Goal: Task Accomplishment & Management: Manage account settings

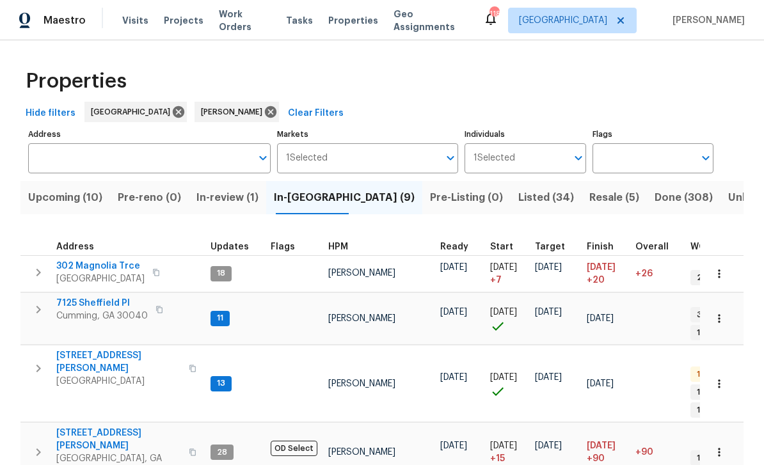
click at [518, 196] on span "Listed (34)" at bounding box center [546, 198] width 56 height 18
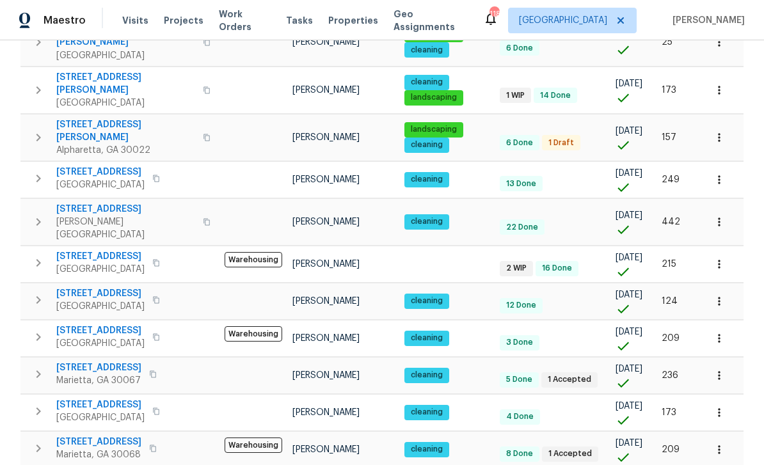
scroll to position [41, 0]
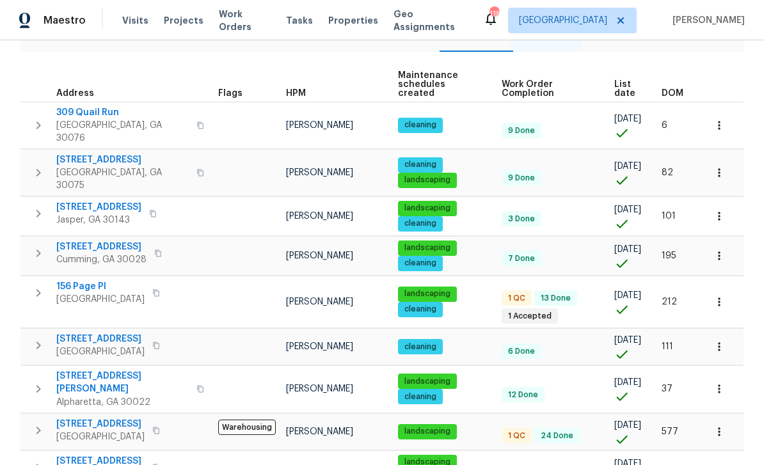
scroll to position [161, 0]
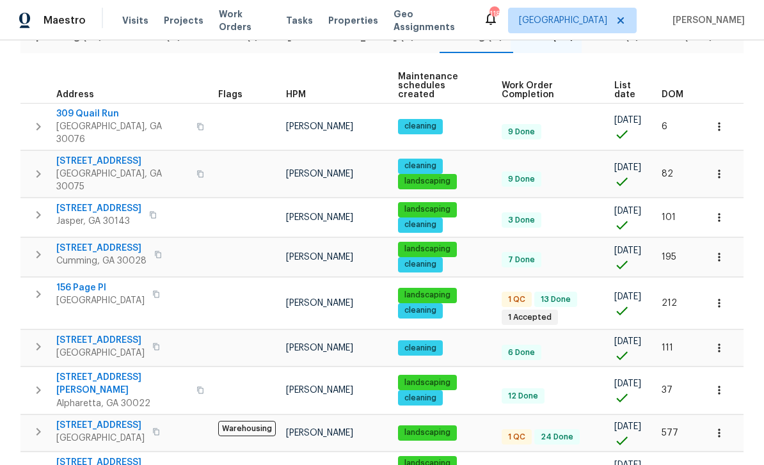
click at [77, 281] on span "156 Page Pl" at bounding box center [100, 287] width 88 height 13
click at [75, 281] on span "156 Page Pl" at bounding box center [100, 287] width 88 height 13
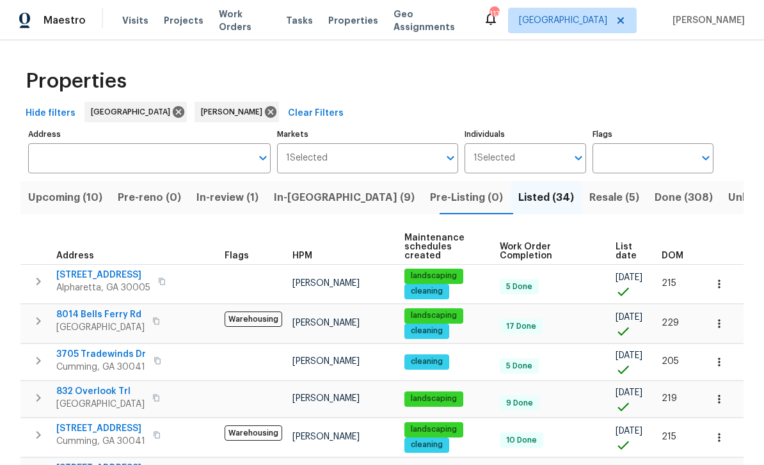
click at [319, 204] on span "In-reno (9)" at bounding box center [344, 198] width 141 height 18
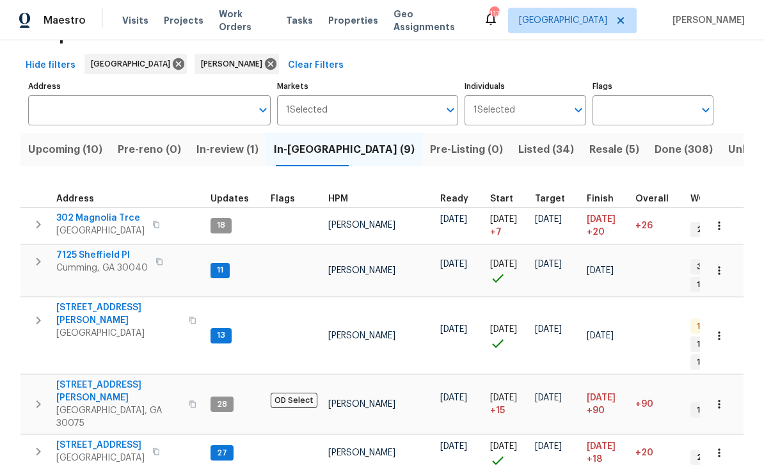
scroll to position [55, 0]
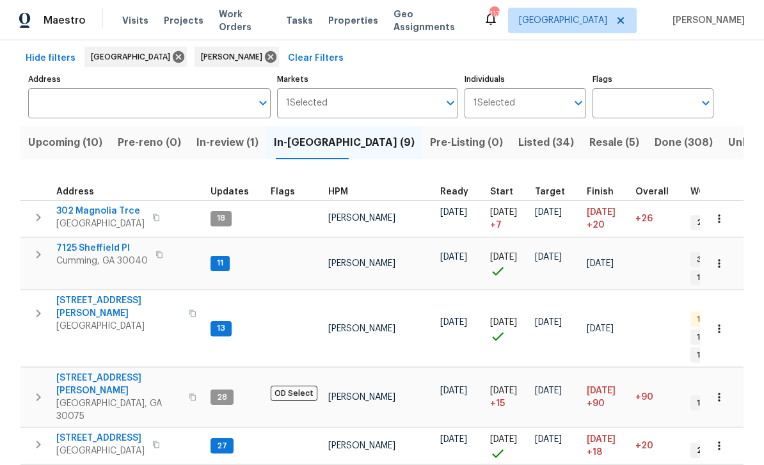
click at [68, 143] on span "Upcoming (10)" at bounding box center [65, 143] width 74 height 18
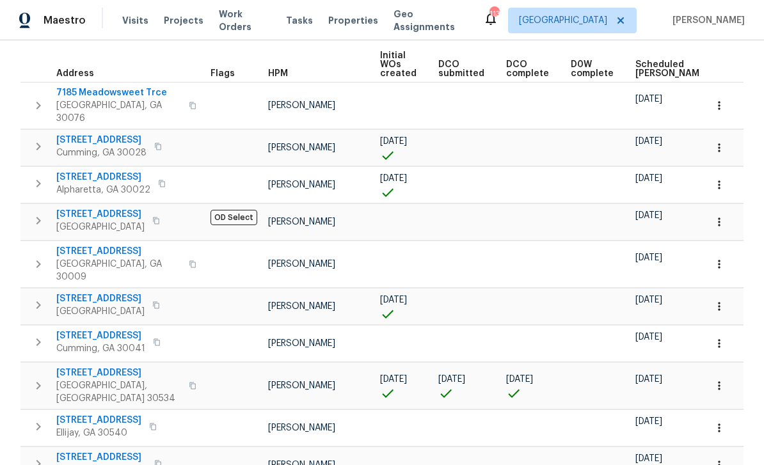
scroll to position [182, 0]
click at [644, 72] on span "Scheduled COE" at bounding box center [671, 70] width 72 height 18
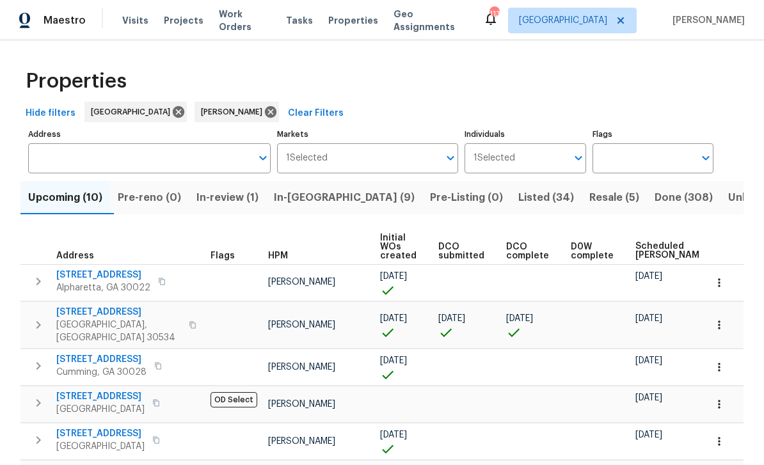
click at [310, 198] on span "In-reno (9)" at bounding box center [344, 198] width 141 height 18
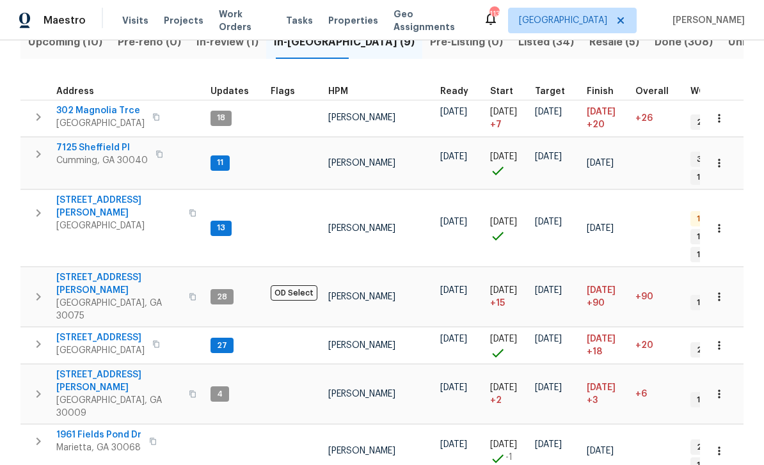
scroll to position [155, 0]
click at [97, 194] on span "[STREET_ADDRESS][PERSON_NAME]" at bounding box center [118, 207] width 125 height 26
click at [94, 332] on span "144 Oak Haven Dr" at bounding box center [100, 338] width 88 height 13
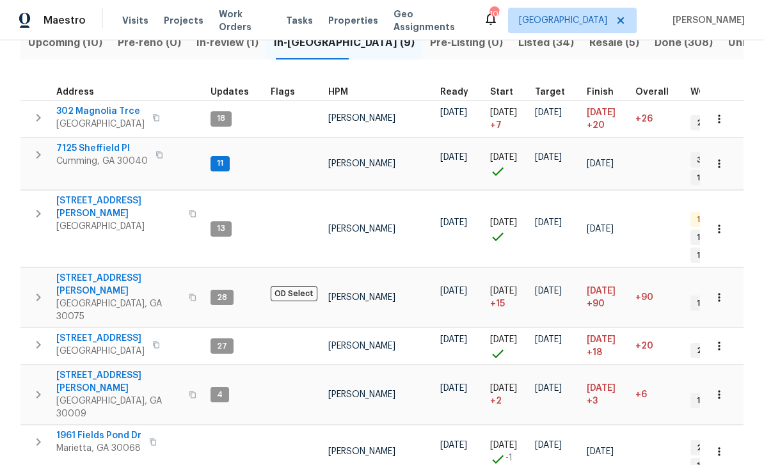
click at [89, 142] on span "7125 Sheffield Pl" at bounding box center [101, 148] width 91 height 13
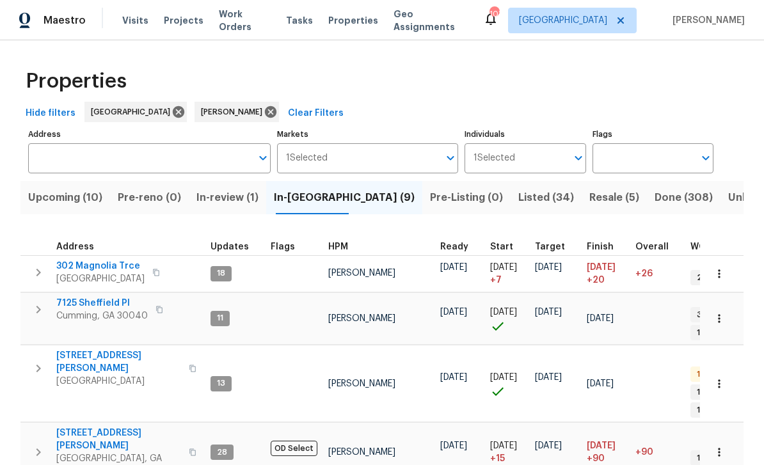
click at [67, 189] on span "Upcoming (10)" at bounding box center [65, 198] width 74 height 18
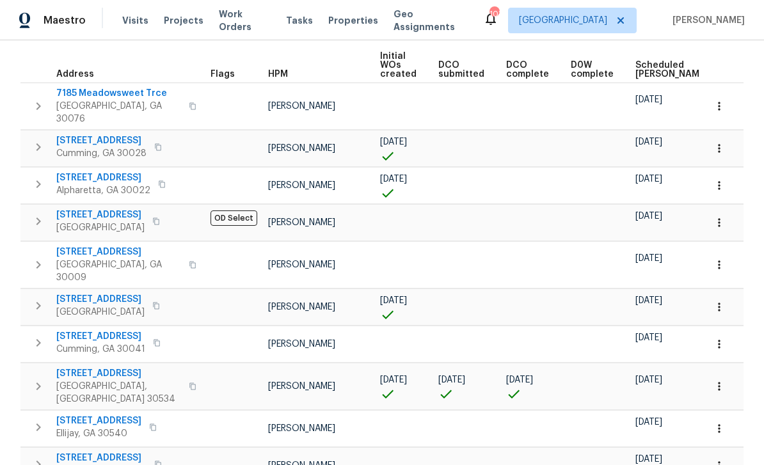
scroll to position [182, 0]
click at [88, 367] on span "10 Knollwood Ct" at bounding box center [118, 373] width 125 height 13
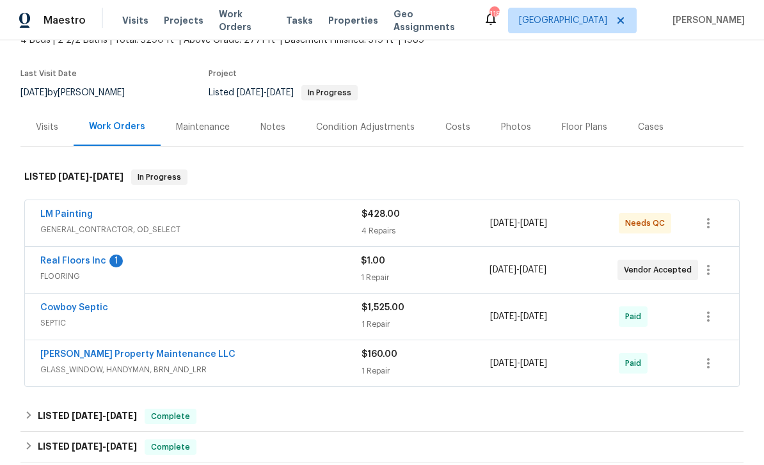
scroll to position [87, 0]
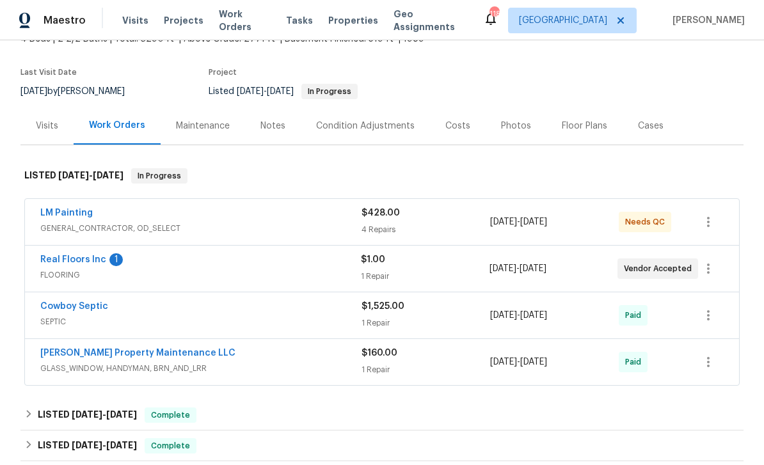
click at [68, 260] on link "Real Floors Inc" at bounding box center [73, 259] width 66 height 9
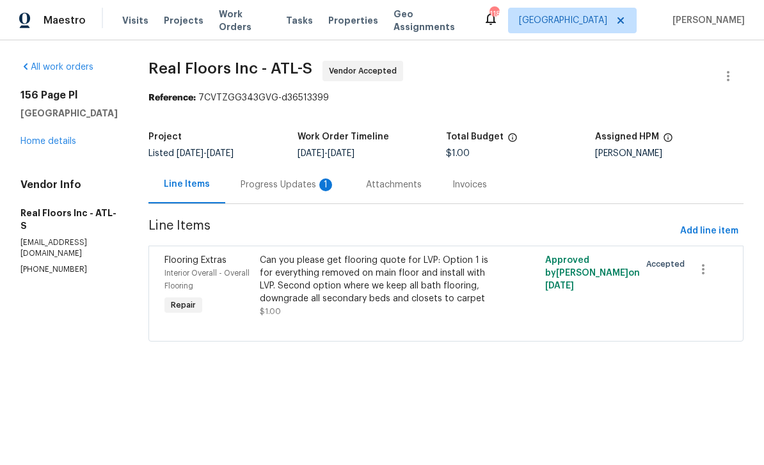
click at [270, 184] on div "Progress Updates 1" at bounding box center [288, 184] width 95 height 13
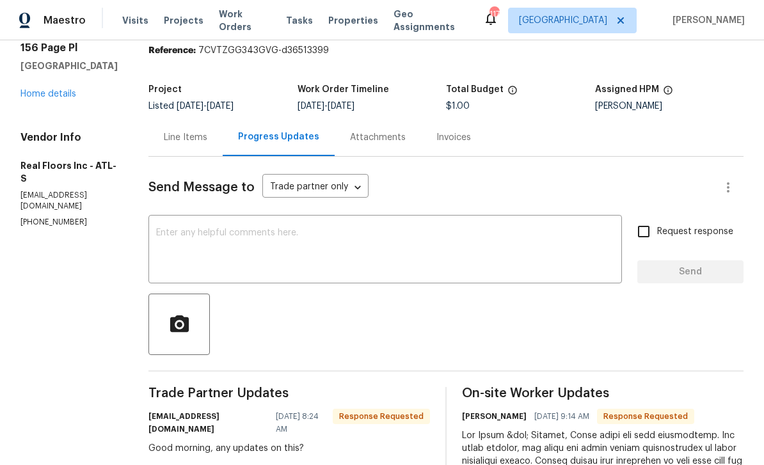
scroll to position [49, 0]
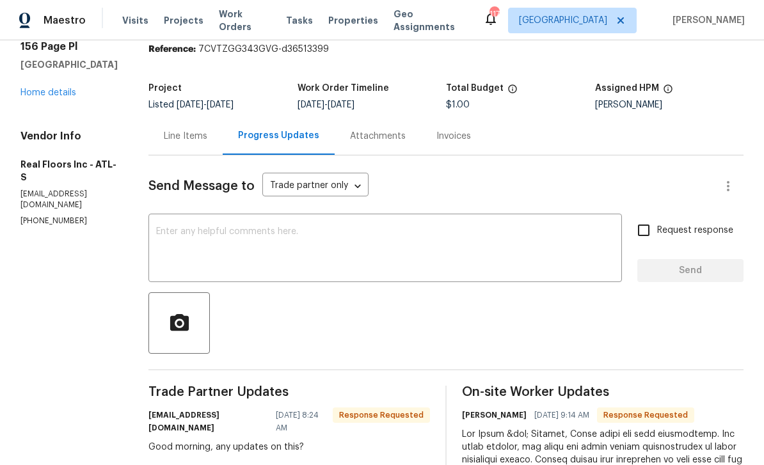
click at [188, 141] on div "Line Items" at bounding box center [186, 136] width 44 height 13
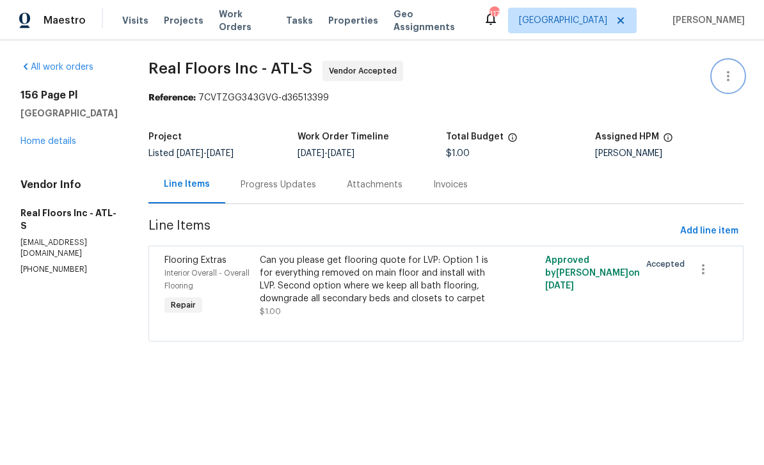
click at [736, 77] on icon "button" at bounding box center [727, 75] width 15 height 15
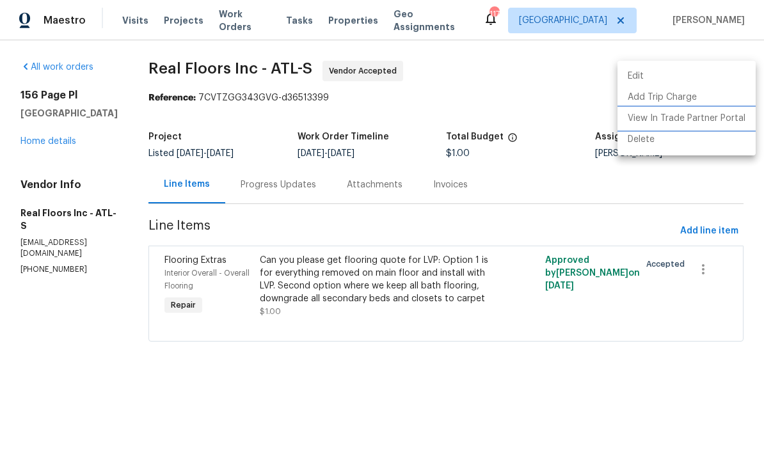
click at [724, 120] on li "View In Trade Partner Portal" at bounding box center [686, 118] width 138 height 21
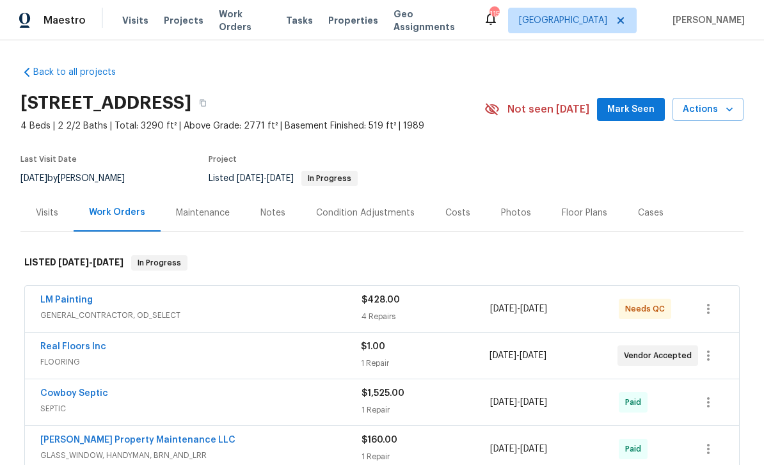
scroll to position [41, 0]
click at [61, 296] on link "LM Painting" at bounding box center [66, 300] width 52 height 9
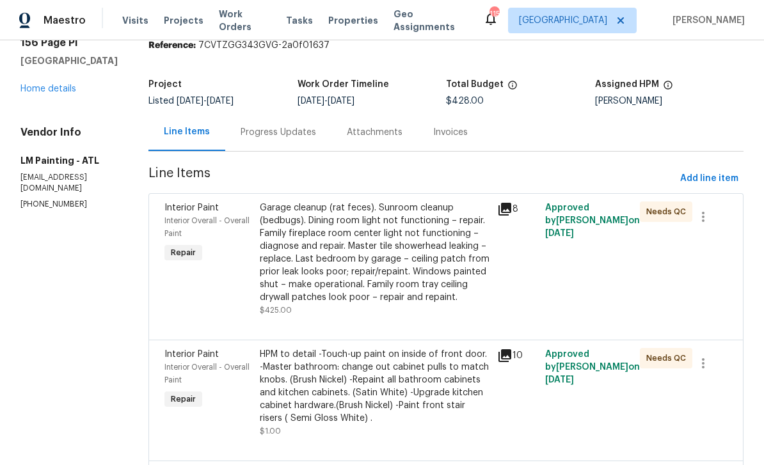
scroll to position [57, 0]
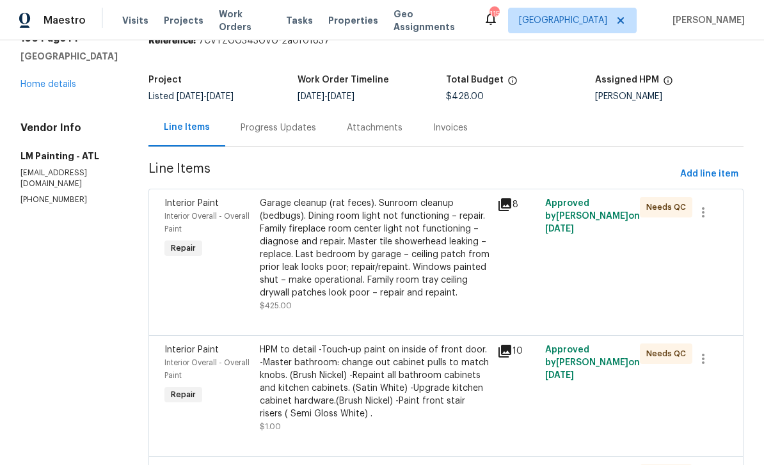
click at [239, 299] on div "Interior Paint Interior Overall - Overall Paint Repair" at bounding box center [208, 254] width 95 height 123
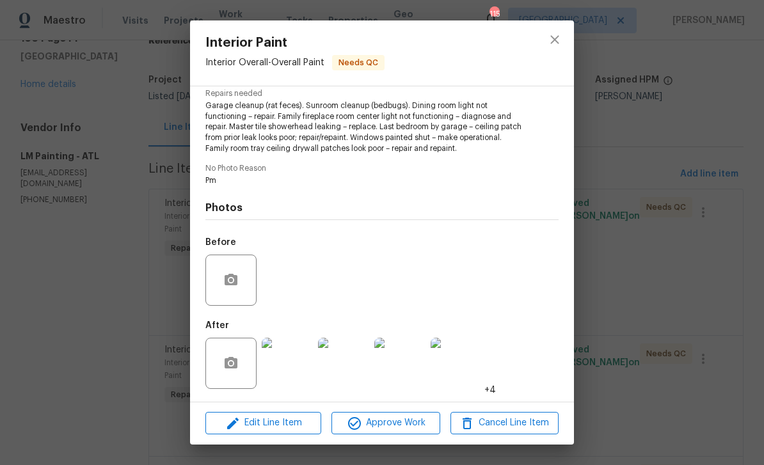
scroll to position [136, 0]
click at [411, 427] on span "Approve Work" at bounding box center [385, 423] width 100 height 16
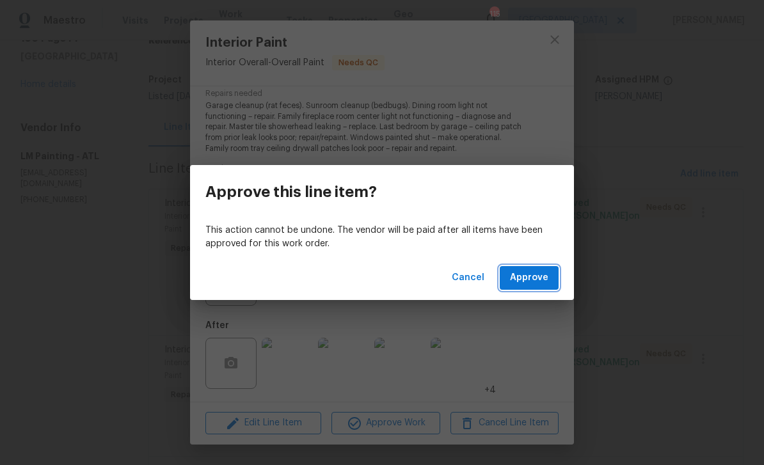
click at [543, 278] on span "Approve" at bounding box center [529, 278] width 38 height 16
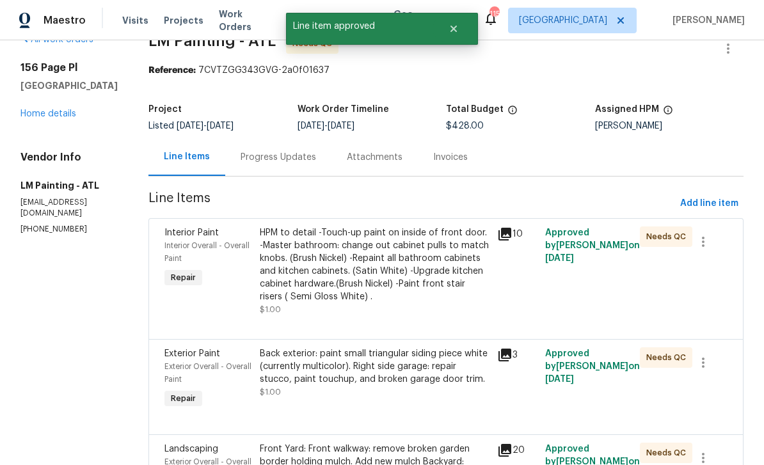
scroll to position [46, 0]
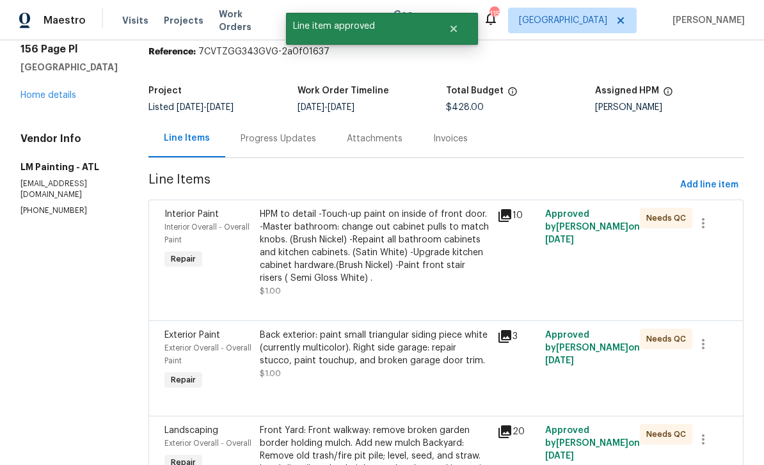
click at [511, 216] on icon at bounding box center [504, 215] width 13 height 13
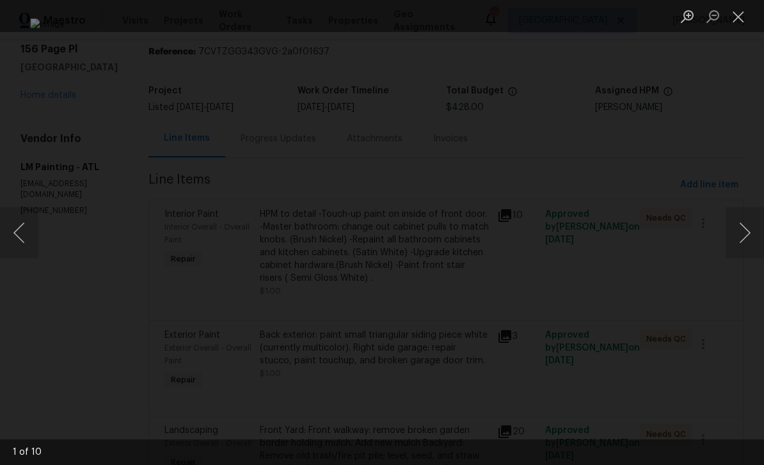
click at [745, 226] on button "Next image" at bounding box center [744, 232] width 38 height 51
click at [737, 235] on button "Next image" at bounding box center [744, 232] width 38 height 51
click at [731, 241] on button "Next image" at bounding box center [744, 232] width 38 height 51
click at [738, 18] on button "Close lightbox" at bounding box center [738, 16] width 26 height 22
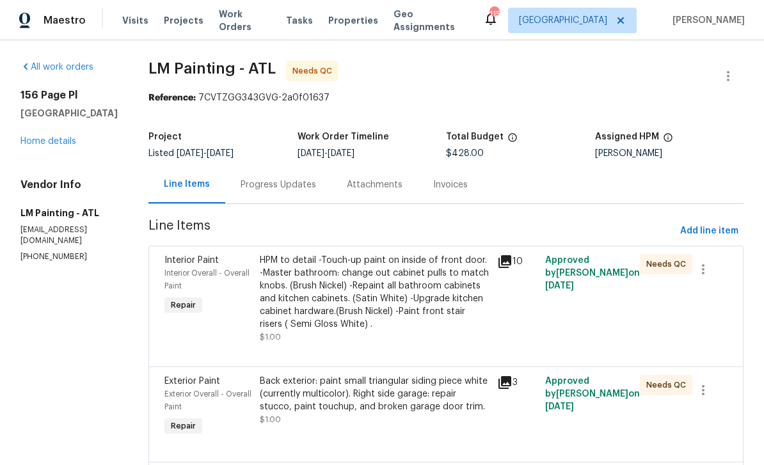
scroll to position [0, 0]
click at [308, 184] on div "Progress Updates" at bounding box center [278, 184] width 75 height 13
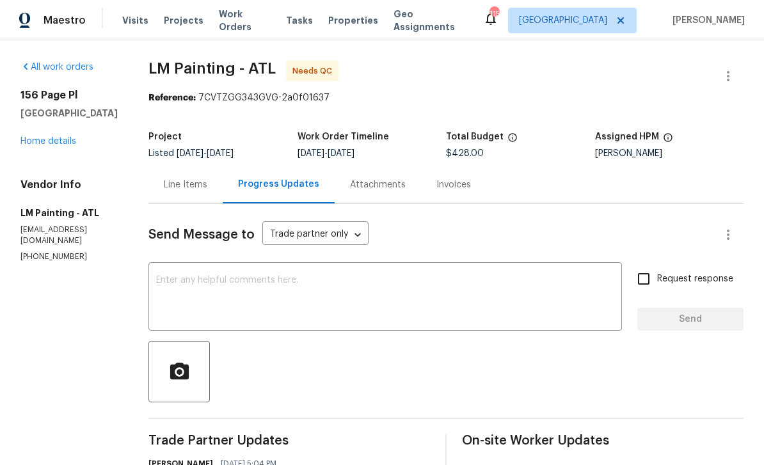
click at [55, 137] on link "Home details" at bounding box center [48, 141] width 56 height 9
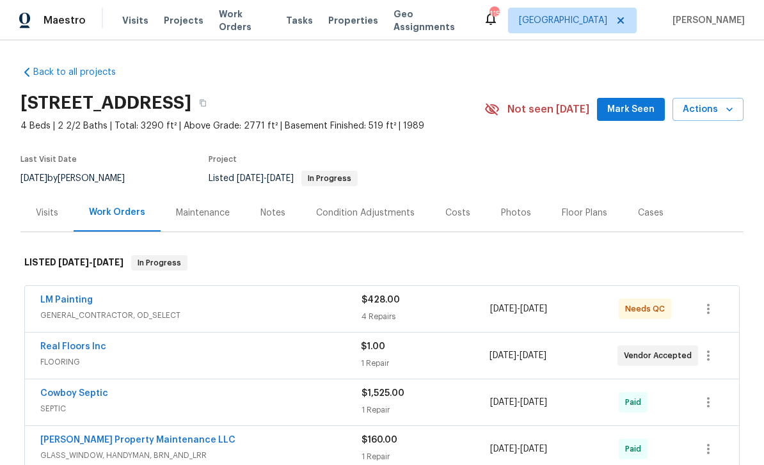
click at [631, 106] on span "Mark Seen" at bounding box center [630, 110] width 47 height 16
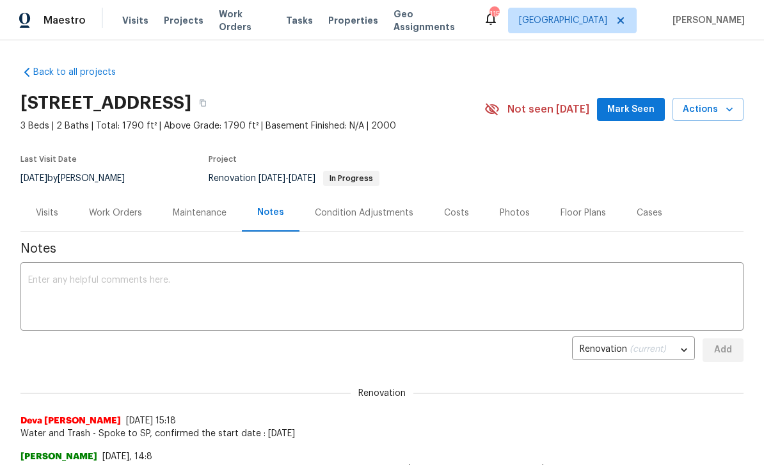
click at [632, 109] on span "Mark Seen" at bounding box center [630, 110] width 47 height 16
click at [115, 214] on div "Work Orders" at bounding box center [115, 213] width 53 height 13
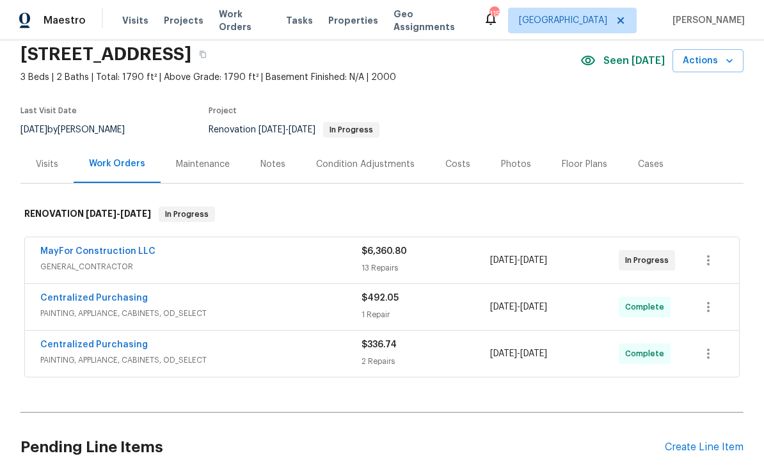
scroll to position [50, 0]
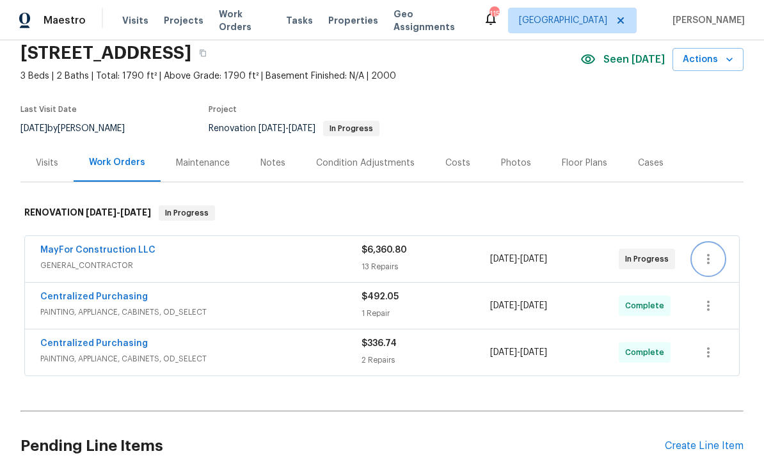
click at [713, 260] on icon "button" at bounding box center [708, 258] width 15 height 15
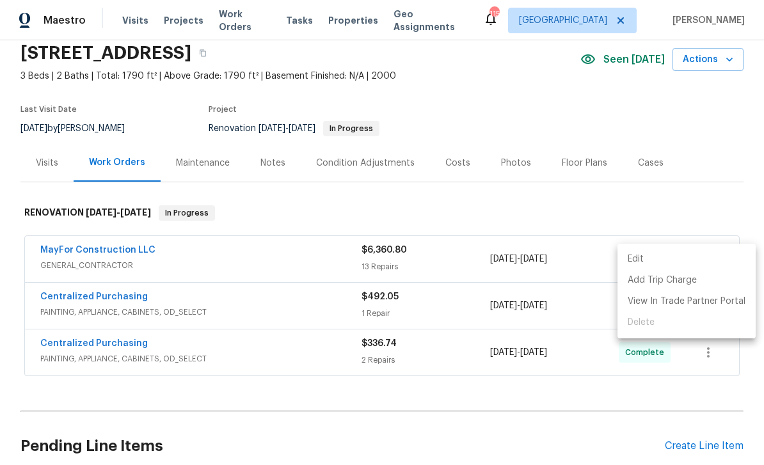
click at [670, 264] on li "Edit" at bounding box center [686, 259] width 138 height 21
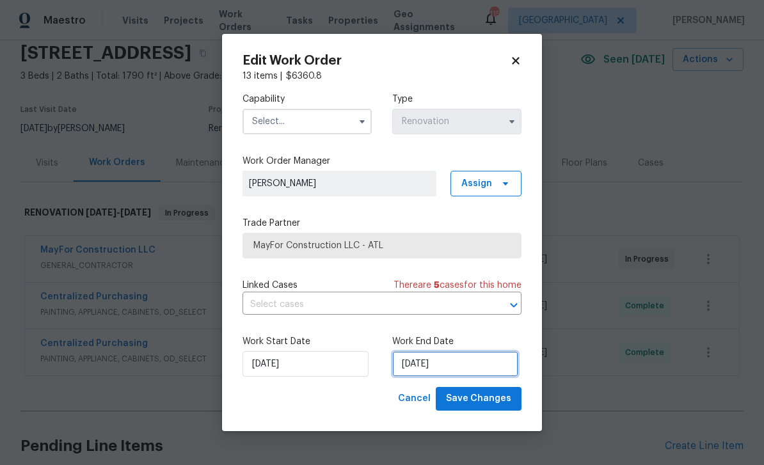
click at [494, 365] on input "10/13/2025" at bounding box center [455, 364] width 126 height 26
select select "9"
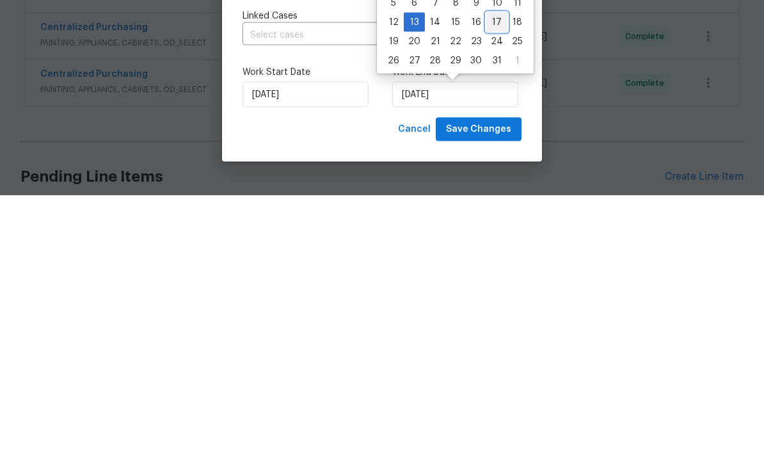
click at [496, 283] on div "17" at bounding box center [496, 292] width 21 height 18
type input "10/17/2025"
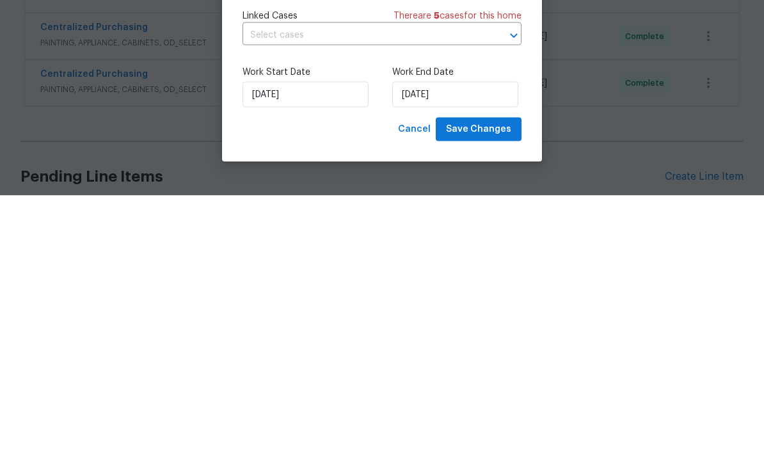
scroll to position [41, 0]
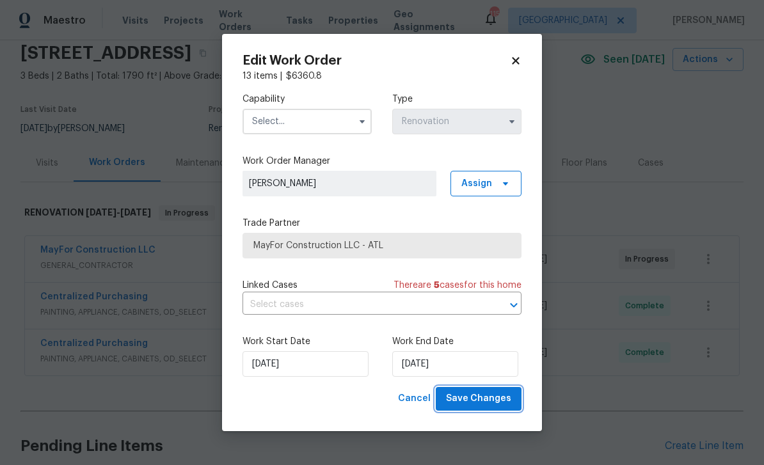
click at [496, 393] on span "Save Changes" at bounding box center [478, 399] width 65 height 16
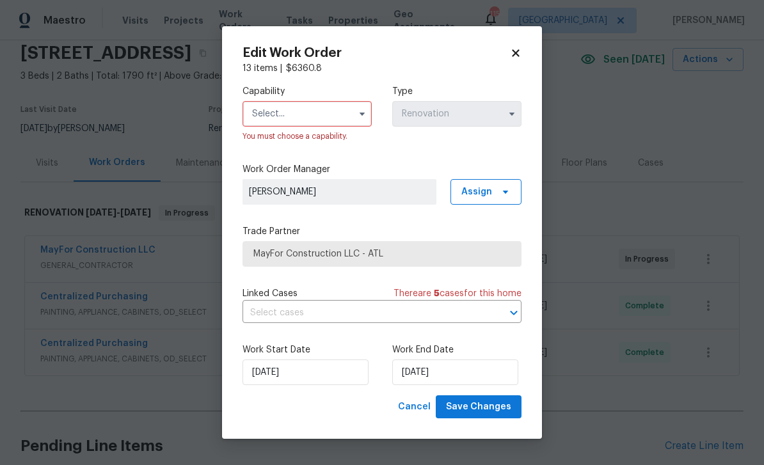
click at [284, 96] on label "Capability" at bounding box center [306, 91] width 129 height 13
click at [276, 113] on input "text" at bounding box center [306, 114] width 129 height 26
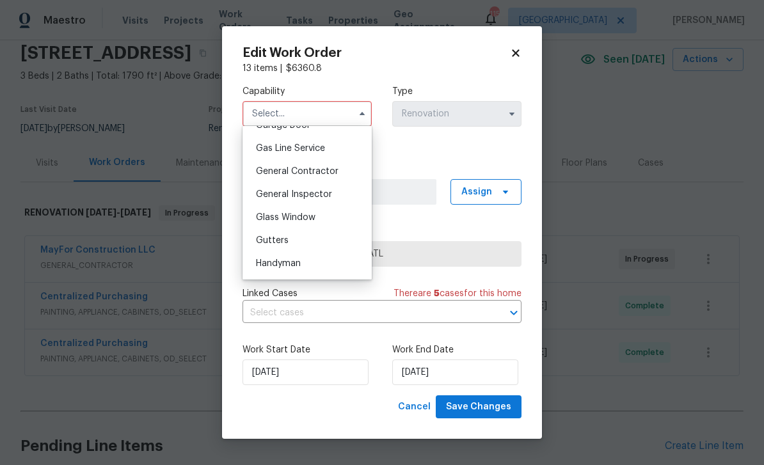
scroll to position [577, 0]
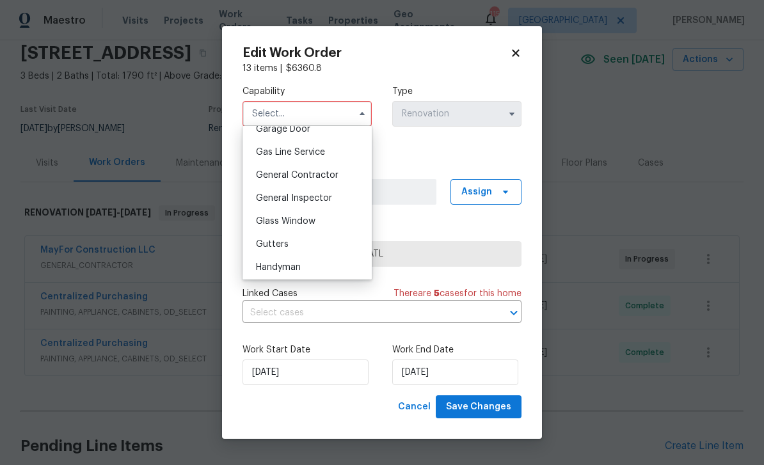
click at [275, 173] on span "General Contractor" at bounding box center [297, 175] width 83 height 9
type input "General Contractor"
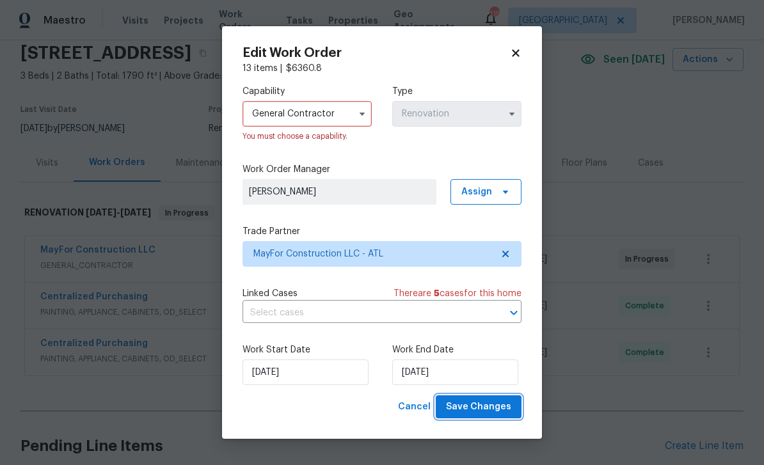
click at [493, 406] on span "Save Changes" at bounding box center [478, 407] width 65 height 16
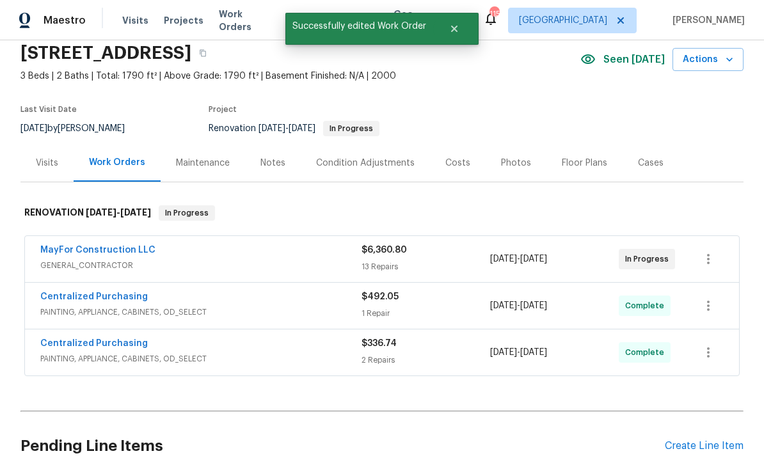
click at [269, 157] on div "Notes" at bounding box center [272, 163] width 25 height 13
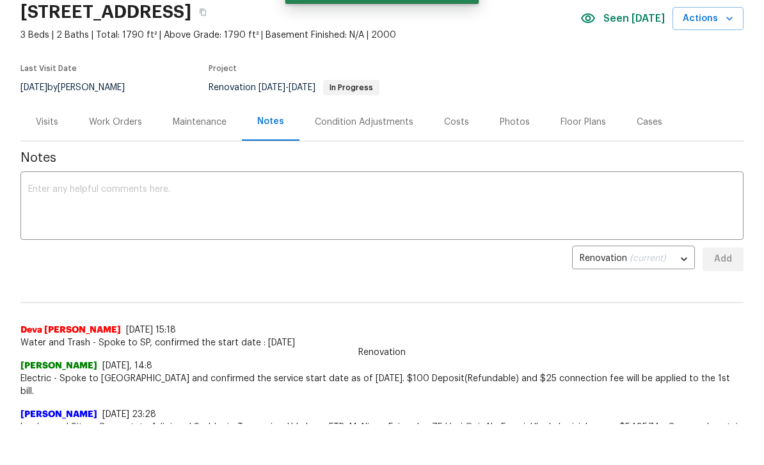
click at [60, 189] on textarea at bounding box center [382, 207] width 708 height 45
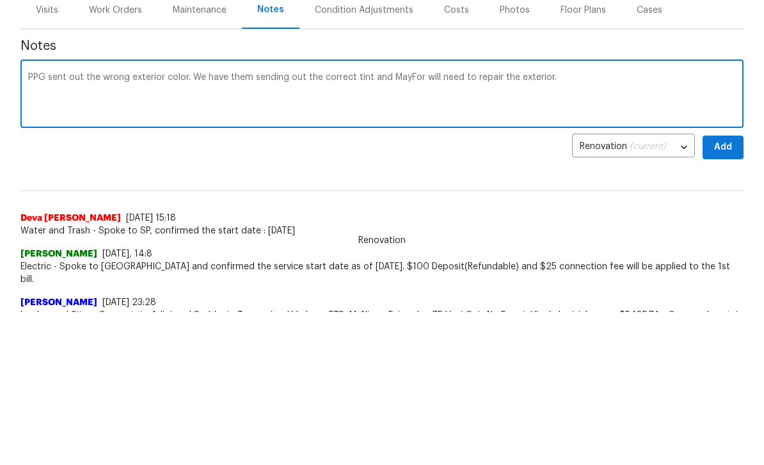
type textarea "PPG sent out the wrong exterior color. We have them sending out the correct tin…"
click at [722, 251] on span "Add" at bounding box center [723, 259] width 20 height 16
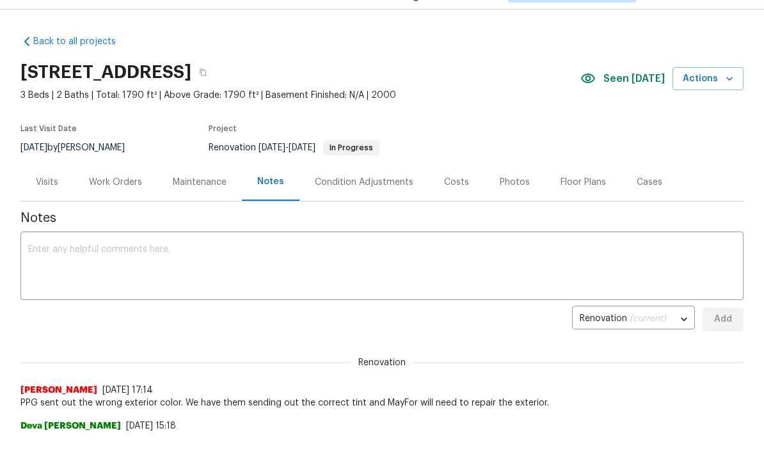
scroll to position [22, 0]
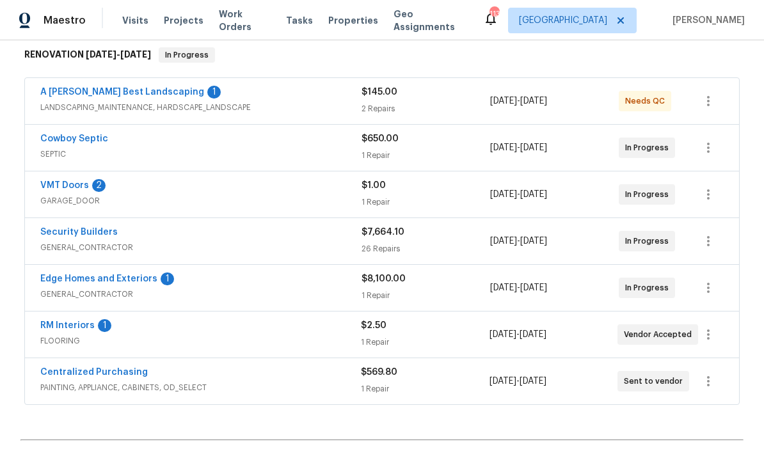
scroll to position [218, 0]
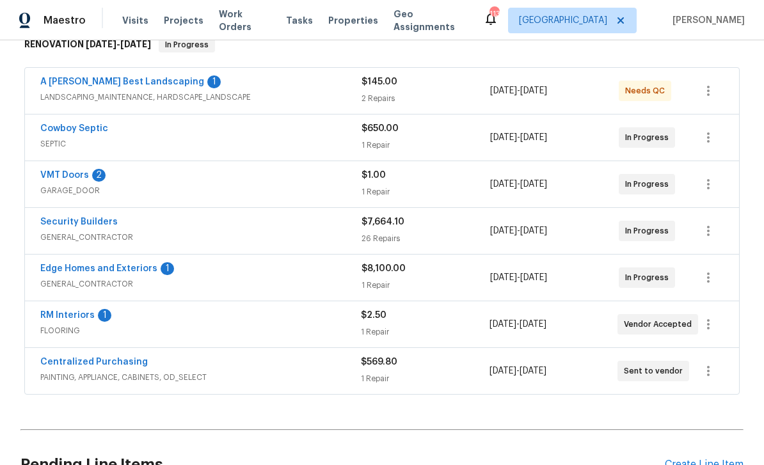
click at [64, 317] on link "RM Interiors" at bounding box center [67, 315] width 54 height 9
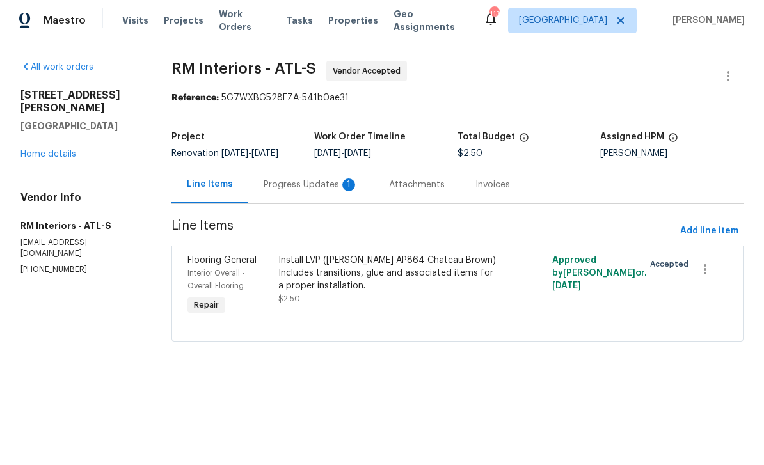
click at [302, 191] on div "Progress Updates 1" at bounding box center [311, 184] width 95 height 13
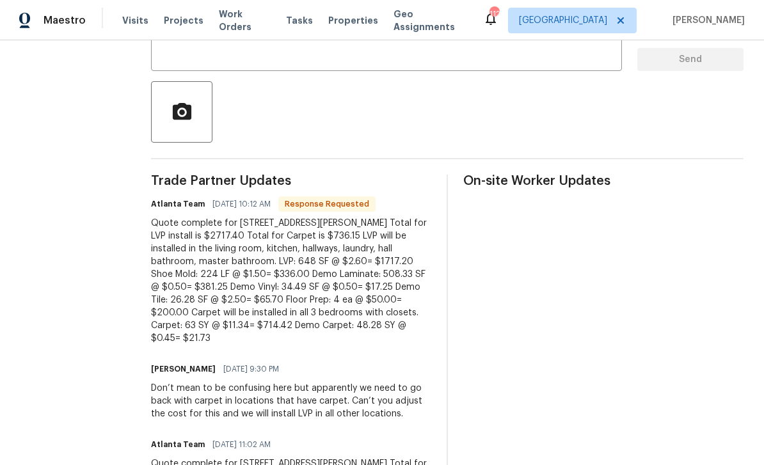
scroll to position [260, 0]
copy div "LVP install is $2717.40"
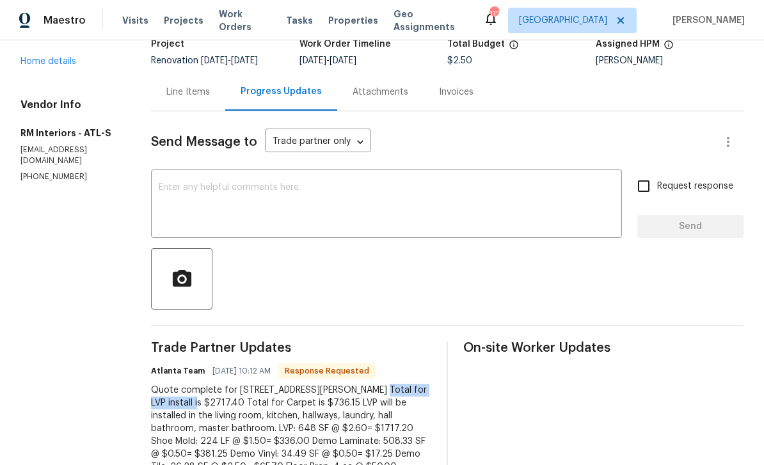
scroll to position [88, 0]
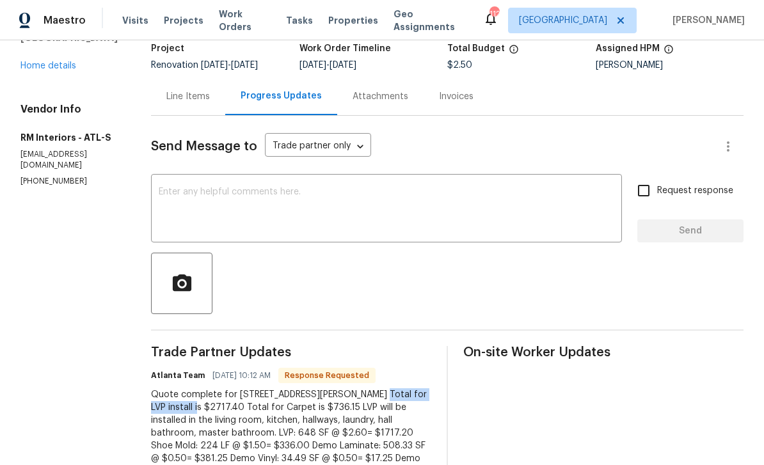
click at [182, 97] on div "Line Items" at bounding box center [188, 96] width 44 height 13
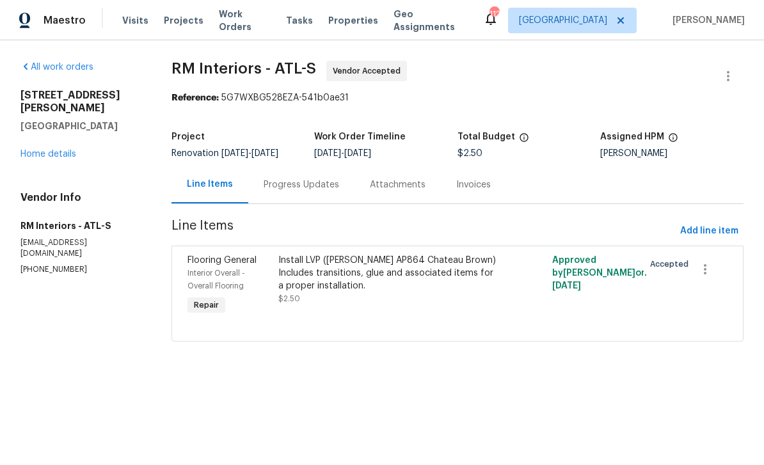
click at [223, 283] on span "Interior Overall - Overall Flooring" at bounding box center [216, 279] width 58 height 20
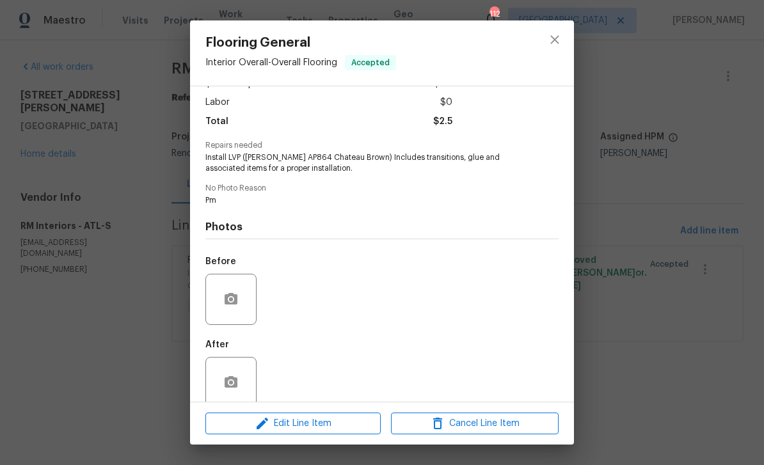
scroll to position [92, 0]
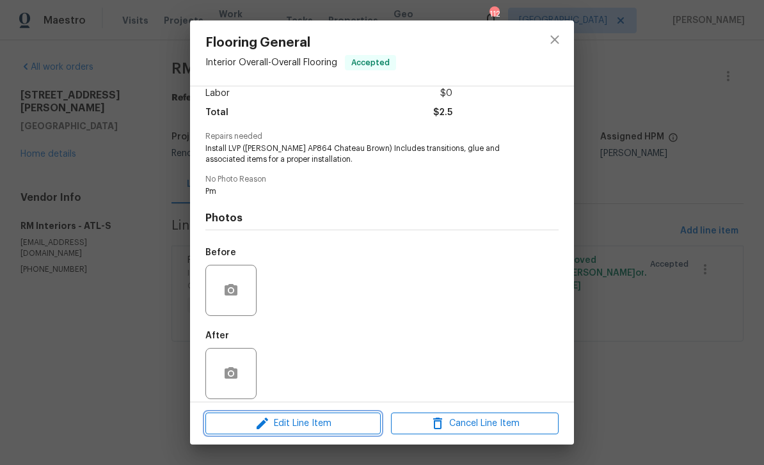
click at [283, 427] on span "Edit Line Item" at bounding box center [293, 424] width 168 height 16
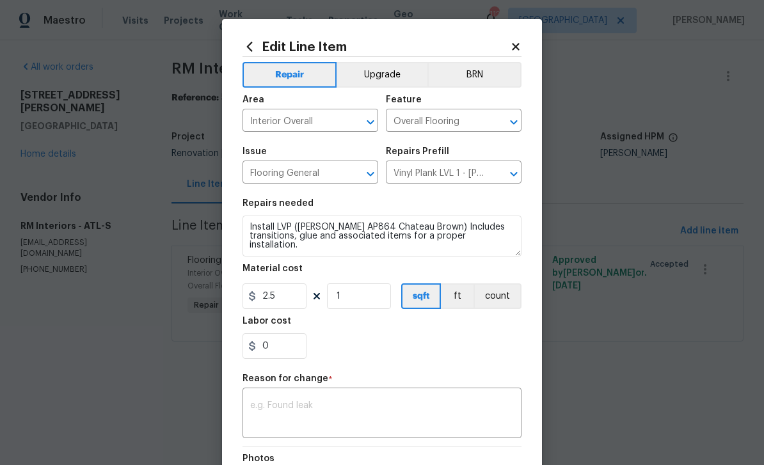
click at [424, 410] on textarea at bounding box center [382, 414] width 264 height 27
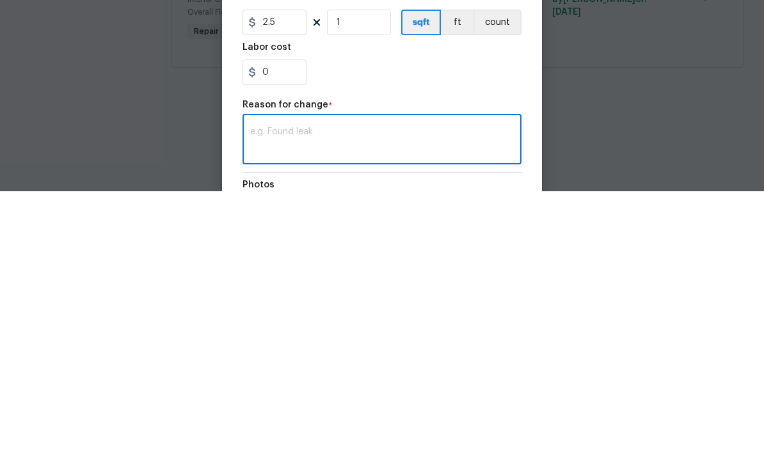
paste textarea "LVP install is $2717.40"
type textarea "LVP install is $2717.40"
click at [352, 283] on input "1" at bounding box center [359, 296] width 64 height 26
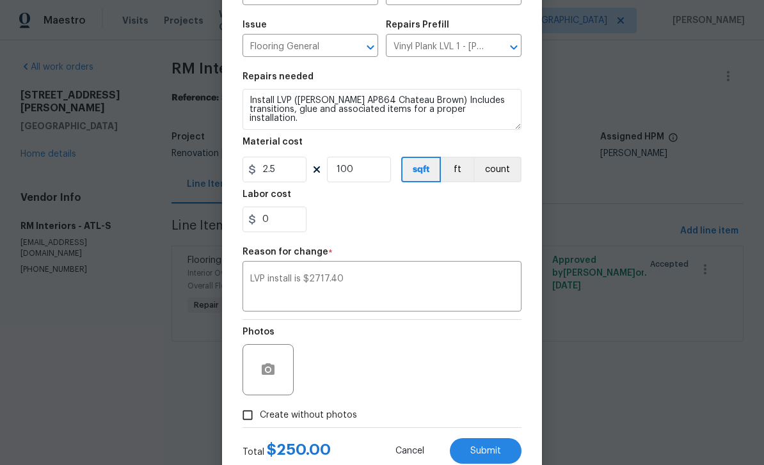
scroll to position [124, 0]
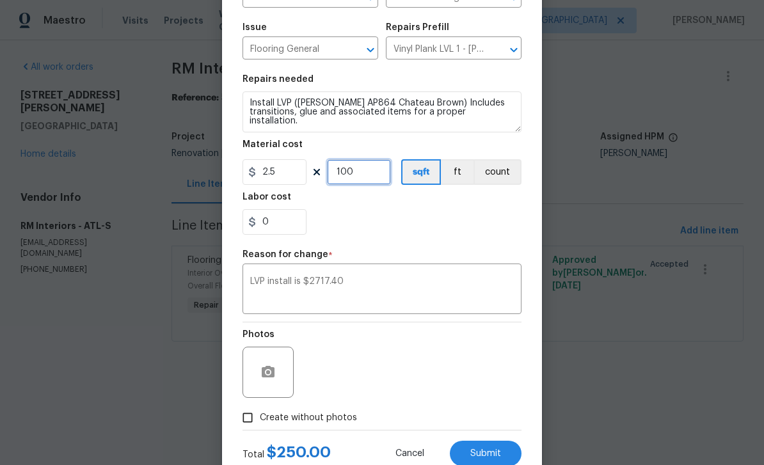
click at [366, 179] on input "100" at bounding box center [359, 172] width 64 height 26
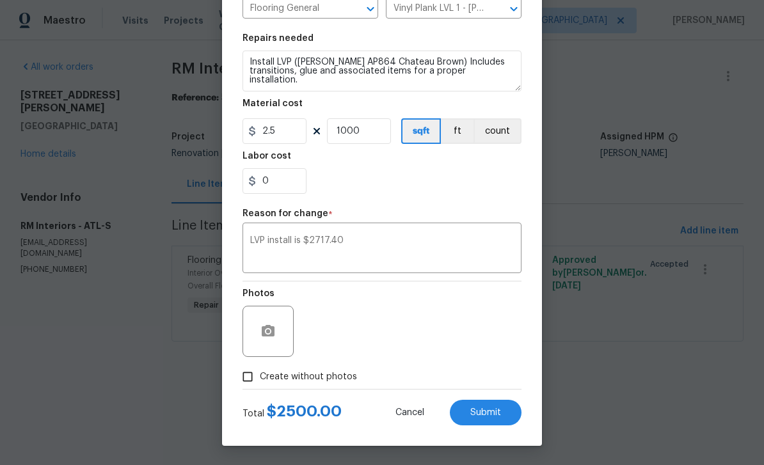
scroll to position [168, 0]
type input "1000"
click at [283, 182] on input "0" at bounding box center [274, 181] width 64 height 26
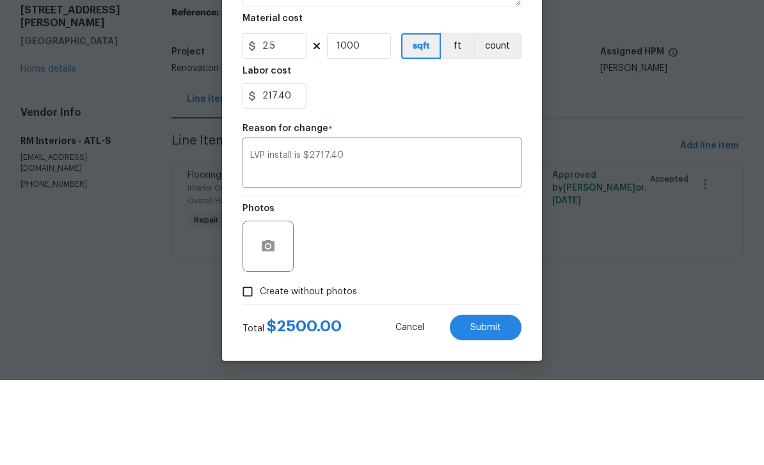
click at [372, 168] on div "217.40" at bounding box center [381, 181] width 279 height 26
type input "217.4"
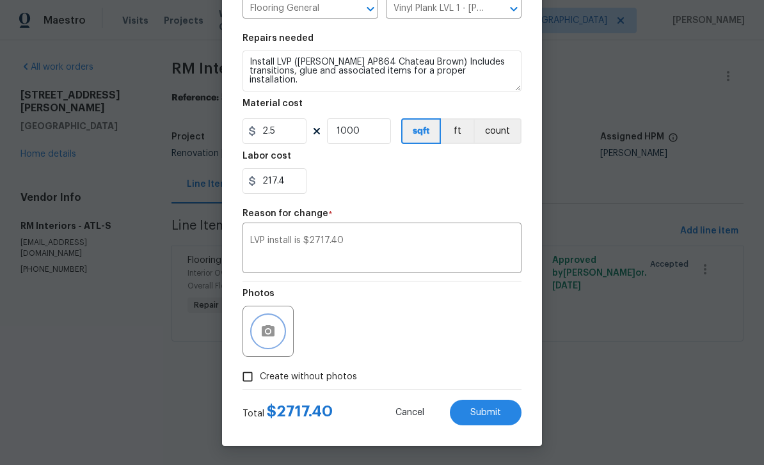
click at [281, 334] on button "button" at bounding box center [268, 331] width 31 height 31
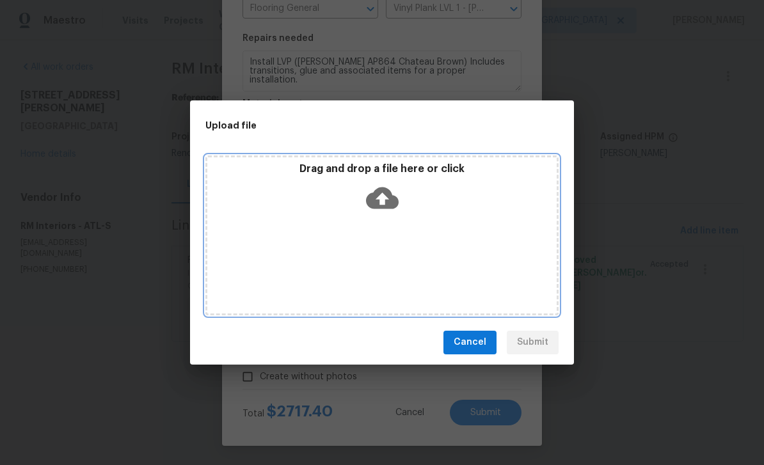
click at [511, 279] on div "Drag and drop a file here or click" at bounding box center [381, 235] width 353 height 160
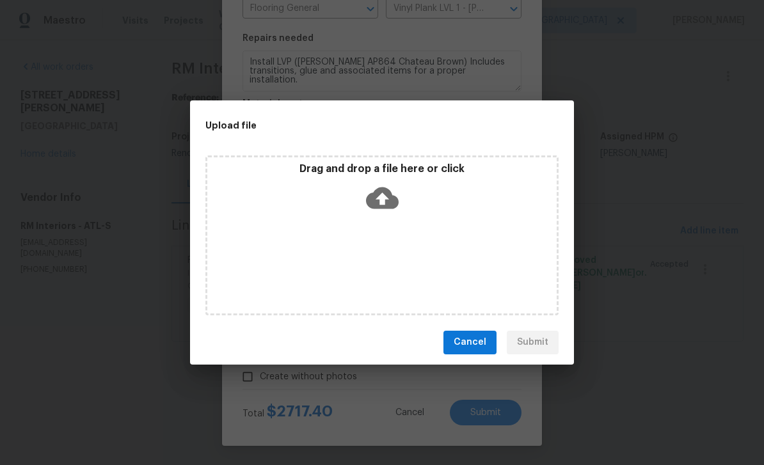
click at [605, 329] on div "Upload file Drag and drop a file here or click Cancel Submit" at bounding box center [382, 232] width 764 height 465
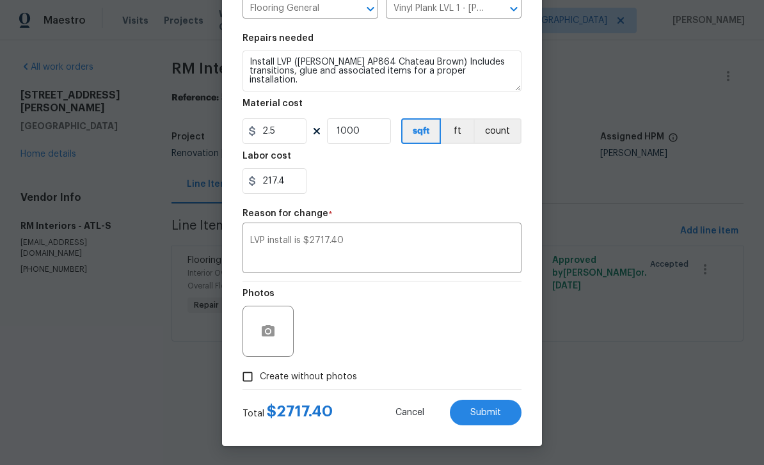
click at [253, 377] on input "Create without photos" at bounding box center [247, 377] width 24 height 24
checkbox input "true"
click at [502, 408] on button "Submit" at bounding box center [486, 413] width 72 height 26
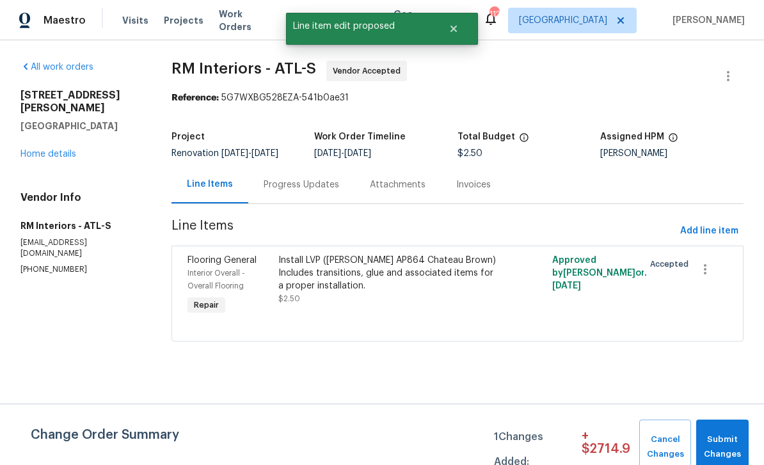
scroll to position [0, 0]
click at [296, 191] on div "Progress Updates" at bounding box center [301, 184] width 75 height 13
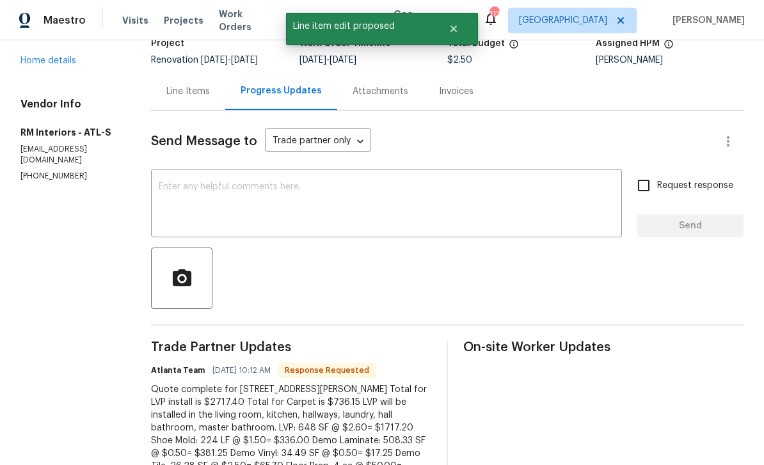
scroll to position [95, 0]
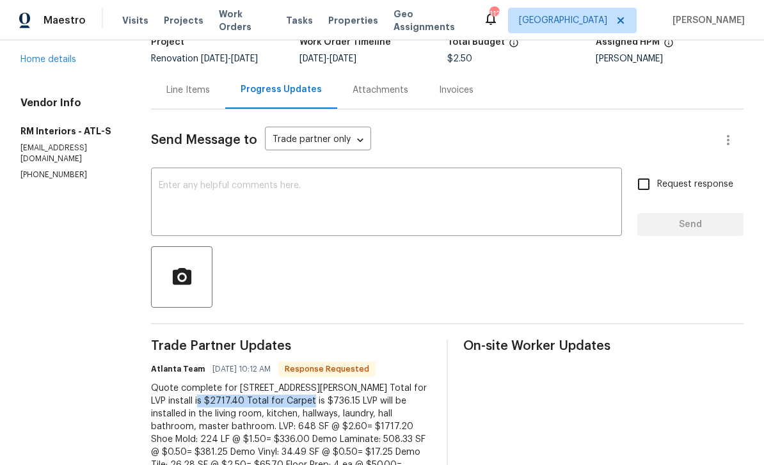
copy div "Total for Carpet is $736.15"
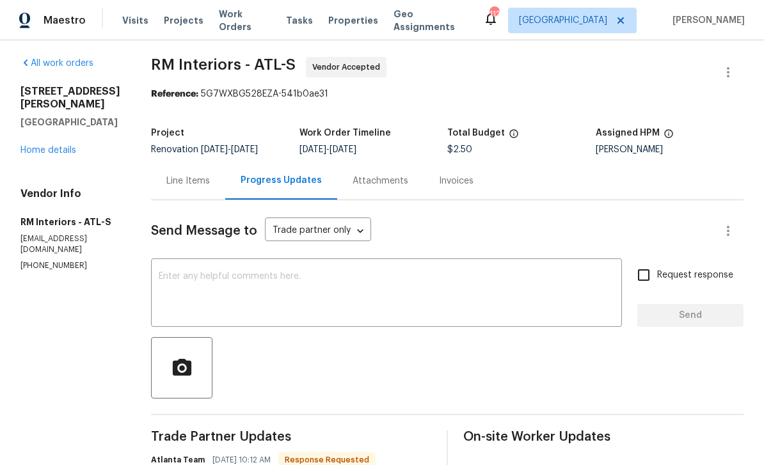
scroll to position [3, 0]
click at [178, 175] on div "Line Items" at bounding box center [188, 181] width 44 height 13
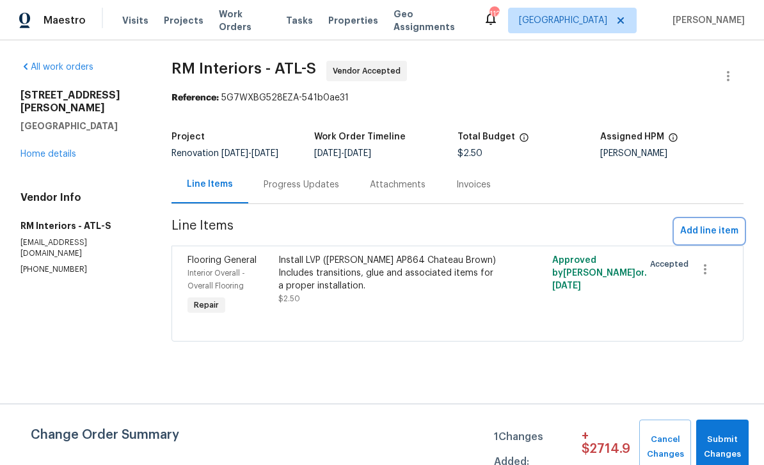
click at [708, 239] on span "Add line item" at bounding box center [709, 231] width 58 height 16
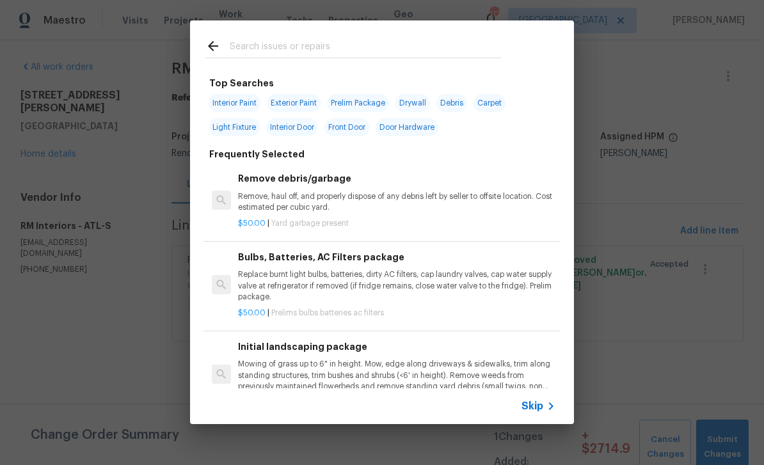
click at [247, 51] on input "text" at bounding box center [365, 47] width 271 height 19
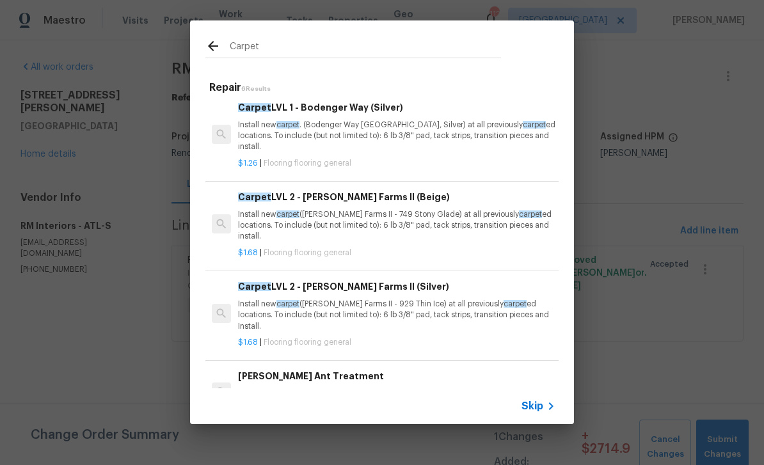
scroll to position [183, 0]
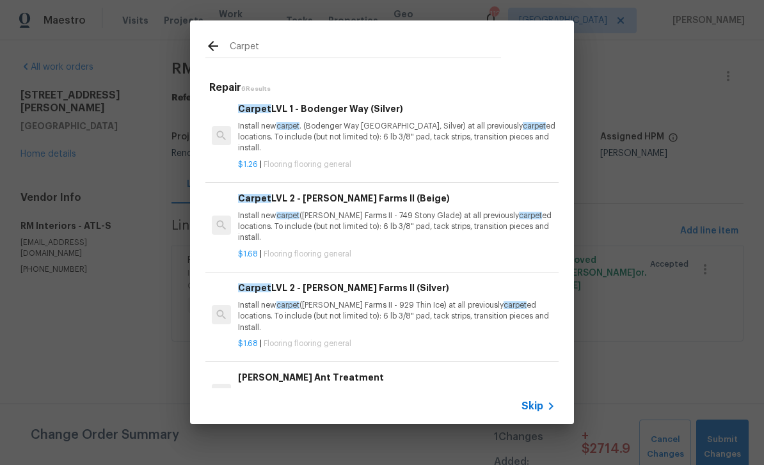
type input "Carpet"
click at [219, 43] on icon at bounding box center [212, 45] width 15 height 15
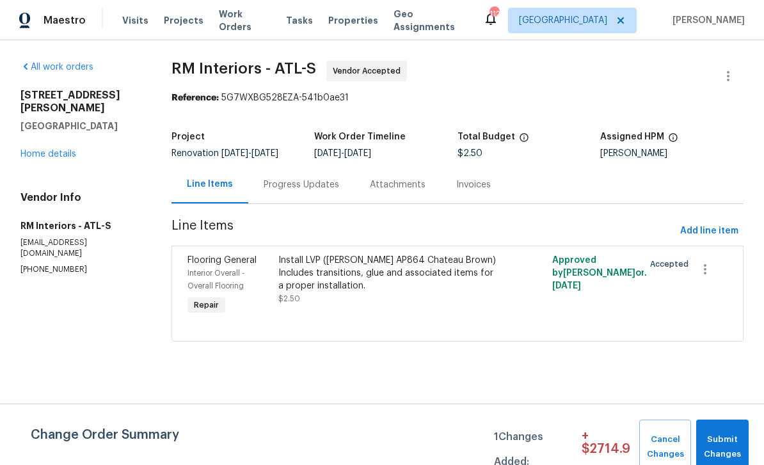
click at [289, 191] on div "Progress Updates" at bounding box center [301, 184] width 75 height 13
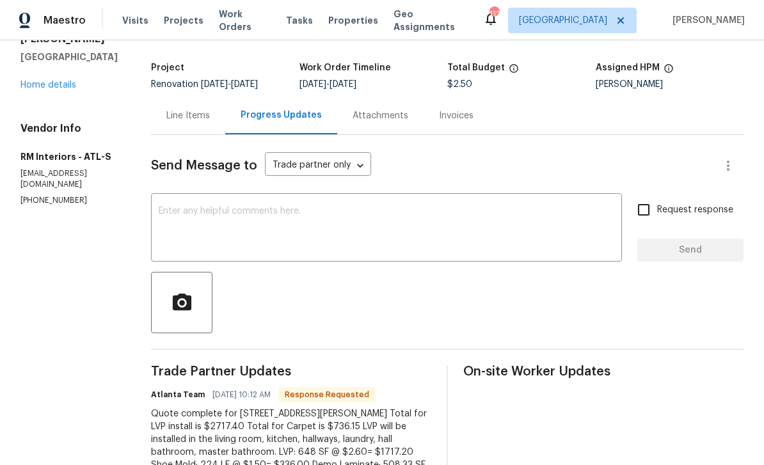
scroll to position [68, 0]
click at [181, 118] on div "Line Items" at bounding box center [188, 116] width 44 height 13
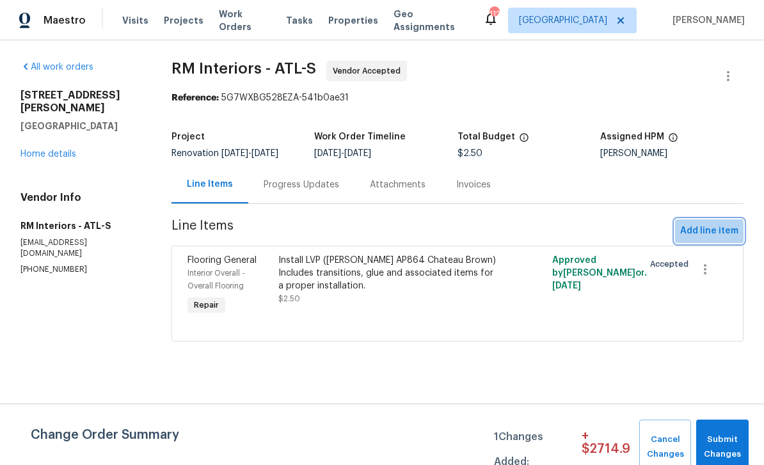
click at [706, 239] on span "Add line item" at bounding box center [709, 231] width 58 height 16
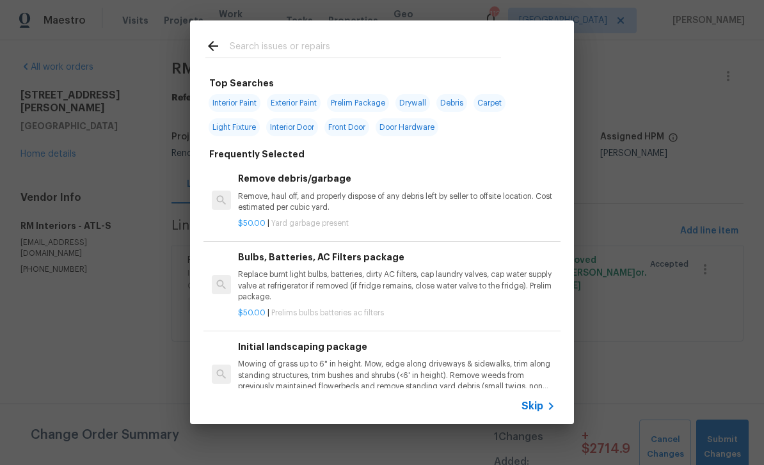
click at [255, 40] on input "text" at bounding box center [365, 47] width 271 height 19
type input "Carpet"
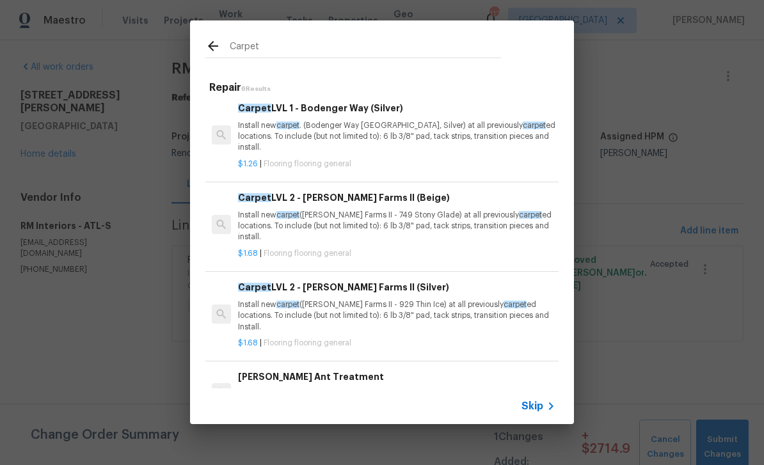
scroll to position [183, 0]
click at [532, 214] on p "Install new carpet (Abshire Farms II - 749 Stony Glade) at all previously carpe…" at bounding box center [396, 226] width 317 height 33
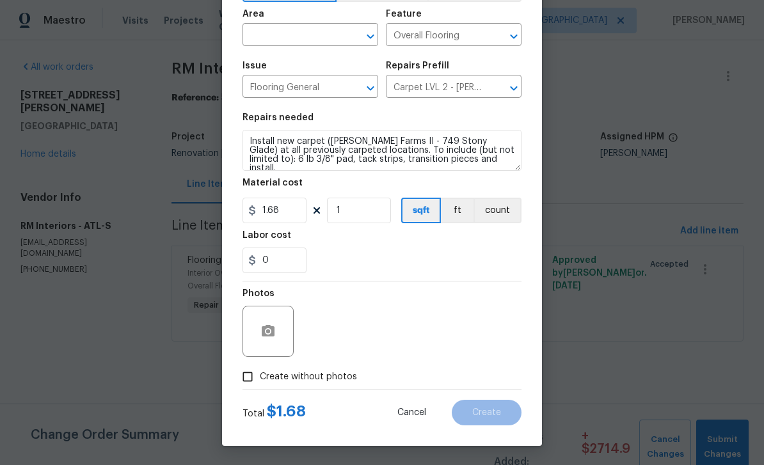
scroll to position [88, 0]
click at [273, 34] on input "text" at bounding box center [292, 36] width 100 height 20
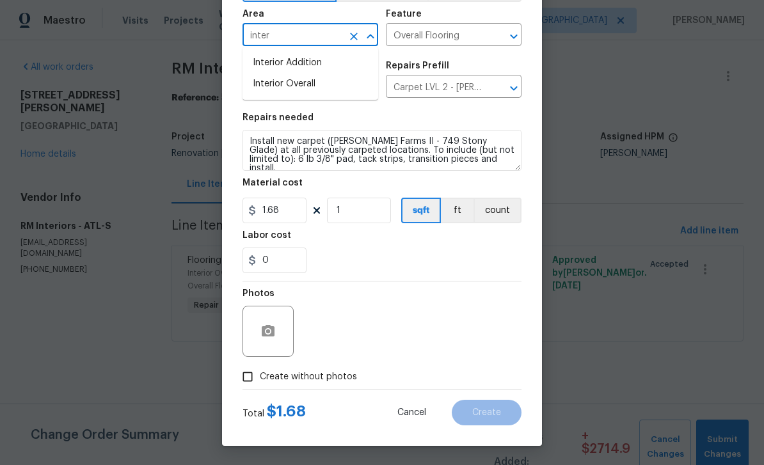
click at [273, 84] on li "Interior Overall" at bounding box center [310, 84] width 136 height 21
type input "Interior Overall"
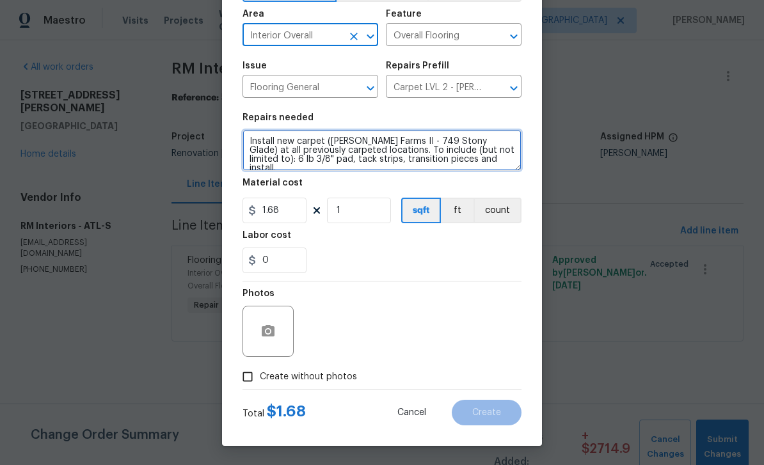
click at [476, 158] on textarea "Install new carpet (Abshire Farms II - 749 Stony Glade) at all previously carpe…" at bounding box center [381, 150] width 279 height 41
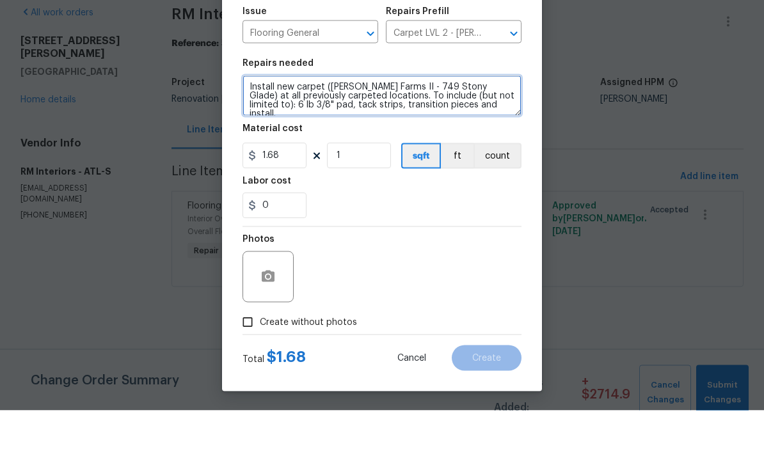
paste textarea "Total for Carpet is $736.15"
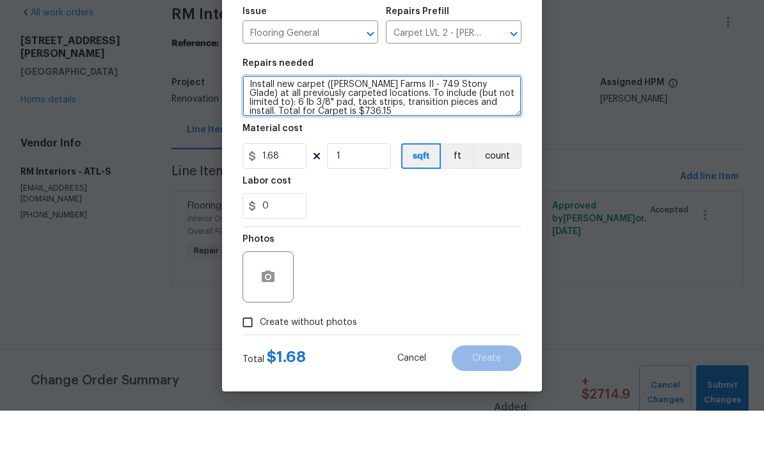
type textarea "Install new carpet (Abshire Farms II - 749 Stony Glade) at all previously carpe…"
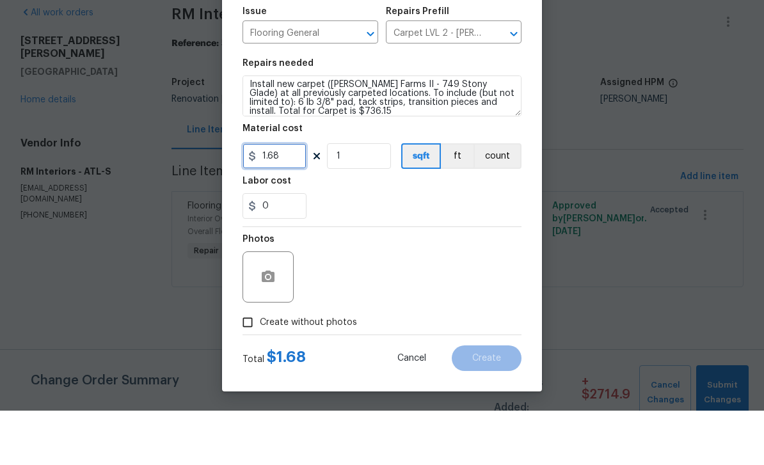
click at [287, 198] on input "1.68" at bounding box center [274, 211] width 64 height 26
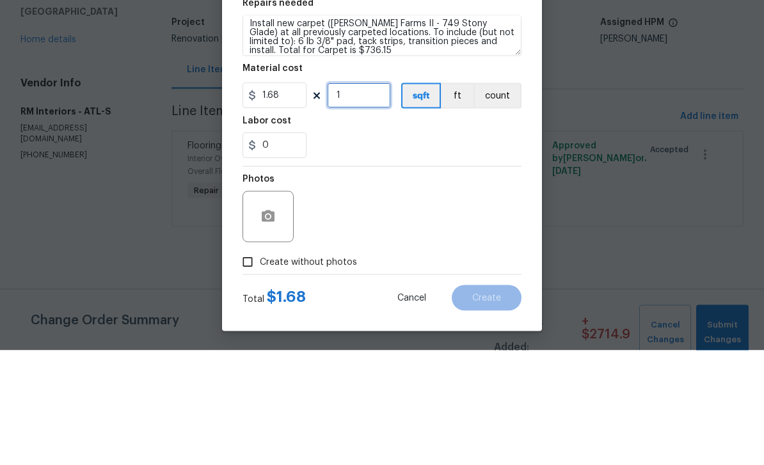
click at [351, 198] on input "1" at bounding box center [359, 211] width 64 height 26
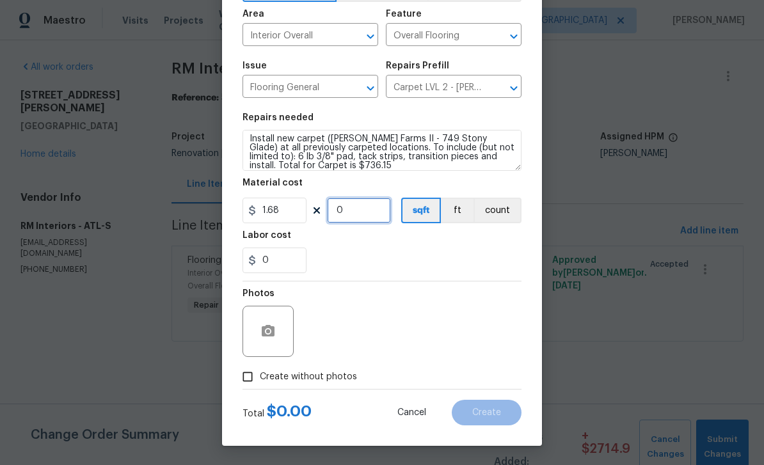
click at [361, 211] on input "0" at bounding box center [359, 211] width 64 height 26
click at [365, 214] on input "550" at bounding box center [359, 211] width 64 height 26
click at [365, 216] on input "450" at bounding box center [359, 211] width 64 height 26
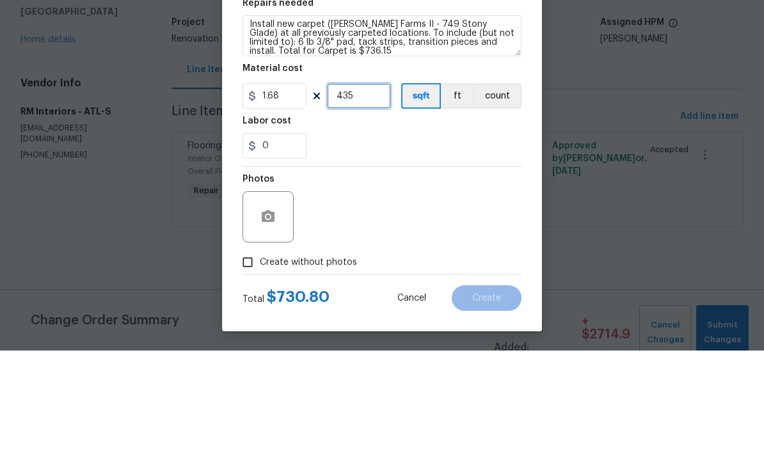
type input "435"
click at [344, 248] on div "0" at bounding box center [381, 261] width 279 height 26
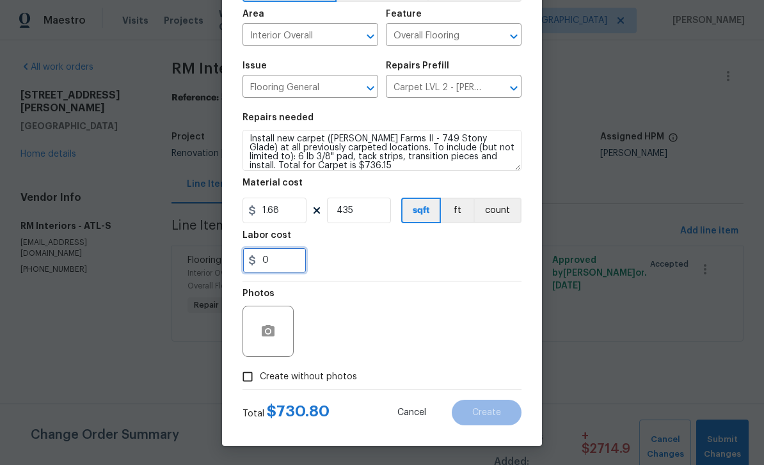
click at [288, 269] on input "0" at bounding box center [274, 261] width 64 height 26
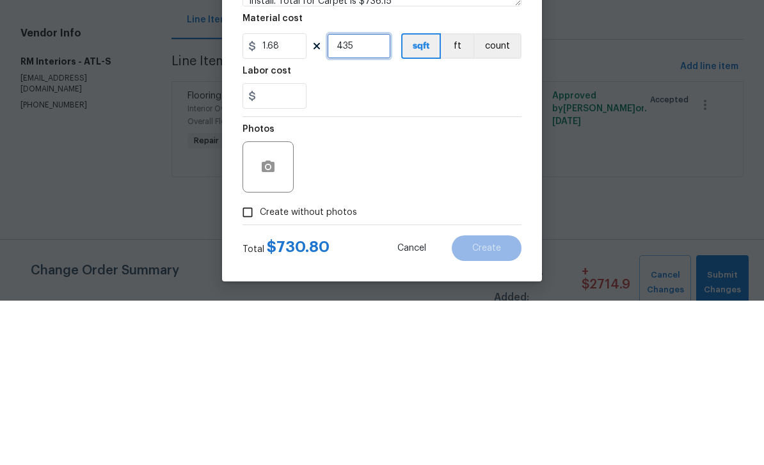
click at [362, 198] on input "435" at bounding box center [359, 211] width 64 height 26
type input "0"
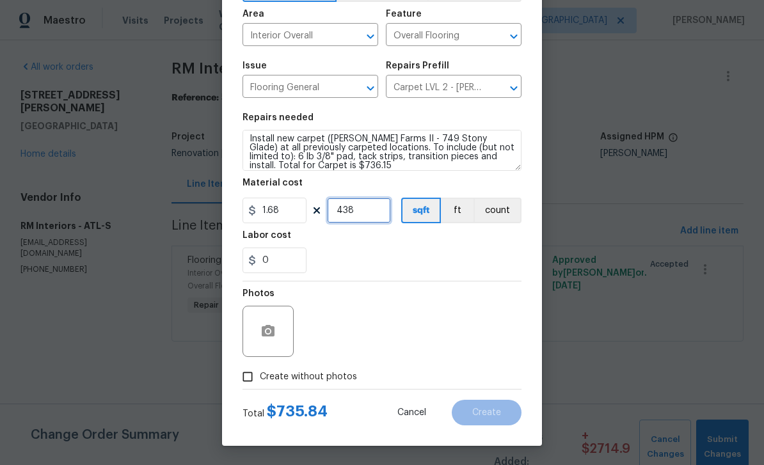
click at [381, 208] on input "438" at bounding box center [359, 211] width 64 height 26
click at [369, 211] on input "439" at bounding box center [359, 211] width 64 height 26
click at [369, 203] on input "438" at bounding box center [359, 211] width 64 height 26
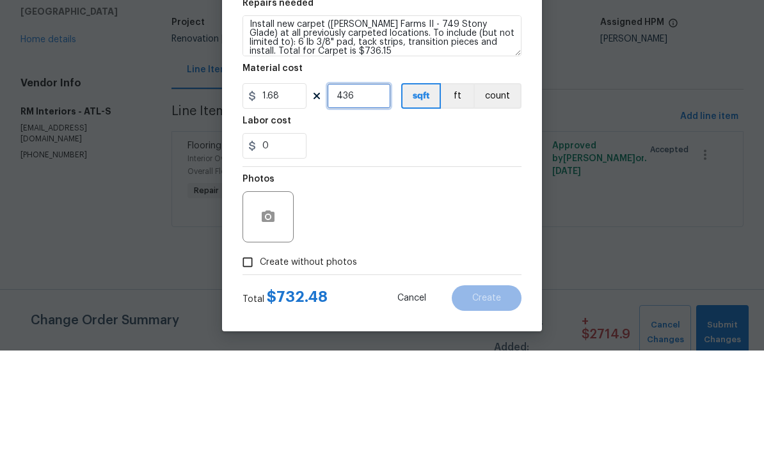
type input "436"
click at [338, 248] on div "0" at bounding box center [381, 261] width 279 height 26
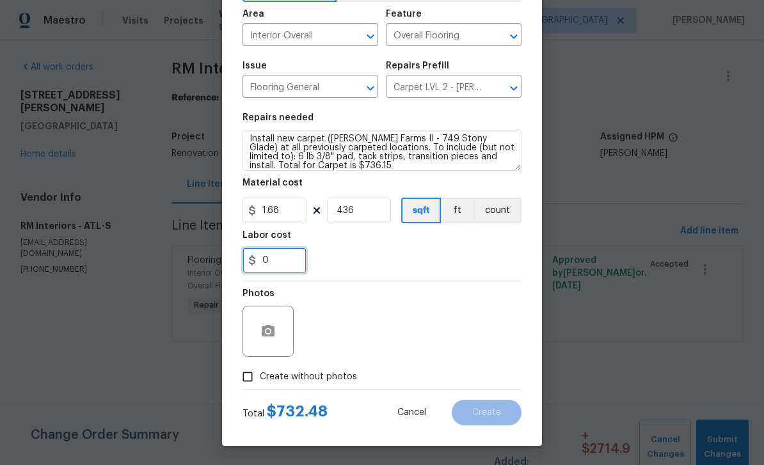
click at [291, 264] on input "0" at bounding box center [274, 261] width 64 height 26
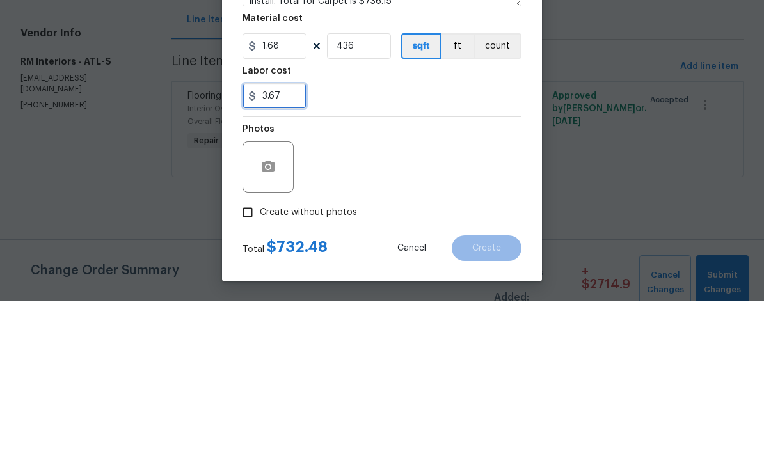
type input "3.67"
click at [491, 281] on div "Photos" at bounding box center [381, 322] width 279 height 83
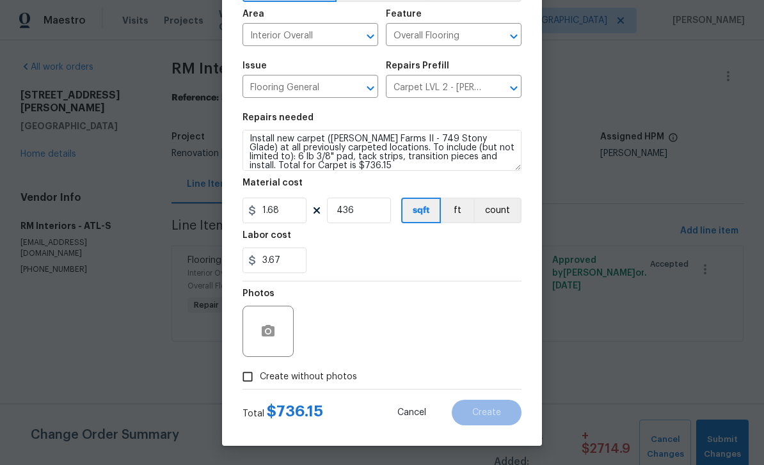
click at [253, 383] on input "Create without photos" at bounding box center [247, 377] width 24 height 24
checkbox input "true"
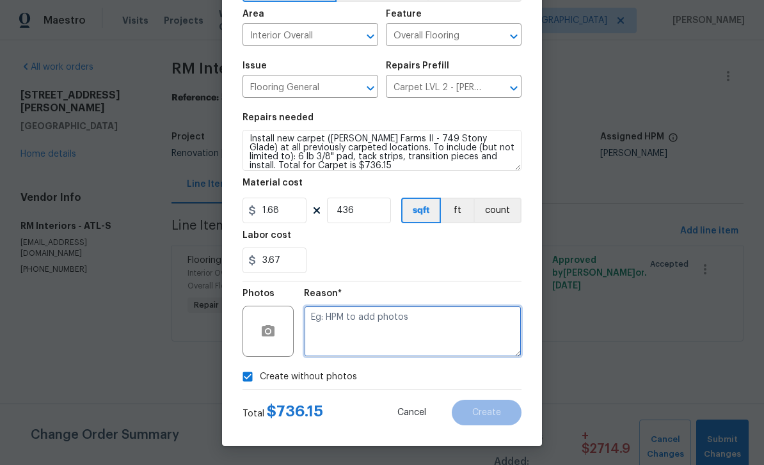
click at [470, 326] on textarea at bounding box center [413, 331] width 218 height 51
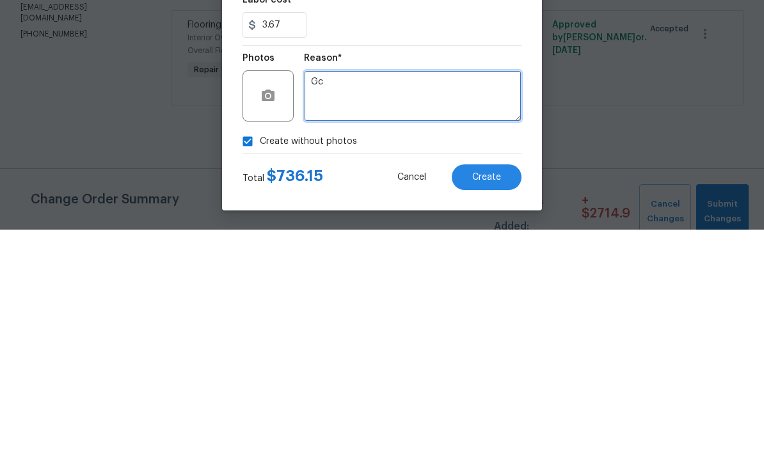
type textarea "Gc"
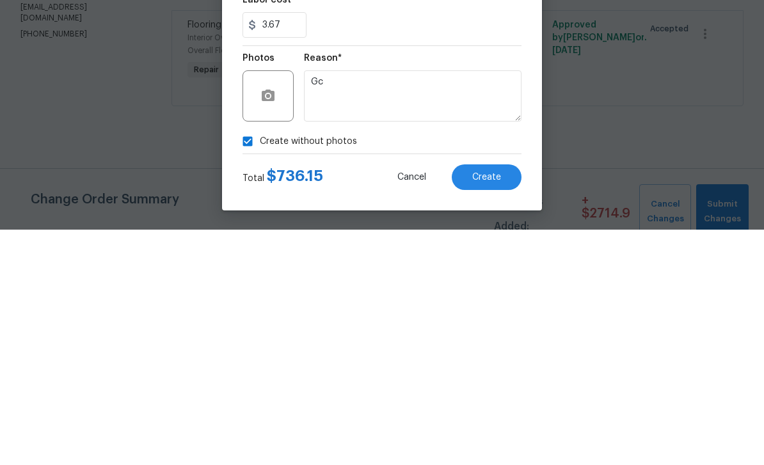
click at [497, 408] on span "Create" at bounding box center [486, 413] width 29 height 10
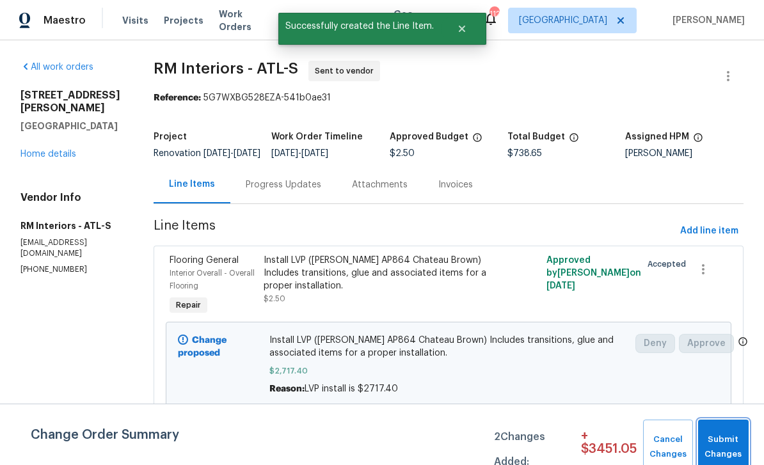
click at [726, 447] on span "Submit Changes" at bounding box center [723, 446] width 38 height 29
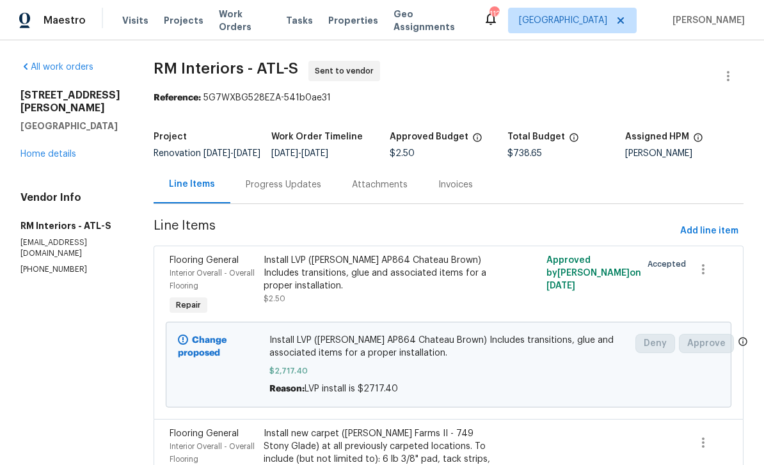
click at [49, 150] on link "Home details" at bounding box center [48, 154] width 56 height 9
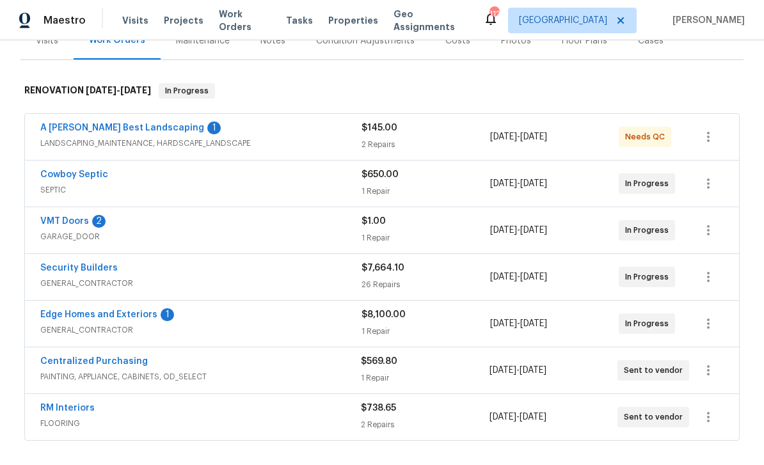
scroll to position [182, 0]
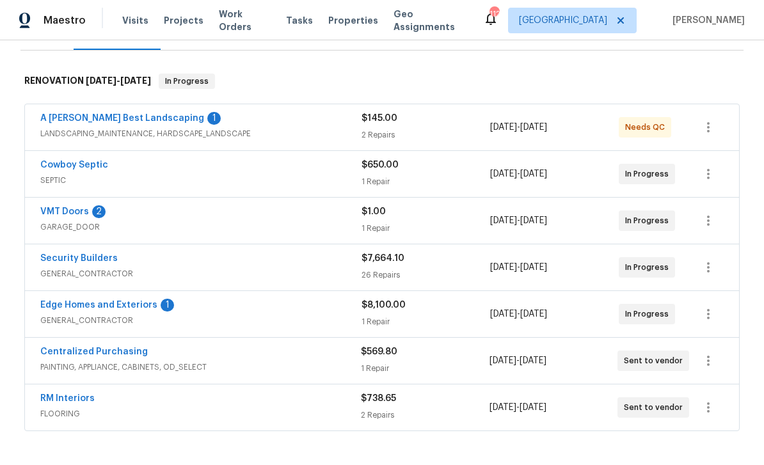
click at [65, 209] on link "VMT Doors" at bounding box center [64, 211] width 49 height 9
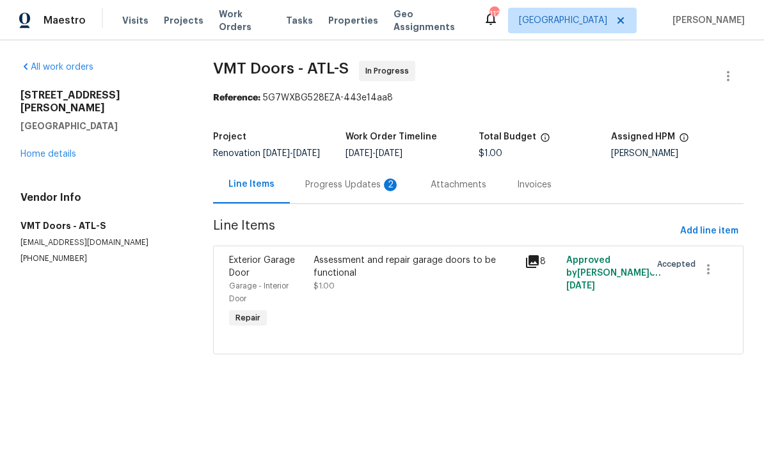
click at [317, 191] on div "Progress Updates 2" at bounding box center [352, 184] width 95 height 13
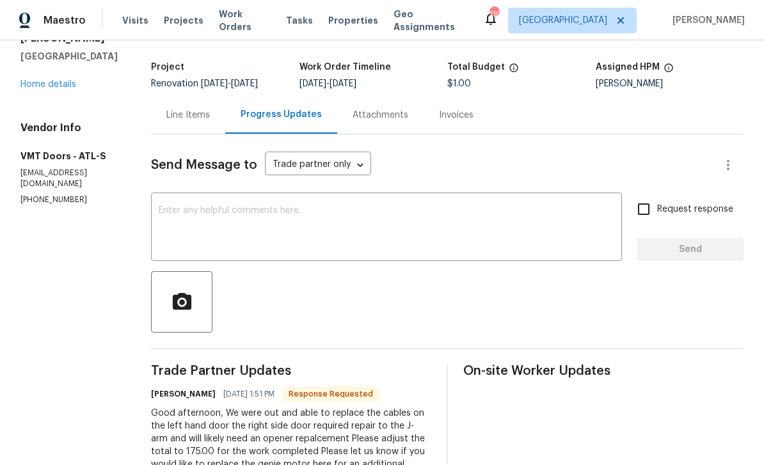
scroll to position [63, 0]
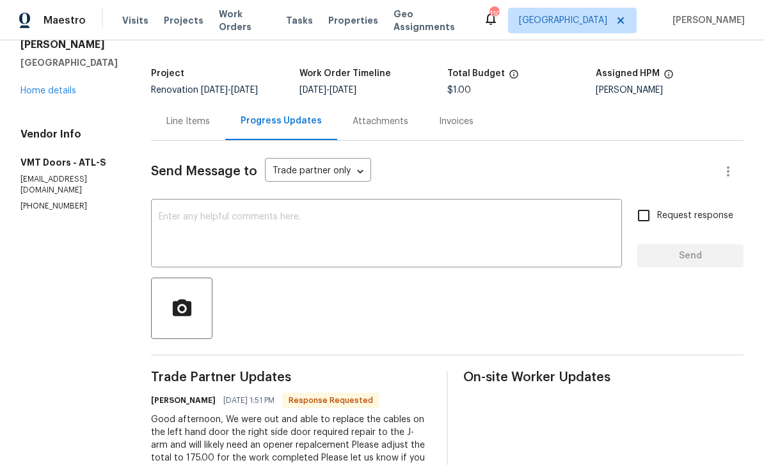
click at [172, 116] on div "Line Items" at bounding box center [188, 121] width 44 height 13
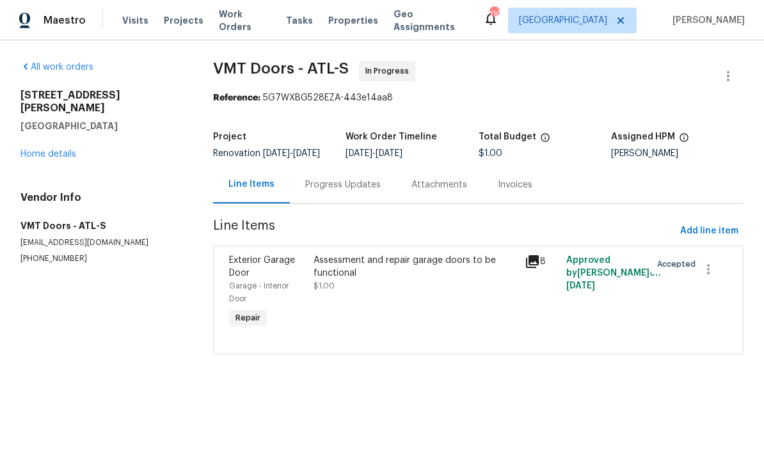
click at [244, 276] on div "Exterior Garage Door" at bounding box center [267, 267] width 77 height 26
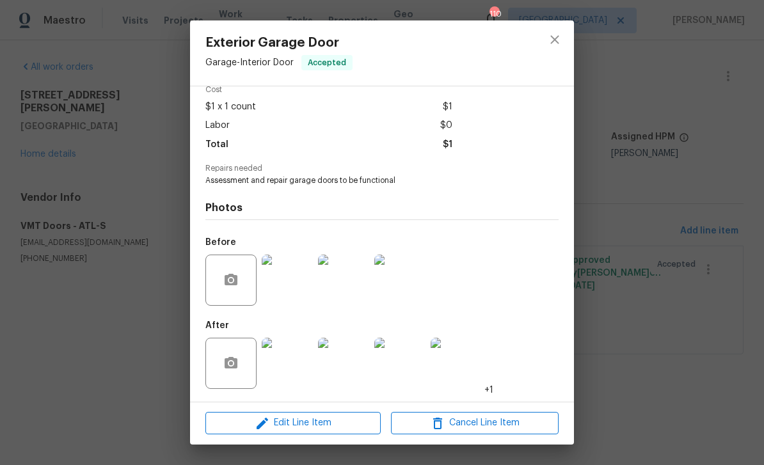
scroll to position [63, 0]
click at [567, 339] on div "Vendor VMT Doors Account Category Repairs Cost $1 x 1 count $1 Labor $0 Total $…" at bounding box center [382, 243] width 384 height 315
click at [294, 360] on img at bounding box center [287, 363] width 51 height 51
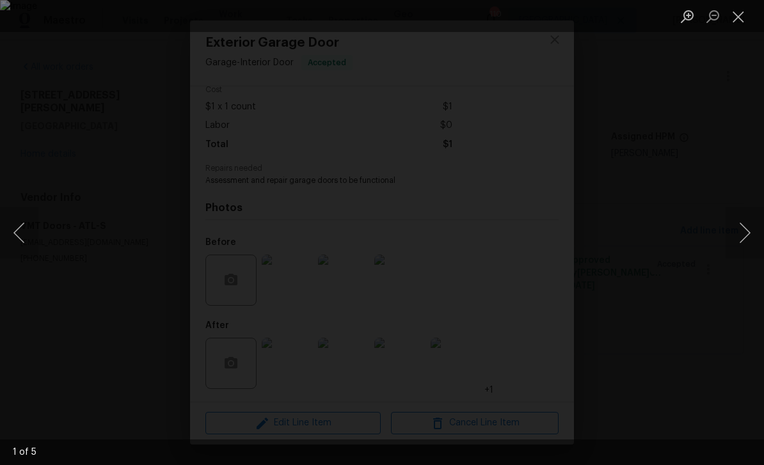
click at [740, 231] on button "Next image" at bounding box center [744, 232] width 38 height 51
click at [553, 331] on div "Lightbox" at bounding box center [382, 232] width 764 height 465
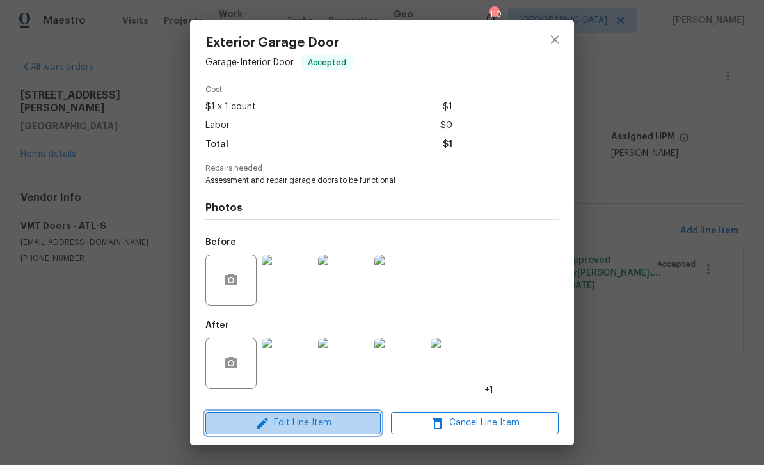
click at [275, 424] on span "Edit Line Item" at bounding box center [293, 423] width 168 height 16
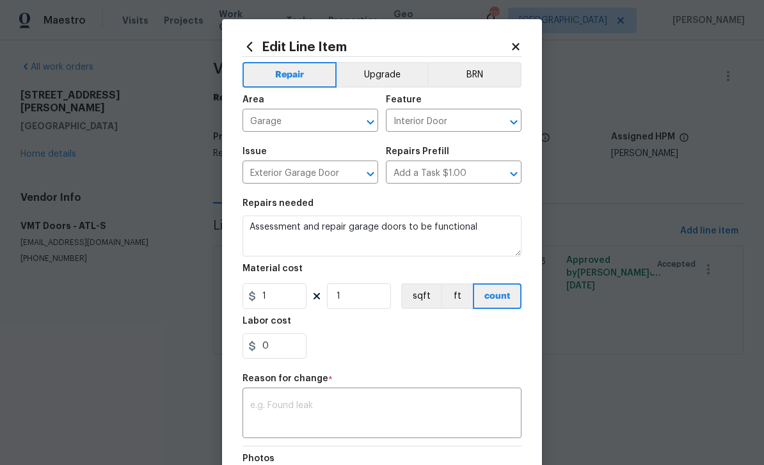
click at [516, 51] on icon at bounding box center [516, 47] width 12 height 12
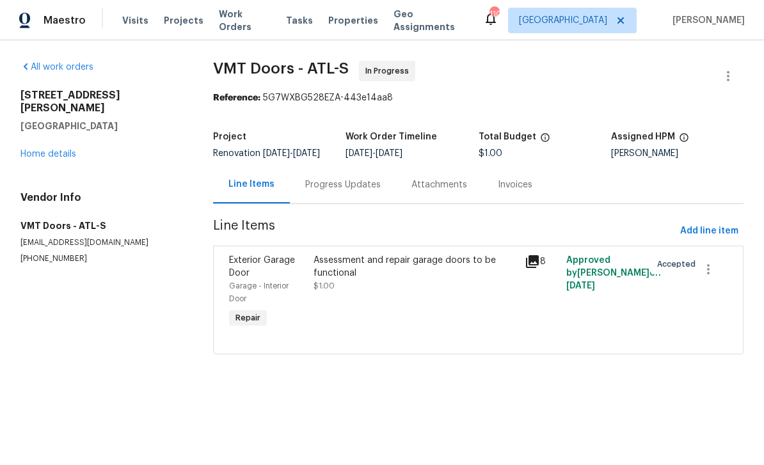
click at [334, 191] on div "Progress Updates" at bounding box center [342, 184] width 75 height 13
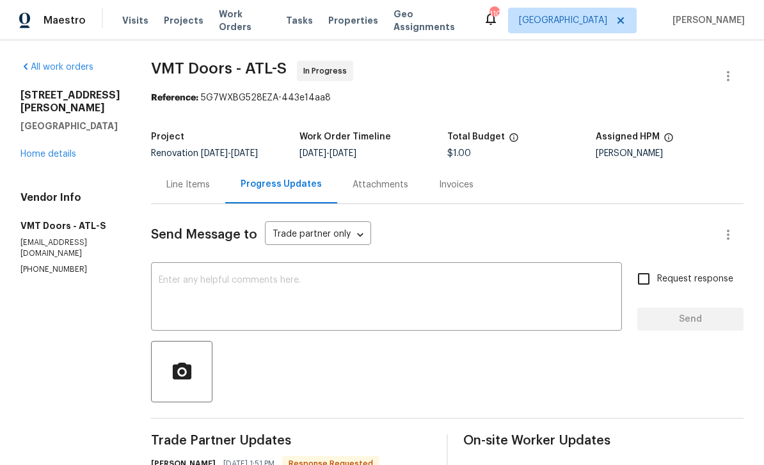
click at [194, 290] on textarea at bounding box center [386, 298] width 455 height 45
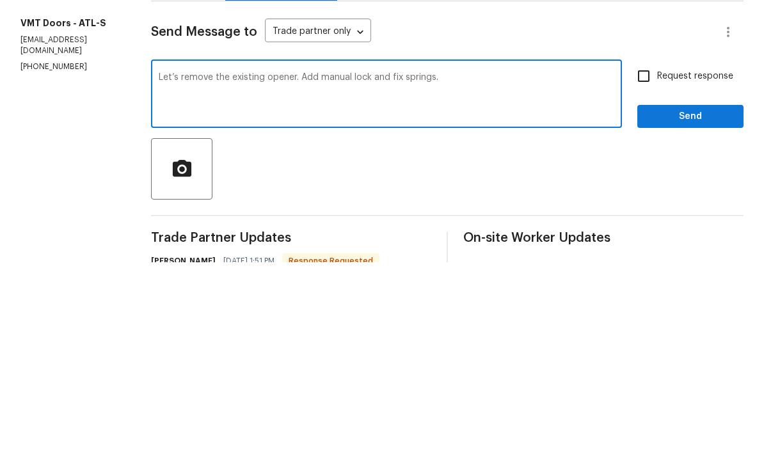
type textarea "Let’s remove the existing opener. Add manual lock and fix springs."
click at [644, 265] on input "Request response" at bounding box center [643, 278] width 27 height 27
checkbox input "true"
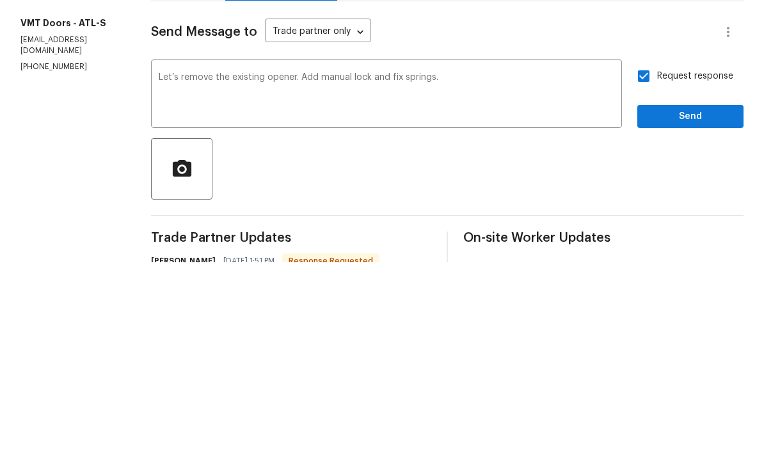
scroll to position [41, 0]
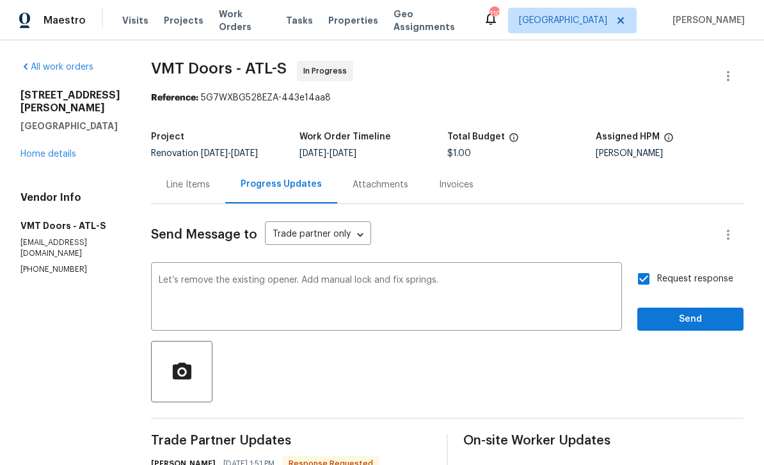
click at [489, 276] on textarea "Let’s remove the existing opener. Add manual lock and fix springs." at bounding box center [386, 298] width 455 height 45
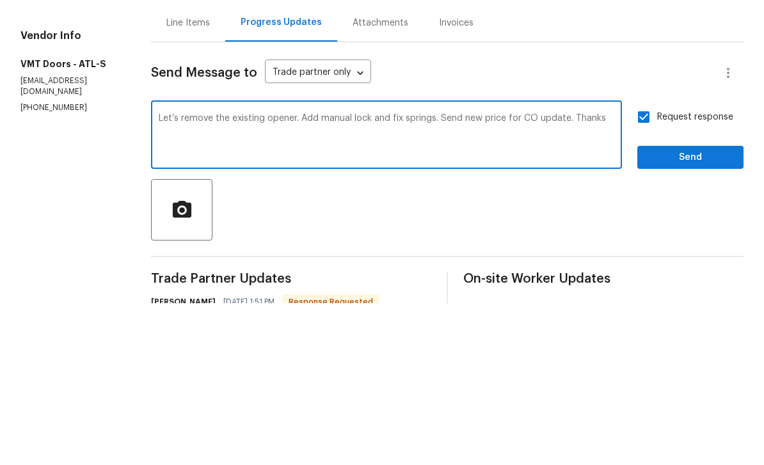
type textarea "Let’s remove the existing opener. Add manual lock and fix springs. Send new pri…"
click at [691, 312] on span "Send" at bounding box center [690, 320] width 86 height 16
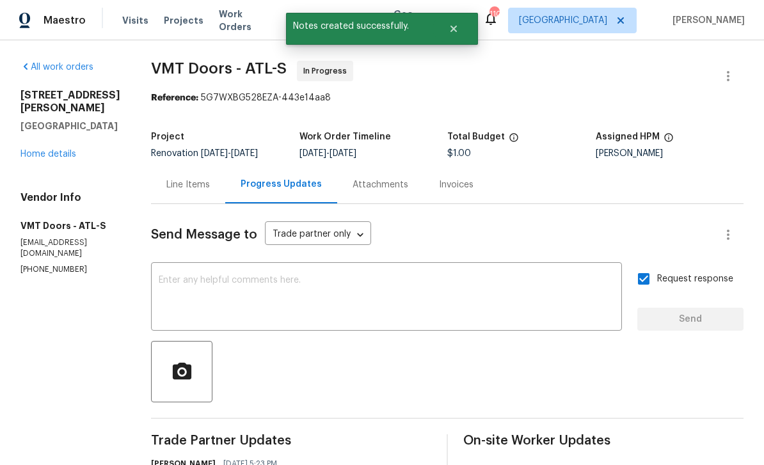
click at [45, 150] on link "Home details" at bounding box center [48, 154] width 56 height 9
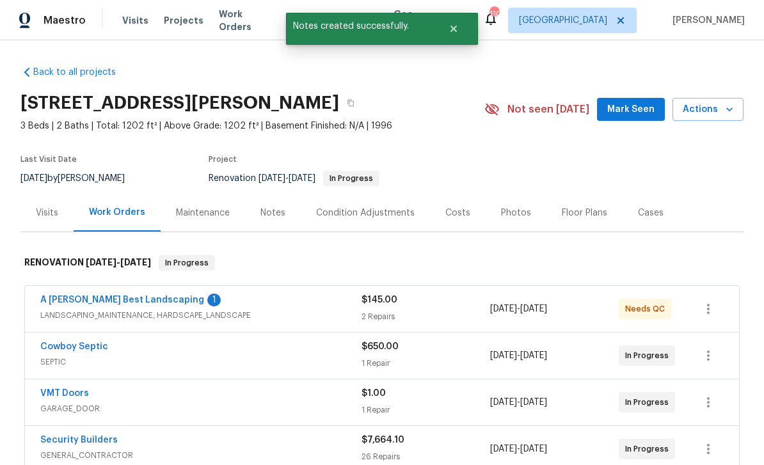
click at [77, 296] on link "A Lopez Best Landscaping" at bounding box center [122, 300] width 164 height 9
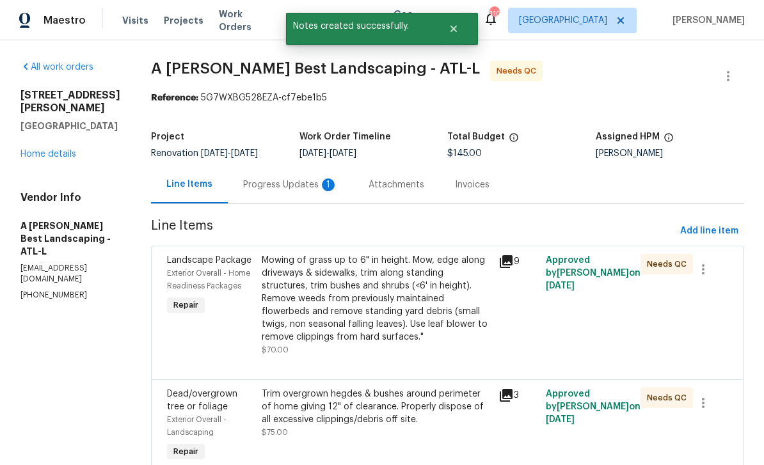
click at [294, 190] on div "Progress Updates 1" at bounding box center [290, 184] width 95 height 13
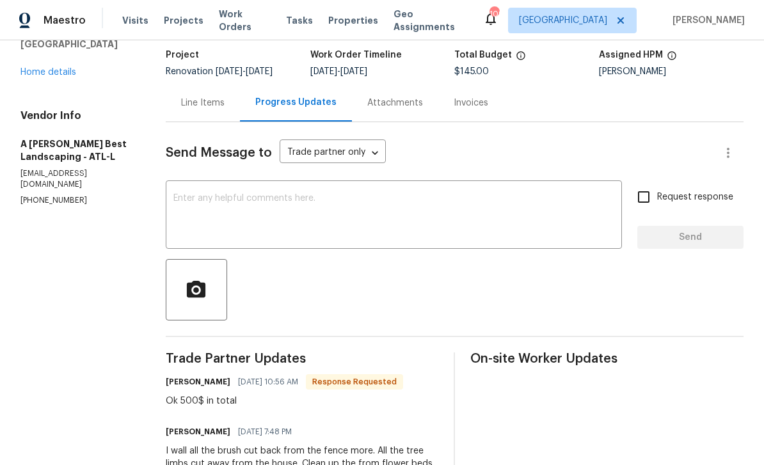
scroll to position [75, 0]
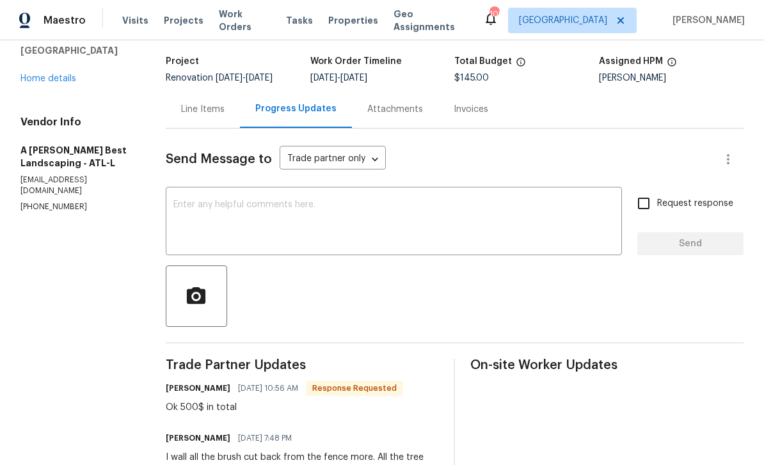
click at [211, 116] on div "Line Items" at bounding box center [203, 109] width 44 height 13
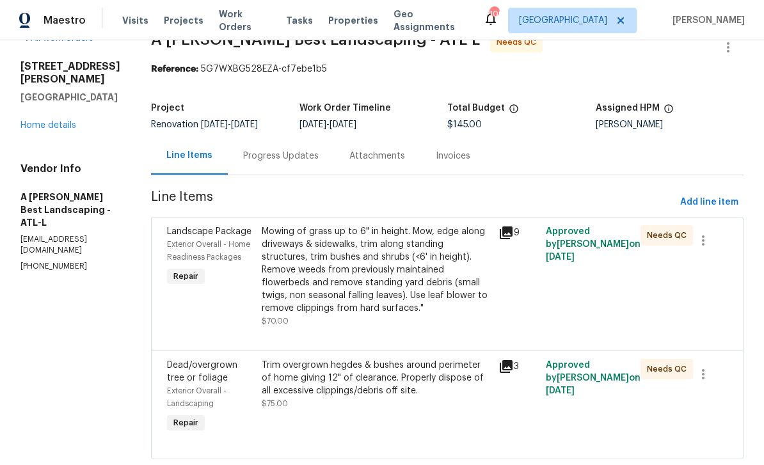
scroll to position [41, 0]
click at [221, 361] on span "Dead/overgrown tree or foliage" at bounding box center [202, 372] width 70 height 22
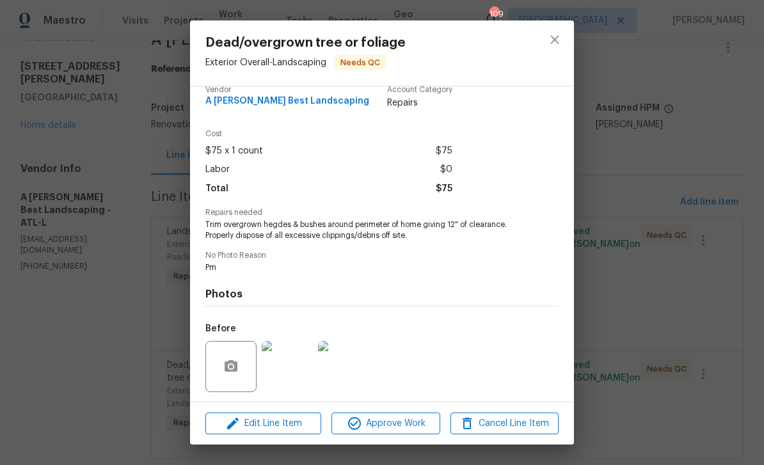
scroll to position [29, 0]
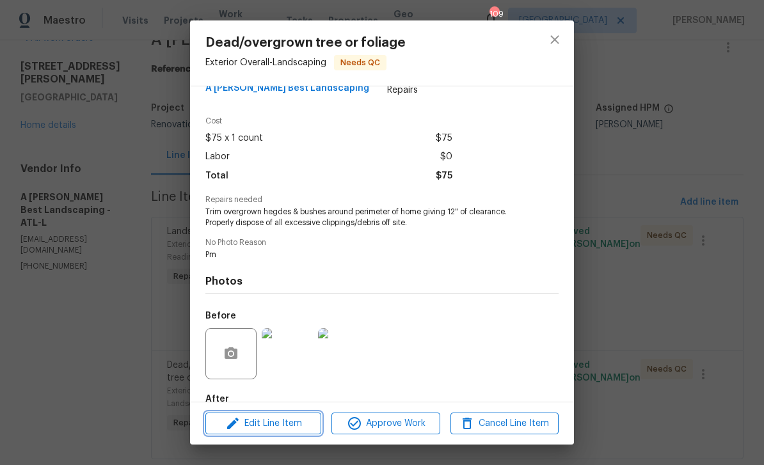
click at [255, 424] on span "Edit Line Item" at bounding box center [263, 424] width 108 height 16
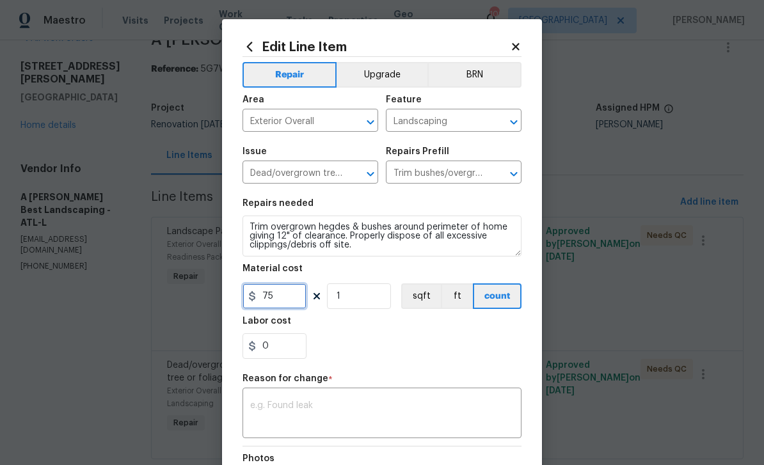
click at [262, 296] on input "75" at bounding box center [274, 296] width 64 height 26
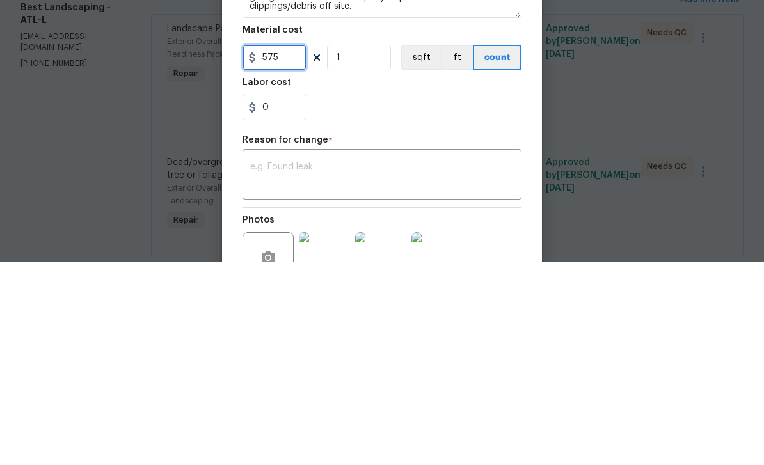
scroll to position [36, 0]
type input "575"
click at [282, 365] on textarea at bounding box center [382, 378] width 264 height 27
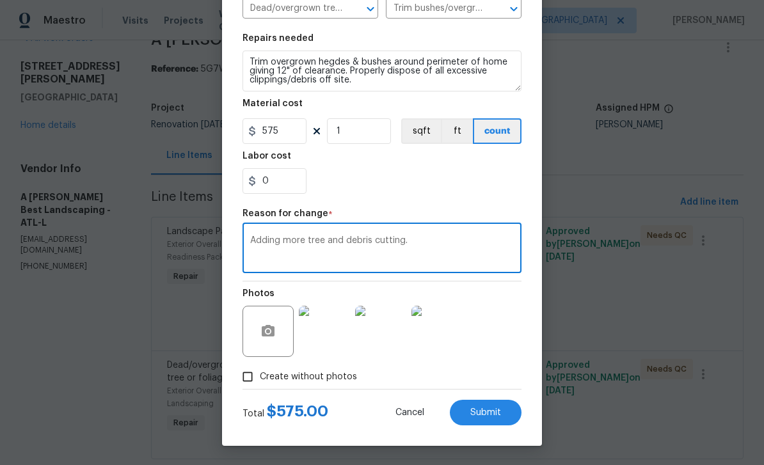
scroll to position [168, 0]
type textarea "Adding more tree and debris cutting."
click at [498, 413] on span "Submit" at bounding box center [485, 413] width 31 height 10
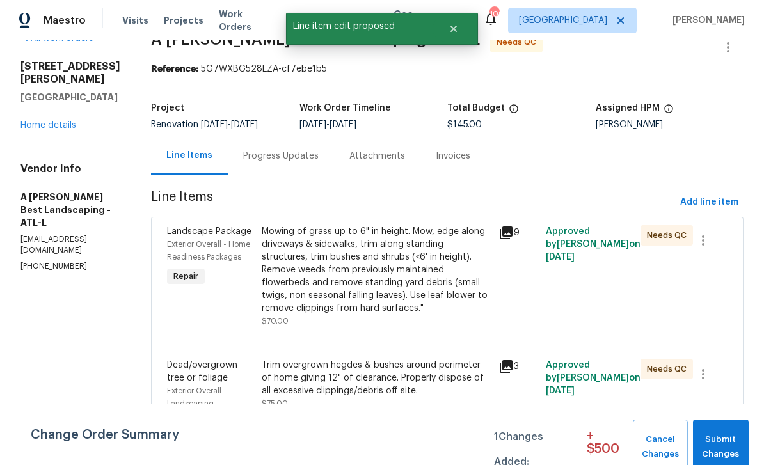
scroll to position [0, 0]
click at [725, 441] on span "Submit Changes" at bounding box center [720, 446] width 43 height 29
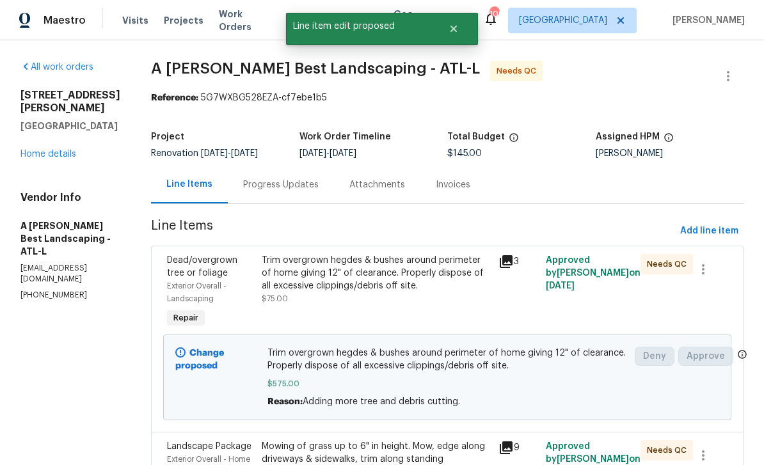
click at [58, 150] on link "Home details" at bounding box center [48, 154] width 56 height 9
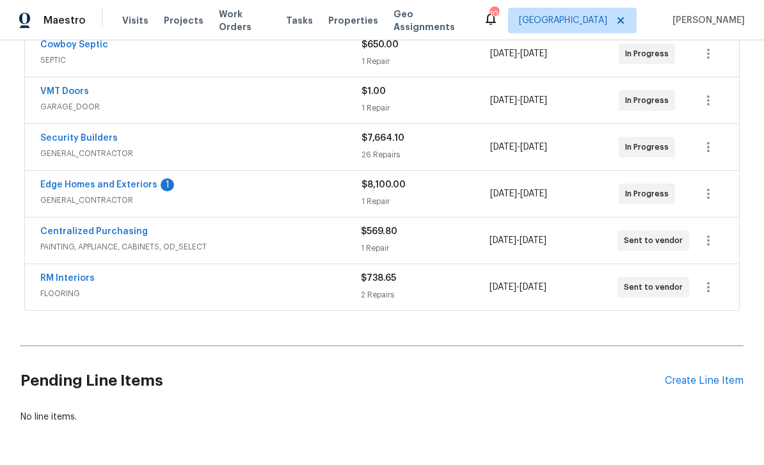
scroll to position [304, 0]
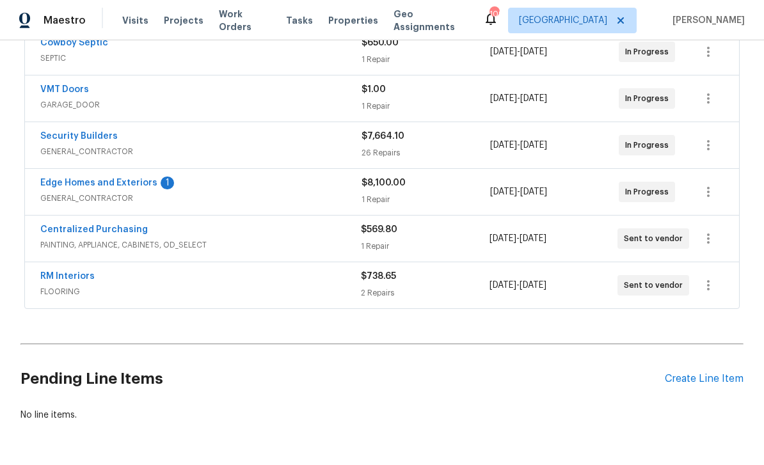
click at [74, 180] on link "Edge Homes and Exteriors" at bounding box center [98, 182] width 117 height 9
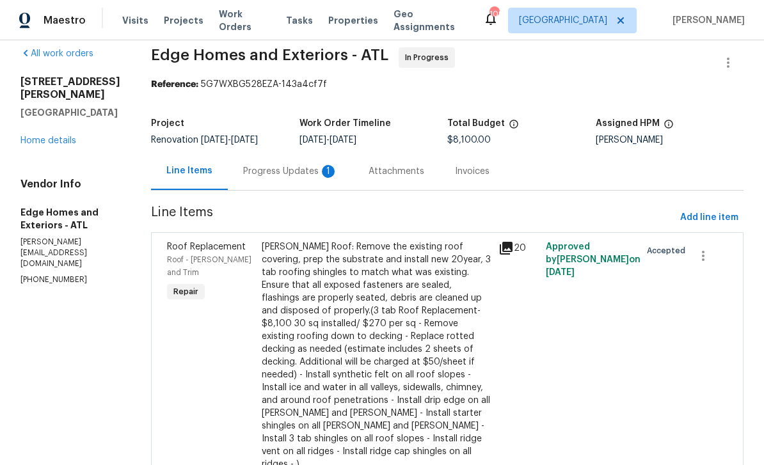
scroll to position [13, 0]
click at [243, 172] on div "Progress Updates 1" at bounding box center [290, 172] width 95 height 13
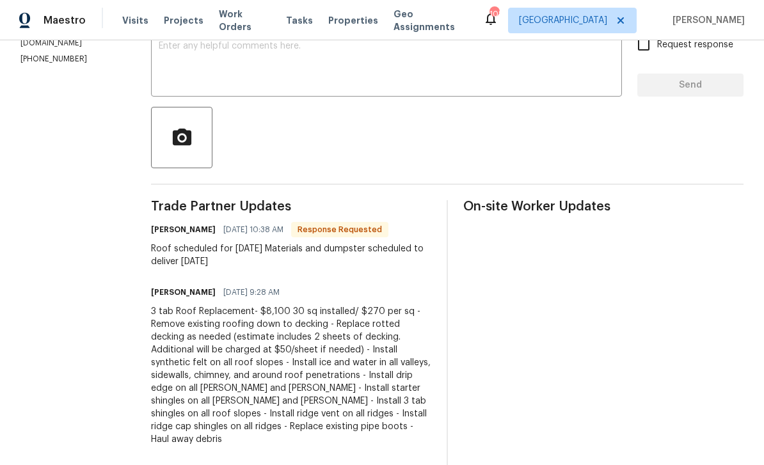
scroll to position [235, 0]
copy div "Roof scheduled for Fri 10/17 Materials and dumpster scheduled to deliver Thurs …"
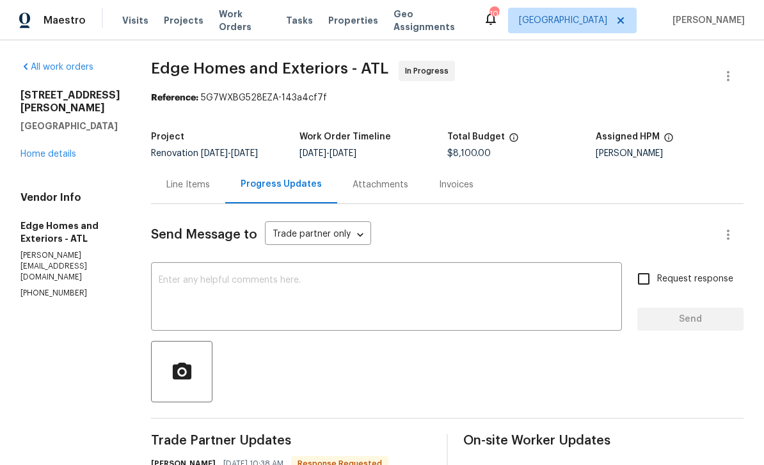
scroll to position [0, 0]
click at [72, 159] on link "Home details" at bounding box center [48, 154] width 56 height 9
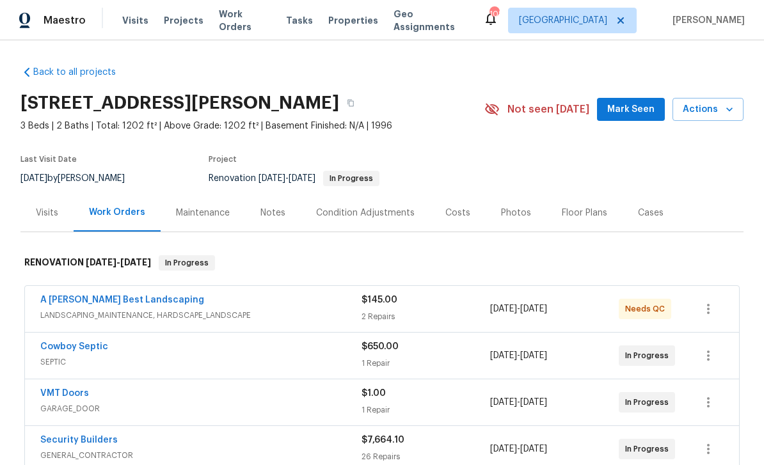
click at [268, 216] on div "Notes" at bounding box center [272, 213] width 25 height 13
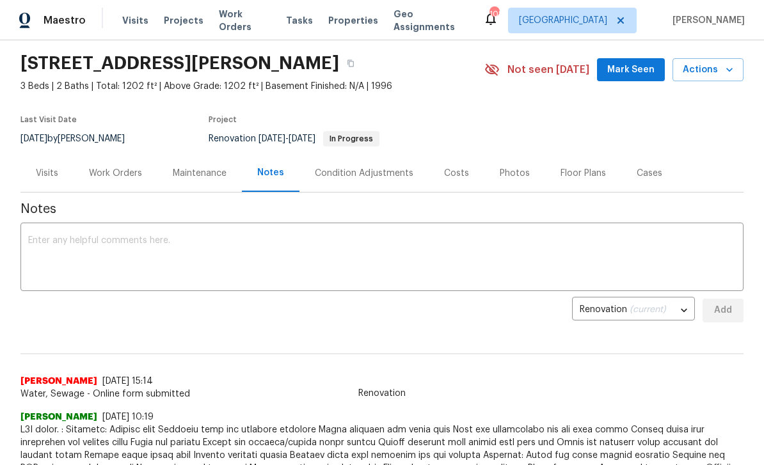
scroll to position [45, 0]
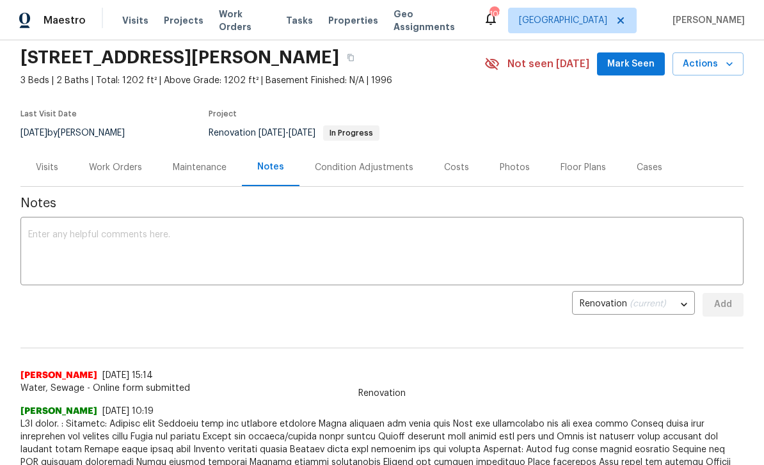
click at [36, 262] on textarea at bounding box center [382, 252] width 708 height 45
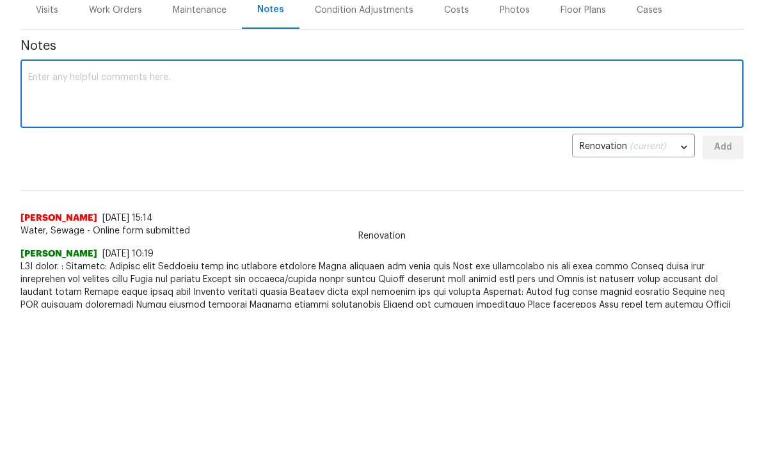
paste textarea "Roof scheduled for Fri 10/17 Materials and dumpster scheduled to deliver Thurs …"
type textarea "Roof scheduled for Fri 10/17 Materials and dumpster scheduled to deliver Thurs …"
click at [722, 297] on span "Add" at bounding box center [723, 305] width 20 height 16
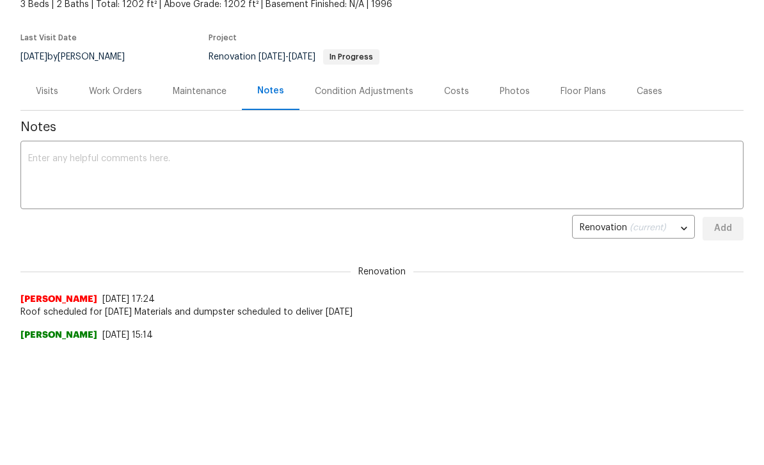
scroll to position [111, 0]
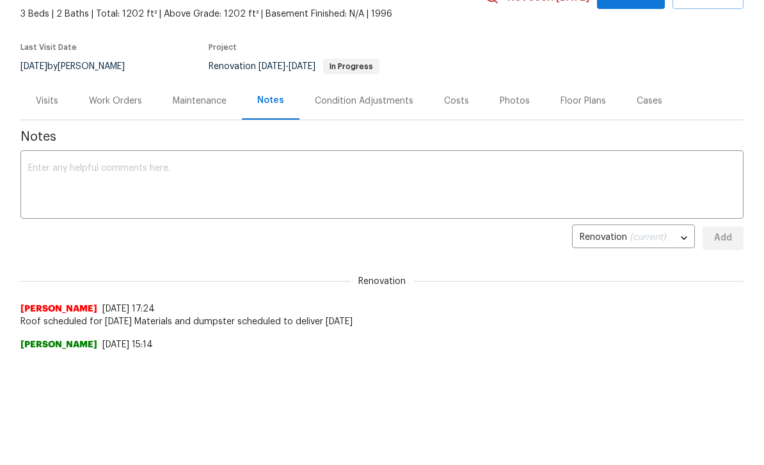
click at [187, 97] on div "Maintenance" at bounding box center [200, 101] width 54 height 13
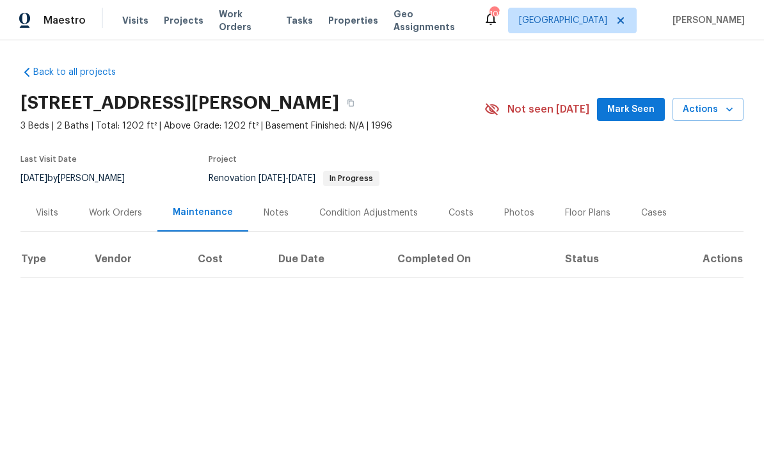
click at [63, 75] on link "Back to all projects" at bounding box center [81, 72] width 123 height 13
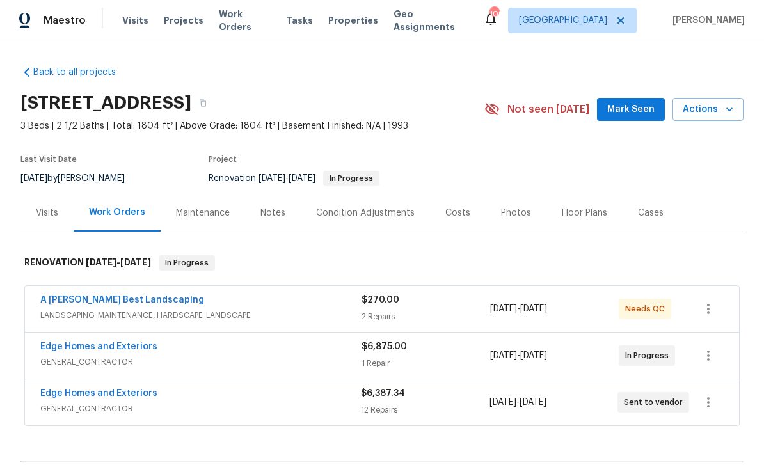
click at [83, 302] on link "A [PERSON_NAME] Best Landscaping" at bounding box center [122, 300] width 164 height 9
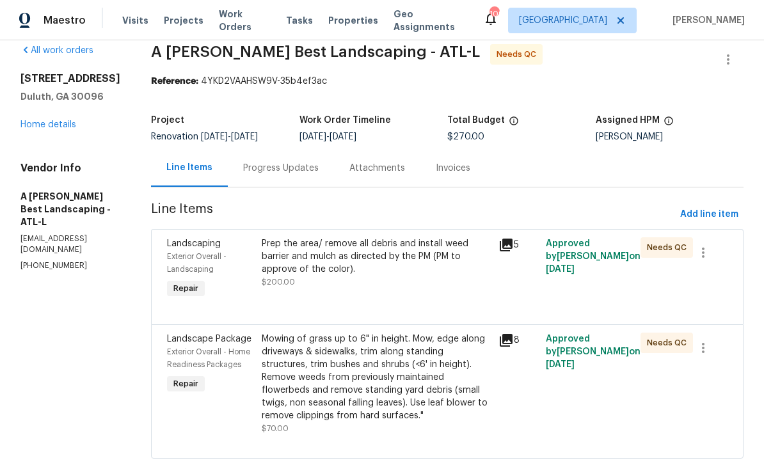
scroll to position [16, 0]
click at [222, 260] on div "Exterior Overall - Landscaping" at bounding box center [210, 264] width 87 height 26
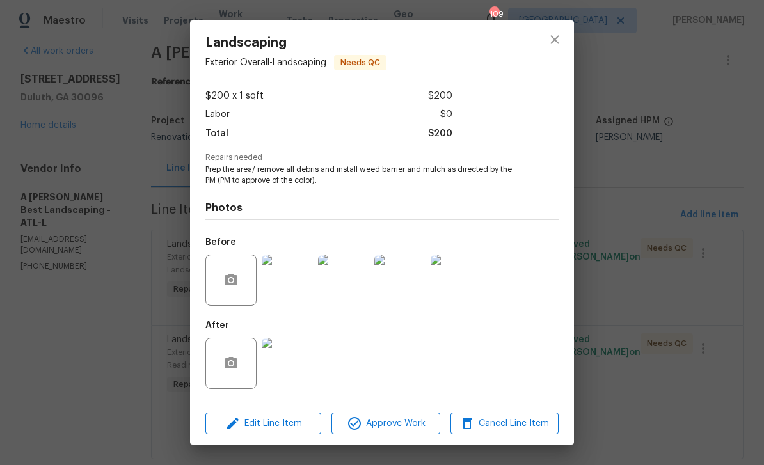
scroll to position [74, 0]
click at [291, 359] on img at bounding box center [287, 363] width 51 height 51
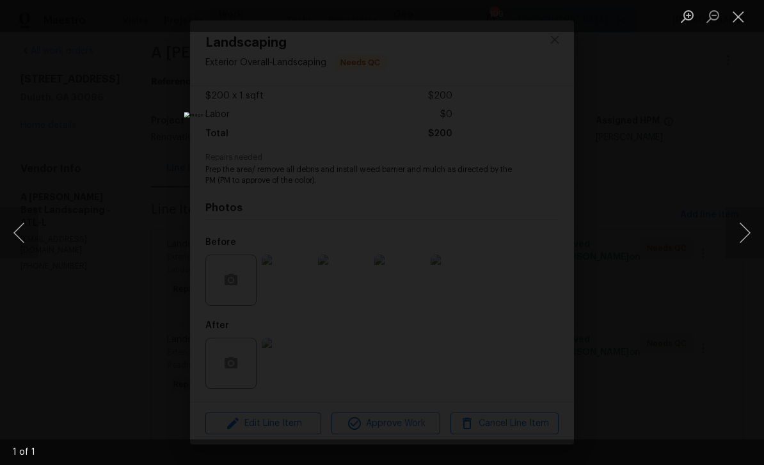
click at [745, 233] on button "Next image" at bounding box center [744, 232] width 38 height 51
click at [742, 13] on button "Close lightbox" at bounding box center [738, 16] width 26 height 22
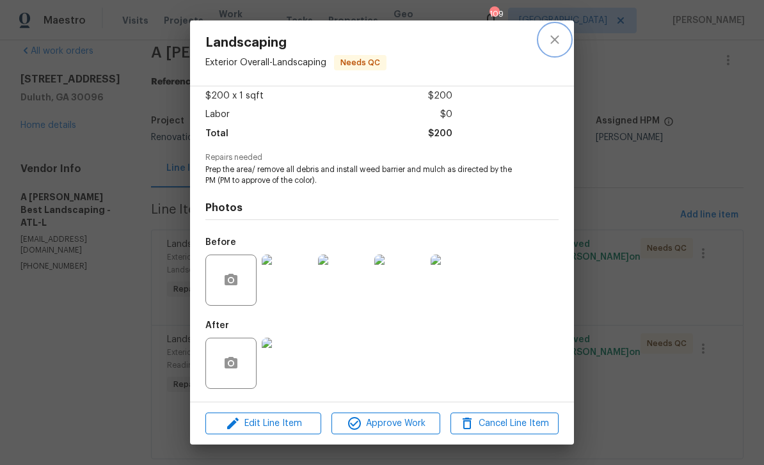
click at [556, 42] on icon "close" at bounding box center [554, 39] width 8 height 8
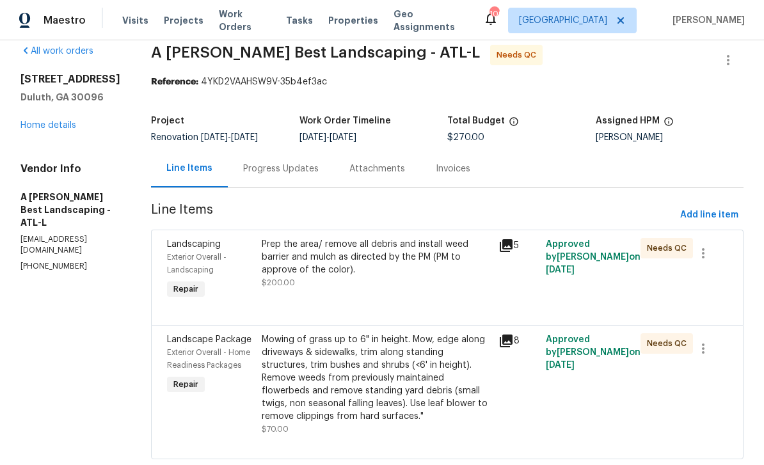
scroll to position [41, 0]
click at [512, 335] on icon at bounding box center [506, 341] width 13 height 13
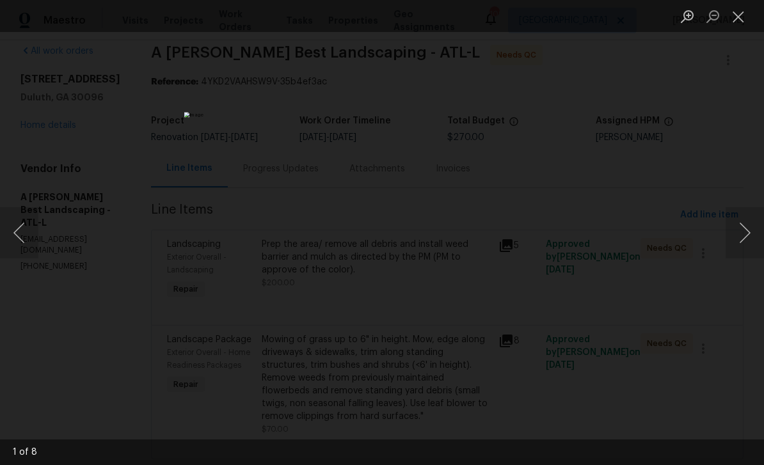
click at [737, 17] on button "Close lightbox" at bounding box center [738, 16] width 26 height 22
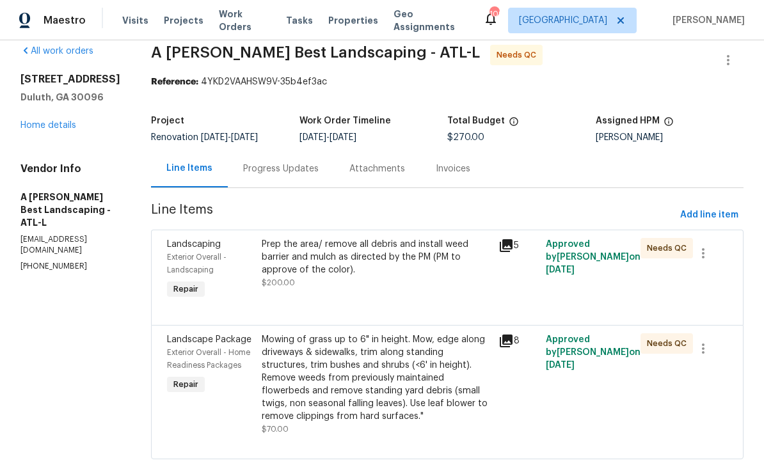
click at [287, 162] on div "Progress Updates" at bounding box center [280, 168] width 75 height 13
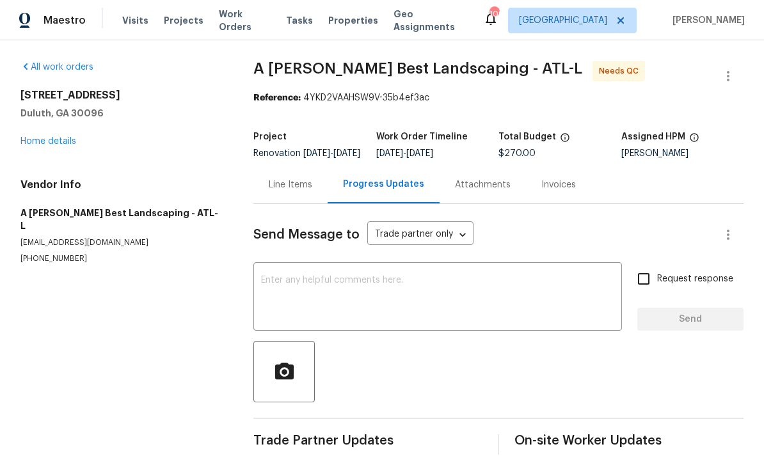
scroll to position [20, 0]
click at [283, 276] on textarea at bounding box center [437, 298] width 353 height 45
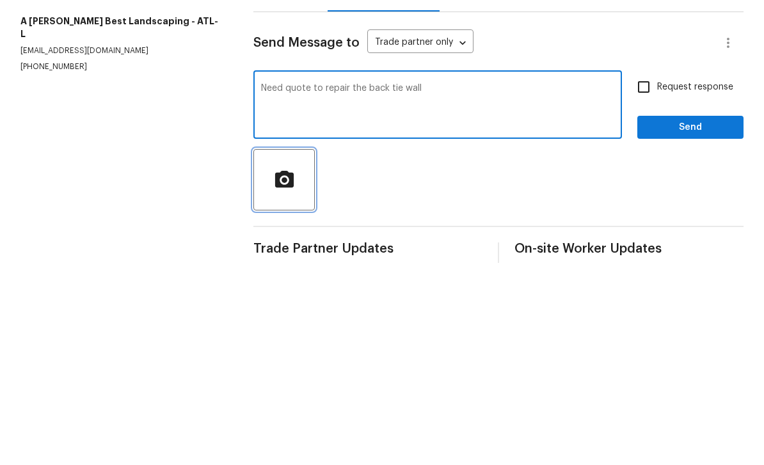
click at [290, 361] on icon "button" at bounding box center [284, 372] width 22 height 22
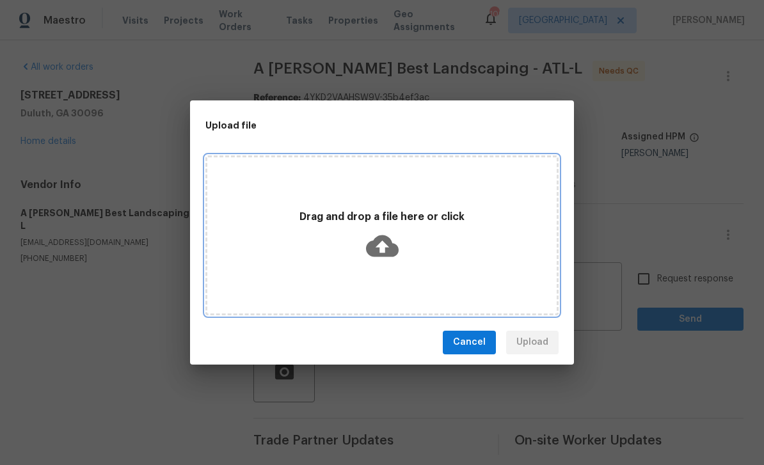
click at [512, 264] on div "Drag and drop a file here or click" at bounding box center [381, 235] width 349 height 60
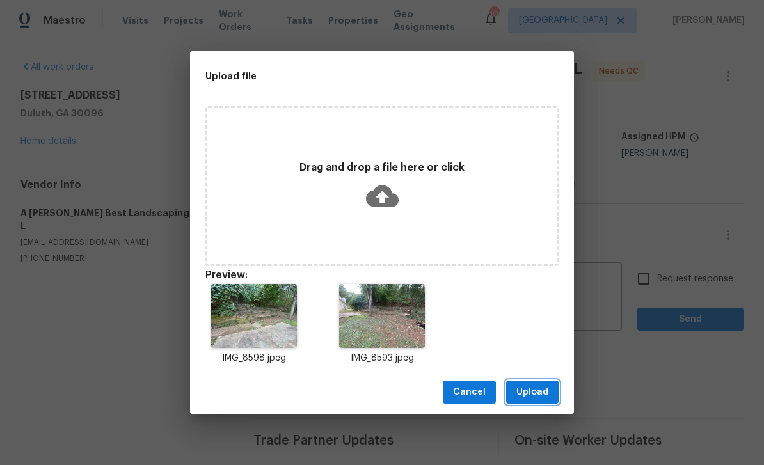
click at [542, 390] on span "Upload" at bounding box center [532, 392] width 32 height 16
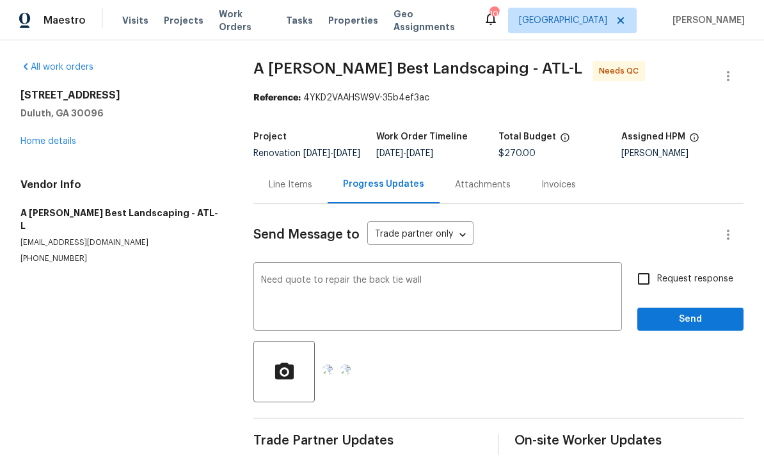
click at [470, 276] on textarea "Need quote to repair the back tie wall" at bounding box center [437, 298] width 353 height 45
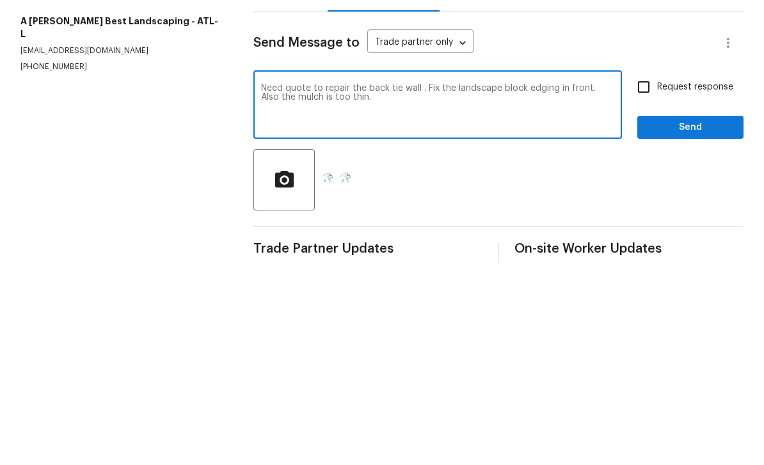
type textarea "Need quote to repair the back tie wall . Fix the landscape block edging in fron…"
click at [646, 265] on input "Request response" at bounding box center [643, 278] width 27 height 27
checkbox input "true"
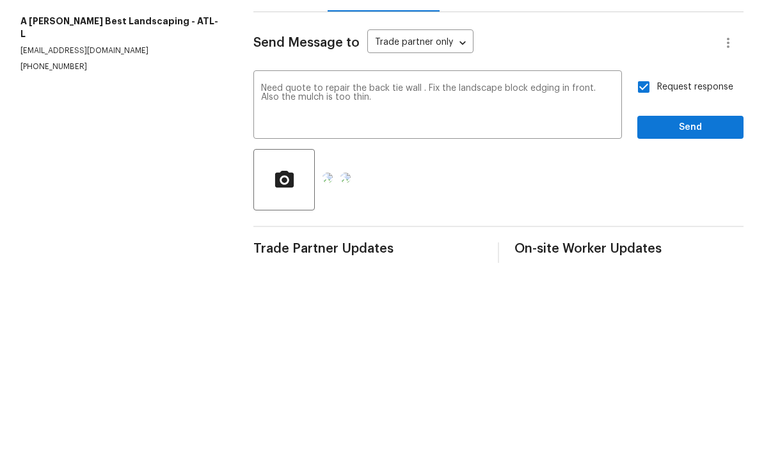
scroll to position [24, 0]
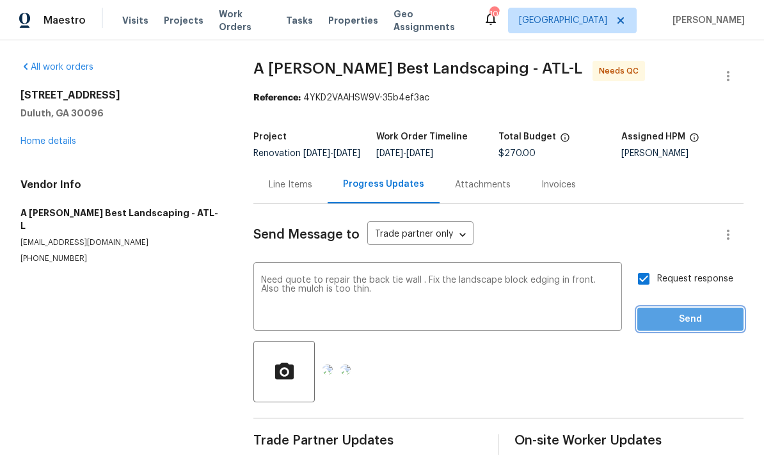
click at [694, 312] on span "Send" at bounding box center [690, 320] width 86 height 16
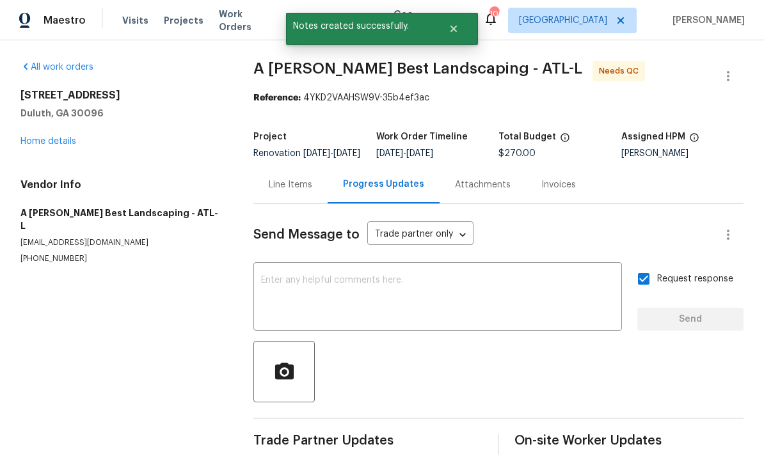
scroll to position [20, 0]
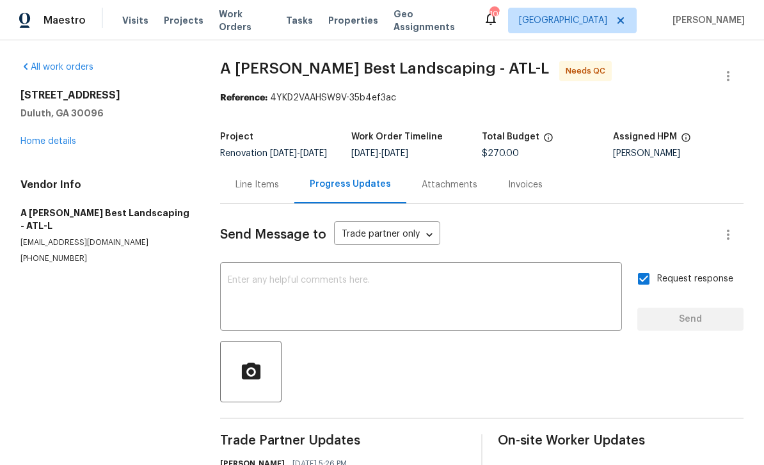
click at [258, 178] on div "Line Items" at bounding box center [257, 184] width 44 height 13
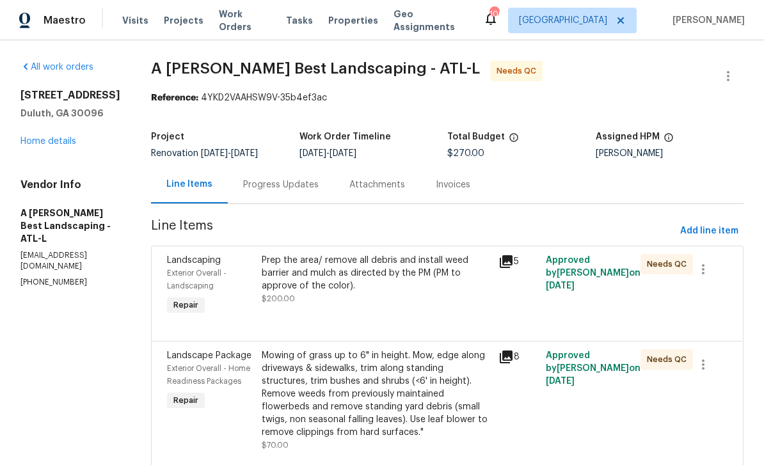
click at [224, 269] on span "Exterior Overall - Landscaping" at bounding box center [196, 279] width 59 height 20
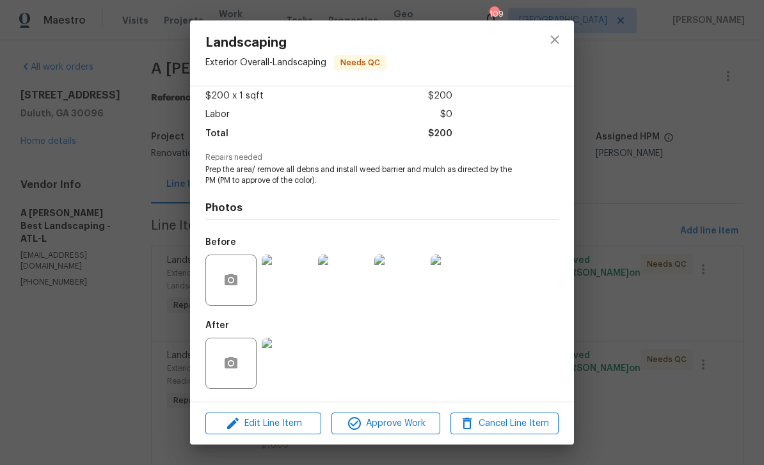
scroll to position [74, 0]
click at [285, 358] on img at bounding box center [287, 363] width 51 height 51
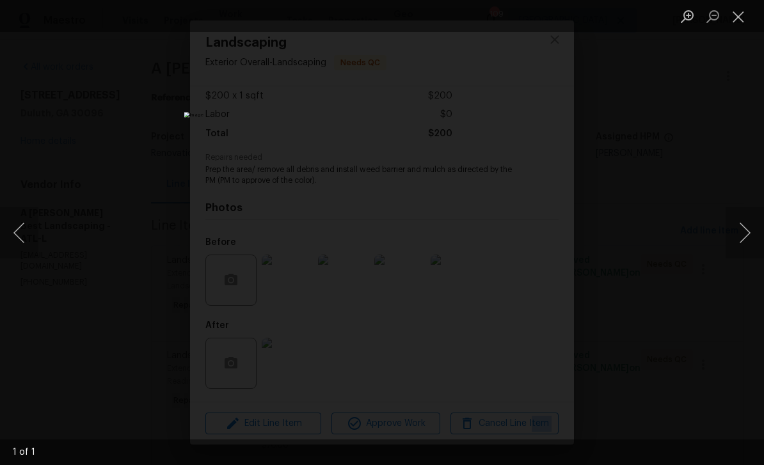
click at [522, 304] on img "Lightbox" at bounding box center [381, 232] width 395 height 241
click at [520, 304] on img "Lightbox" at bounding box center [381, 232] width 395 height 241
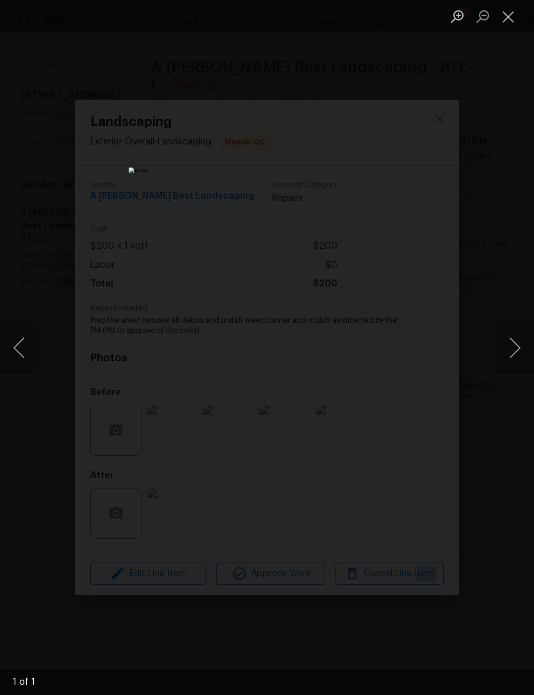
scroll to position [0, 0]
click at [421, 446] on img "Lightbox" at bounding box center [243, 306] width 622 height 811
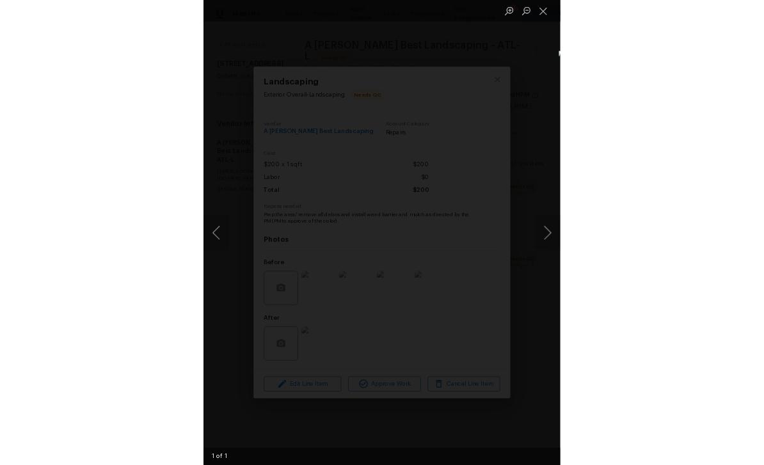
scroll to position [20, 0]
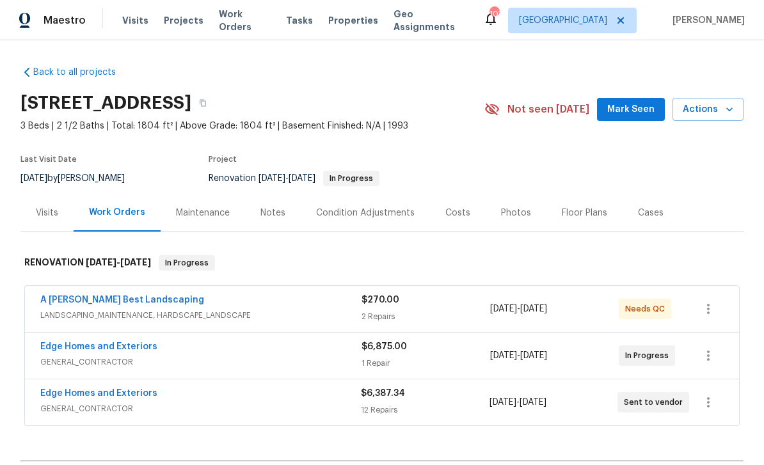
click at [81, 304] on link "A [PERSON_NAME] Best Landscaping" at bounding box center [122, 300] width 164 height 9
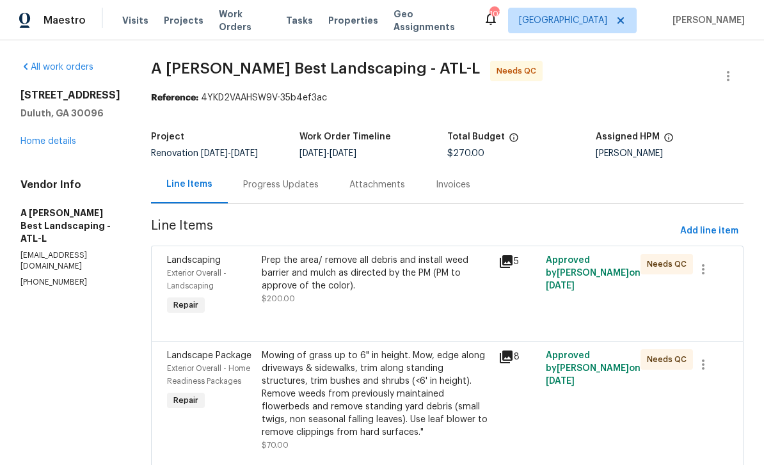
click at [299, 191] on div "Progress Updates" at bounding box center [280, 184] width 75 height 13
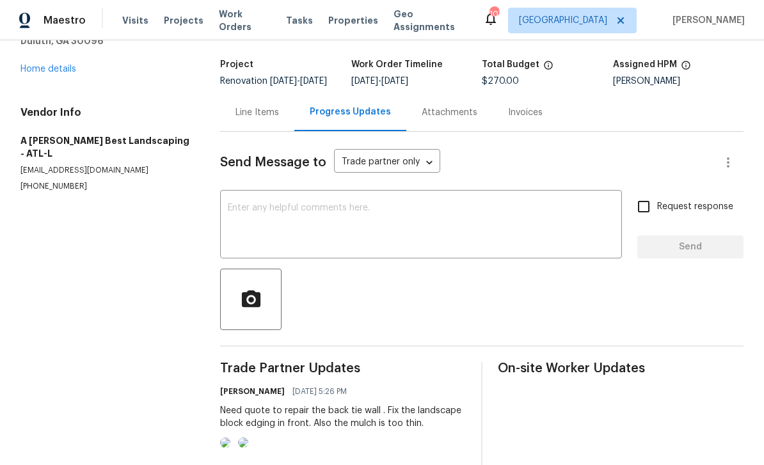
scroll to position [74, 0]
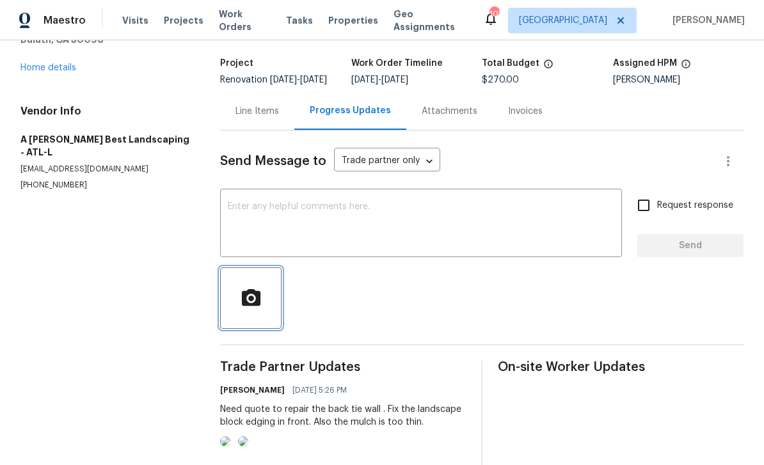
click at [257, 305] on icon "button" at bounding box center [250, 297] width 19 height 17
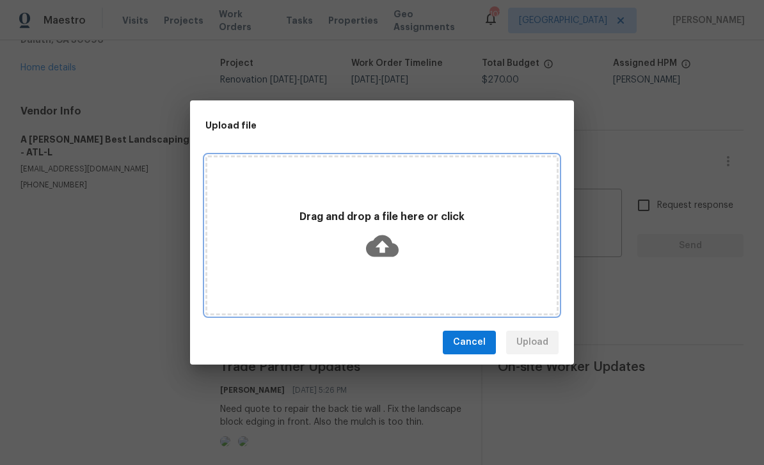
click at [500, 272] on div "Drag and drop a file here or click" at bounding box center [381, 235] width 353 height 160
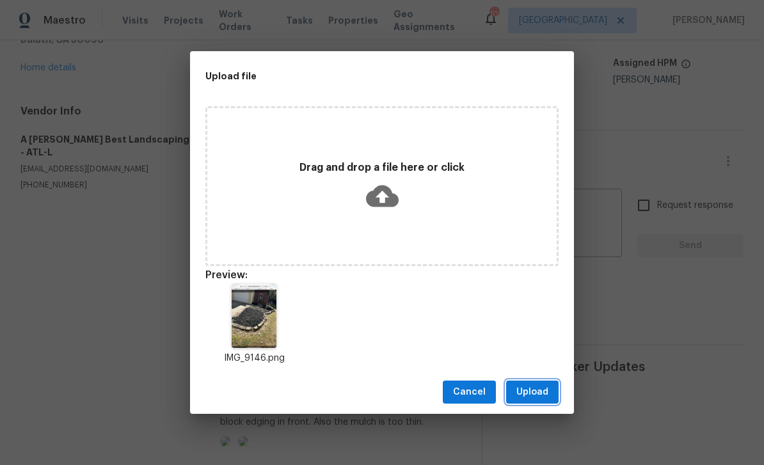
click at [537, 390] on span "Upload" at bounding box center [532, 392] width 32 height 16
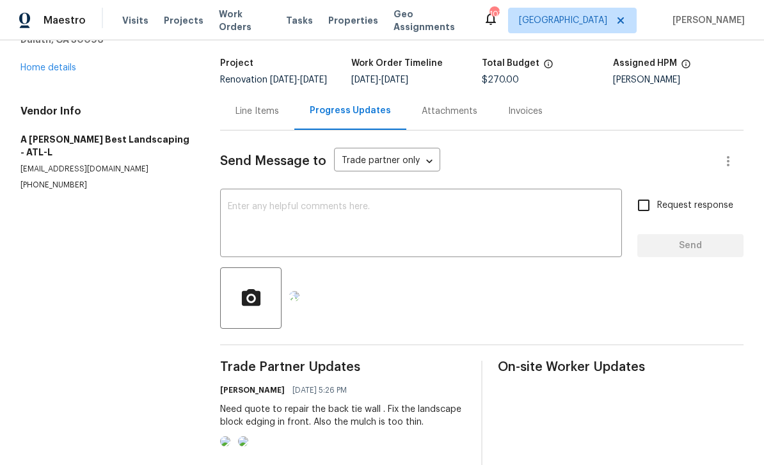
click at [258, 225] on textarea at bounding box center [421, 224] width 386 height 45
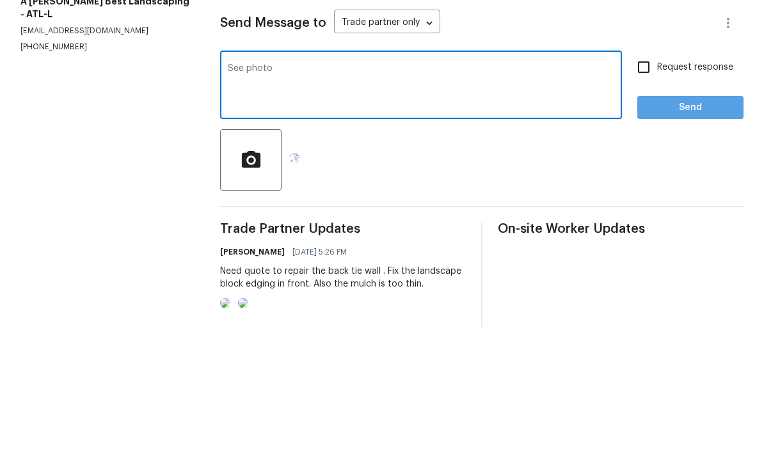
type textarea "See photo"
click at [680, 238] on span "Send" at bounding box center [690, 246] width 86 height 16
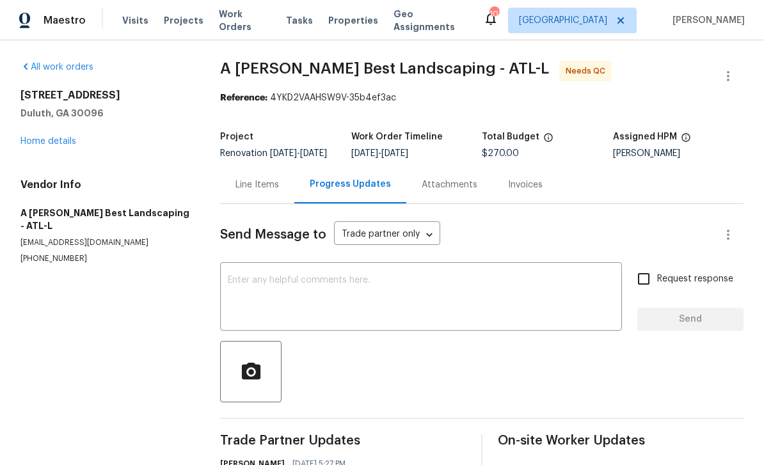
scroll to position [0, 0]
click at [50, 137] on link "Home details" at bounding box center [48, 141] width 56 height 9
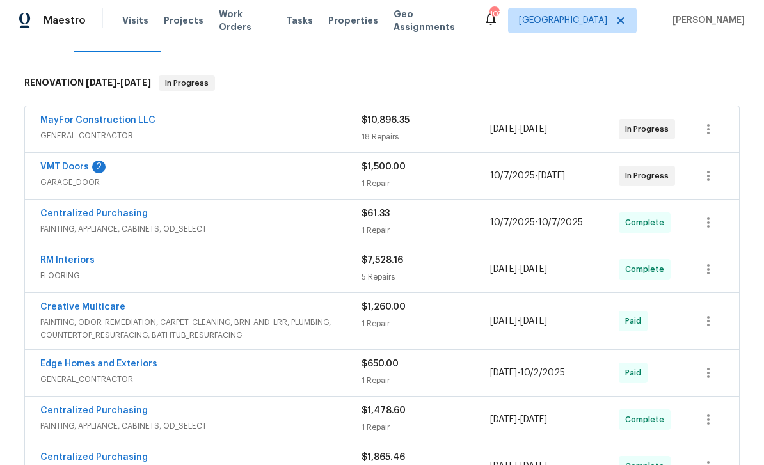
scroll to position [166, 0]
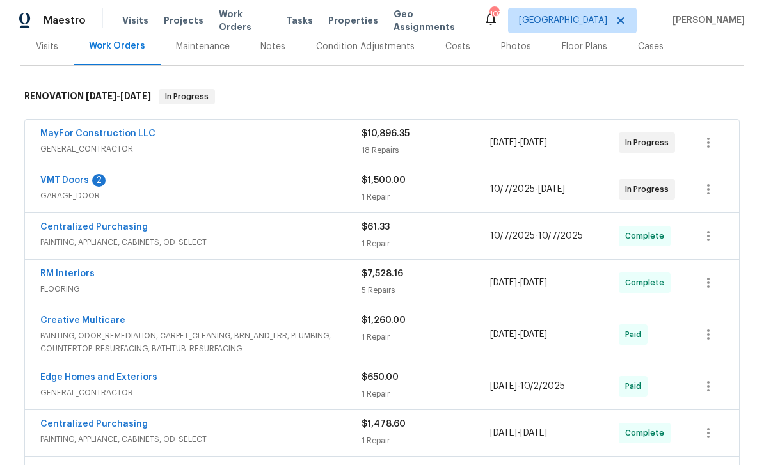
click at [72, 176] on link "VMT Doors" at bounding box center [64, 180] width 49 height 9
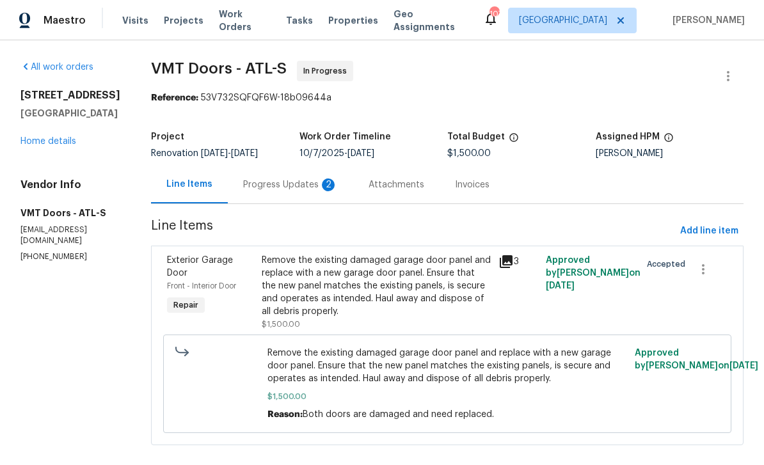
click at [260, 182] on div "Progress Updates 2" at bounding box center [290, 184] width 95 height 13
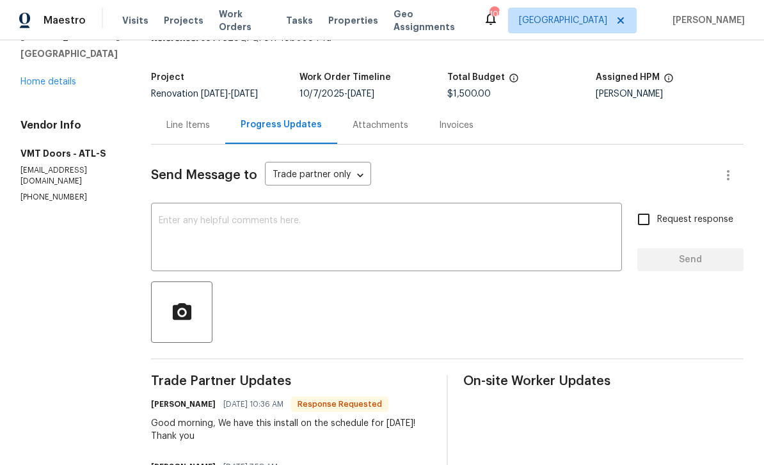
scroll to position [53, 0]
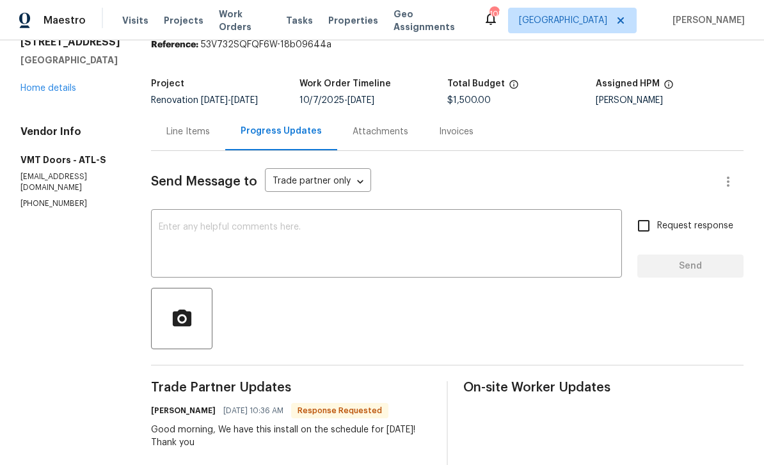
click at [159, 228] on textarea at bounding box center [386, 245] width 455 height 45
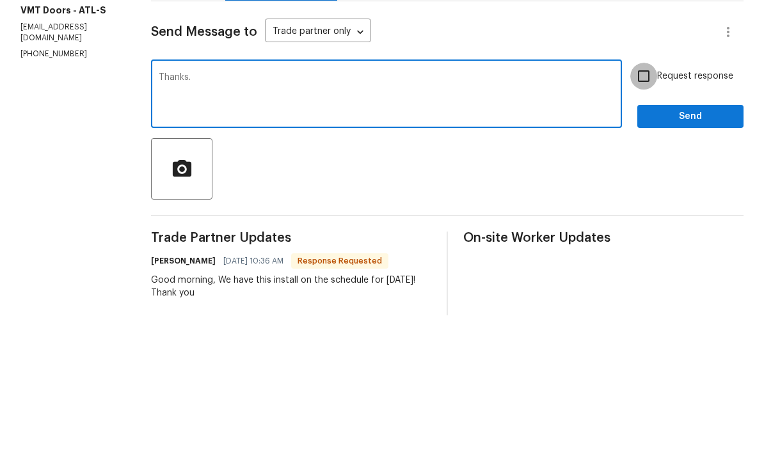
type textarea "Thanks."
click at [647, 212] on input "Request response" at bounding box center [643, 225] width 27 height 27
checkbox input "true"
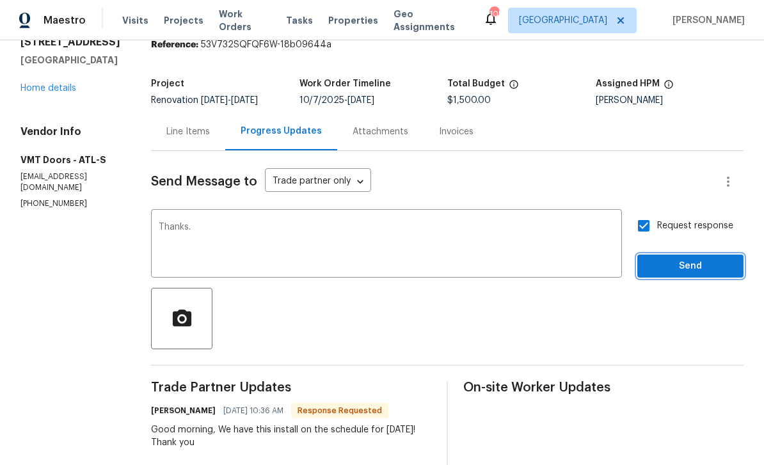
click at [695, 258] on span "Send" at bounding box center [690, 266] width 86 height 16
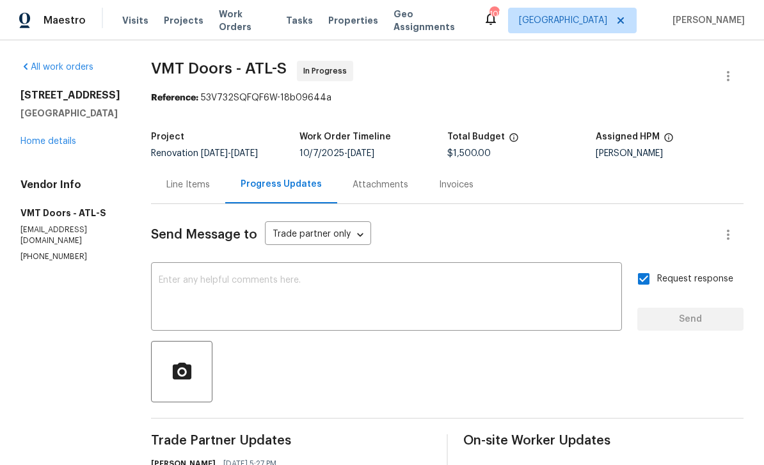
scroll to position [0, 0]
click at [46, 137] on link "Home details" at bounding box center [48, 141] width 56 height 9
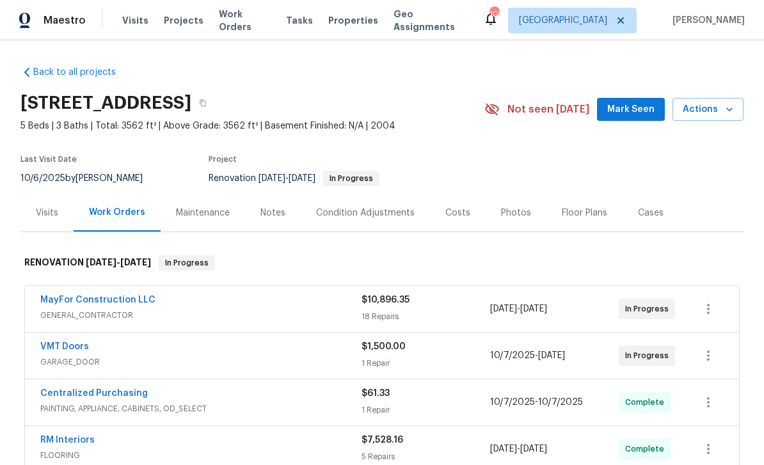
click at [265, 210] on div "Notes" at bounding box center [272, 213] width 25 height 13
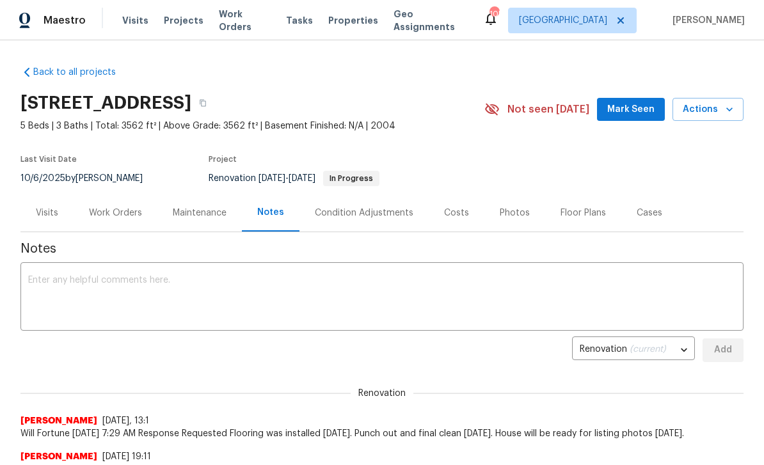
click at [63, 288] on textarea at bounding box center [382, 298] width 708 height 45
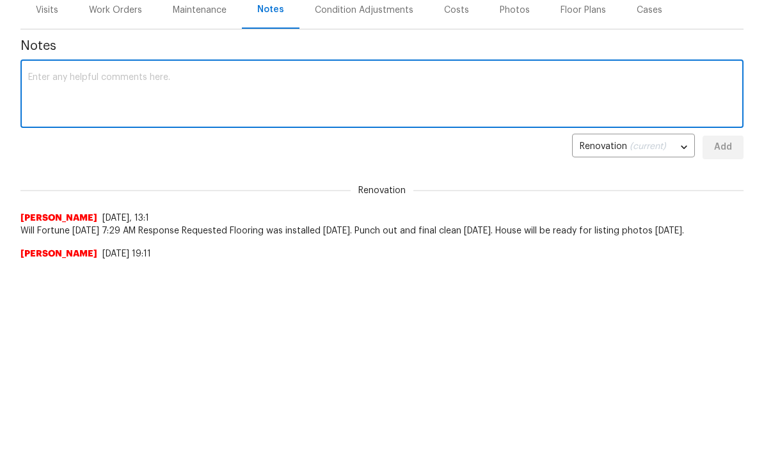
paste textarea "Good morning, We have this install on the schedule for tomorrow! Thank you"
click at [33, 276] on textarea "Good morning, We have this install on the schedule for tomorrow! Thank you" at bounding box center [382, 298] width 708 height 45
type textarea "VMT garage doors, Good morning, We have this install on the schedule for tomorr…"
click at [717, 342] on span "Add" at bounding box center [723, 350] width 20 height 16
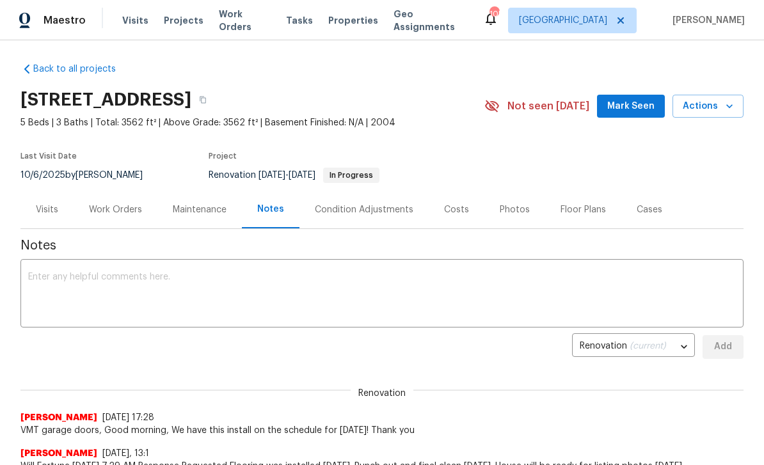
scroll to position [3, 0]
click at [118, 212] on div "Work Orders" at bounding box center [115, 210] width 53 height 13
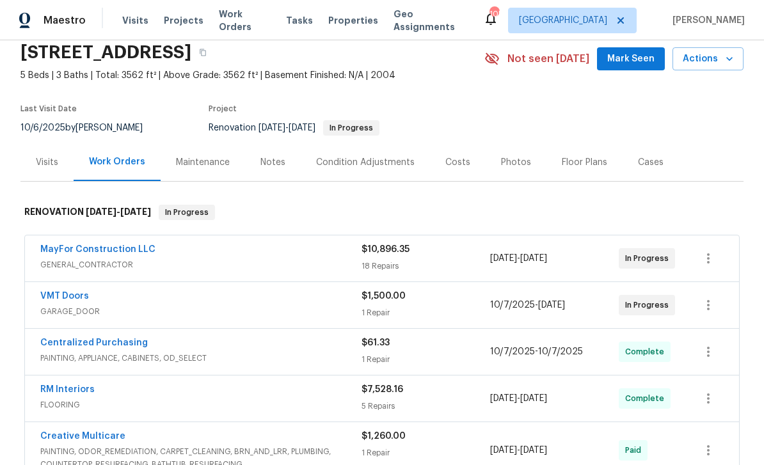
scroll to position [52, 0]
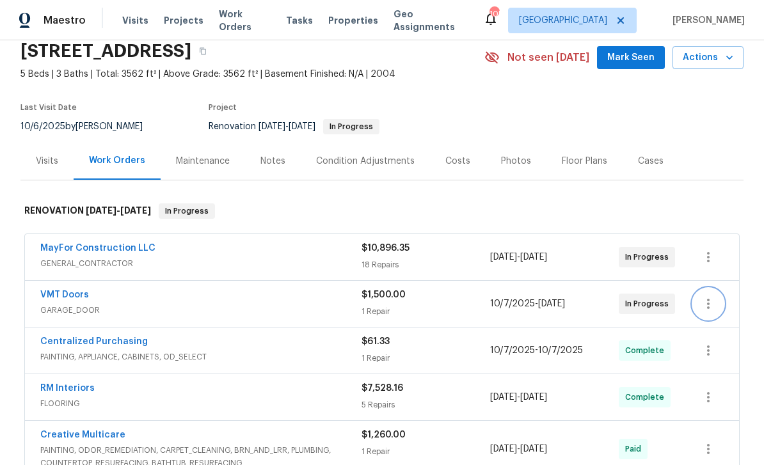
click at [714, 304] on icon "button" at bounding box center [708, 303] width 15 height 15
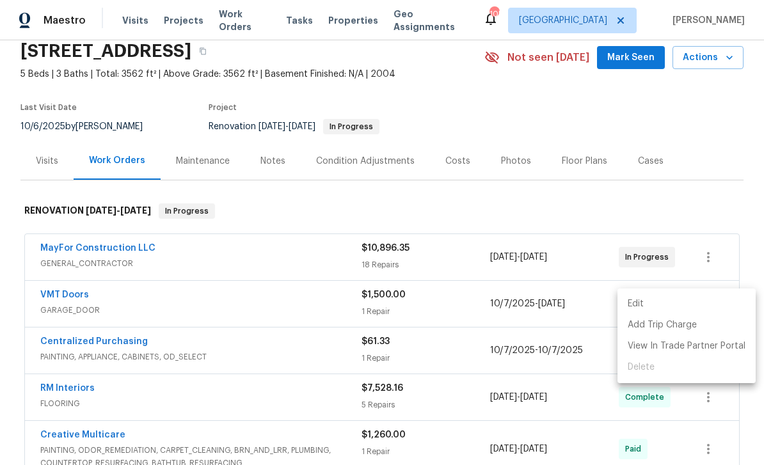
click at [686, 304] on li "Edit" at bounding box center [686, 304] width 138 height 21
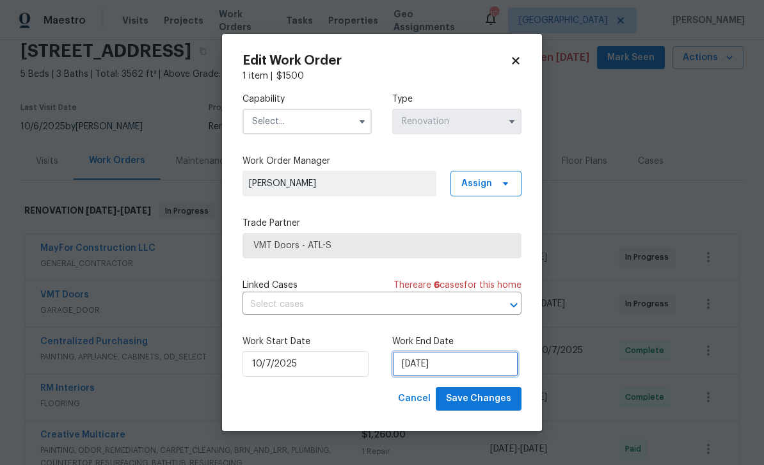
click at [489, 363] on input "[DATE]" at bounding box center [455, 364] width 126 height 26
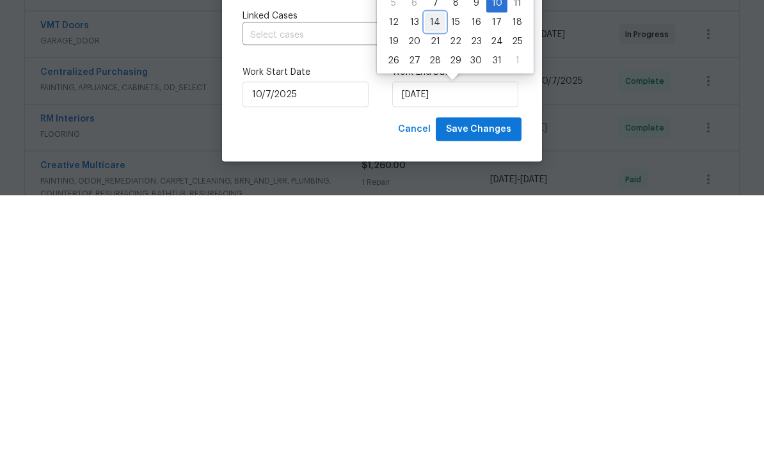
click at [431, 283] on div "14" at bounding box center [435, 292] width 20 height 18
type input "10/14/2025"
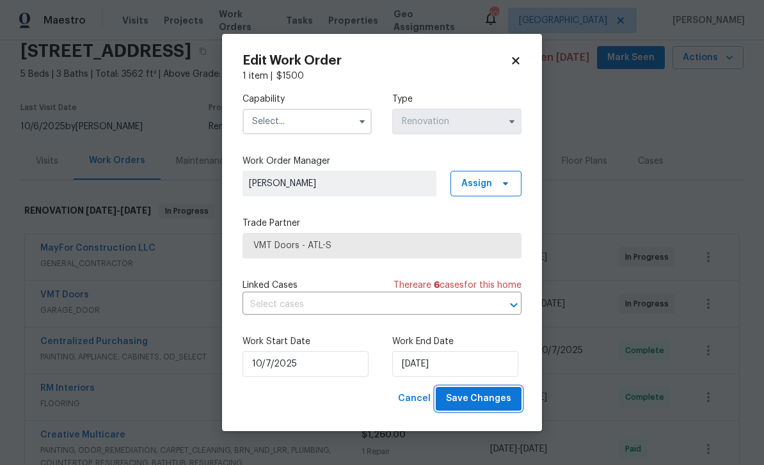
click at [487, 394] on span "Save Changes" at bounding box center [478, 399] width 65 height 16
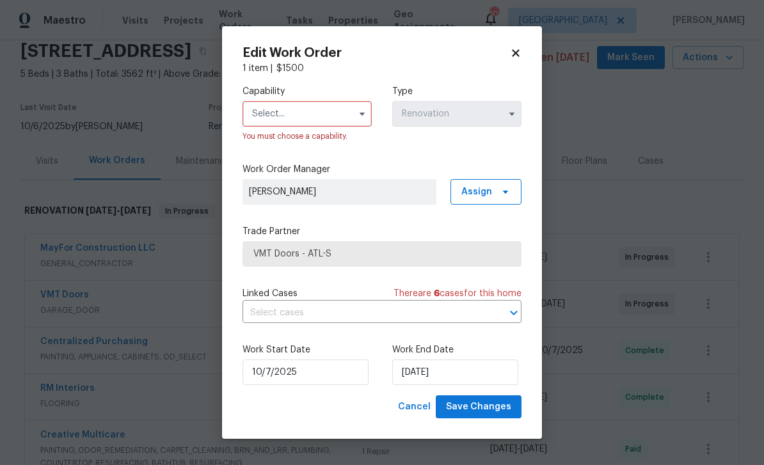
click at [277, 113] on input "text" at bounding box center [306, 114] width 129 height 26
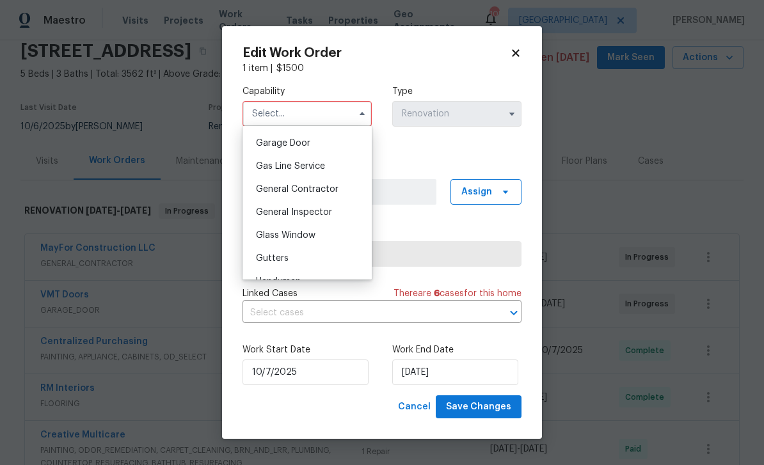
scroll to position [551, 0]
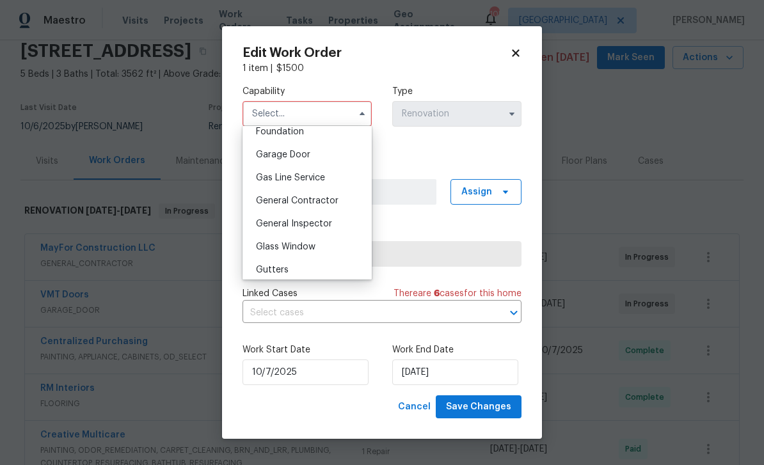
click at [272, 154] on span "Garage Door" at bounding box center [283, 154] width 54 height 9
type input "Garage Door"
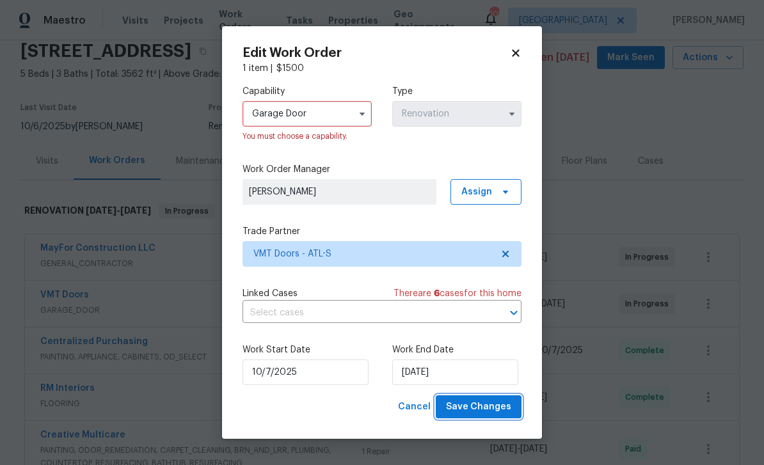
click at [503, 407] on span "Save Changes" at bounding box center [478, 407] width 65 height 16
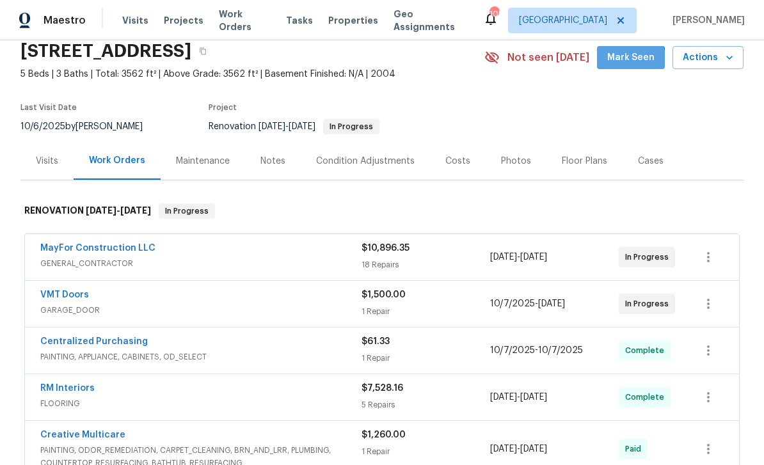
click at [629, 50] on span "Mark Seen" at bounding box center [630, 58] width 47 height 16
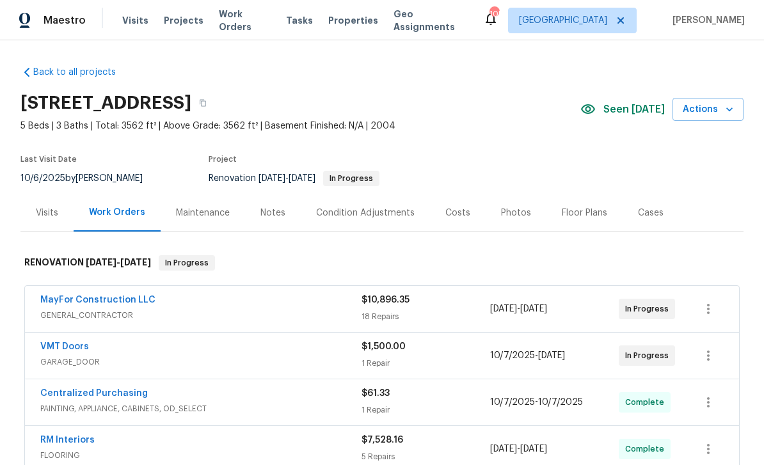
scroll to position [0, 0]
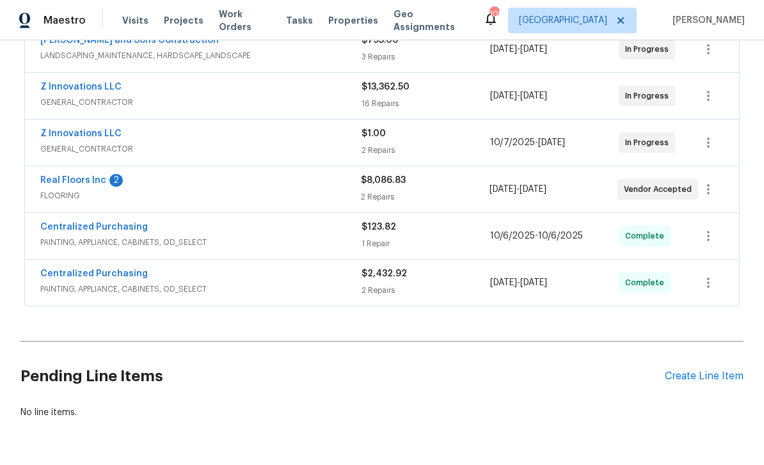
scroll to position [259, 0]
click at [73, 181] on link "Real Floors Inc" at bounding box center [73, 181] width 66 height 9
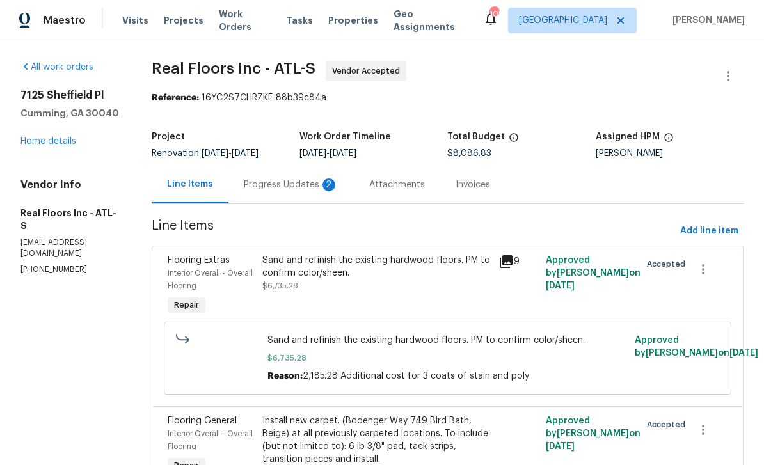
scroll to position [41, 0]
click at [273, 178] on div "Progress Updates 2" at bounding box center [291, 184] width 95 height 13
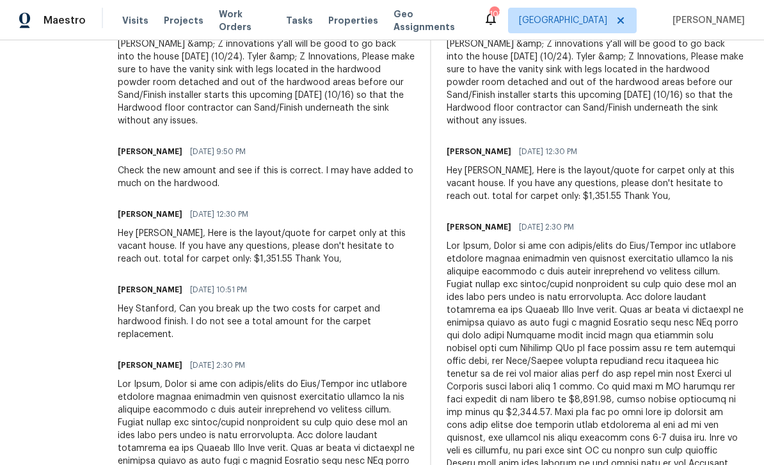
scroll to position [519, 0]
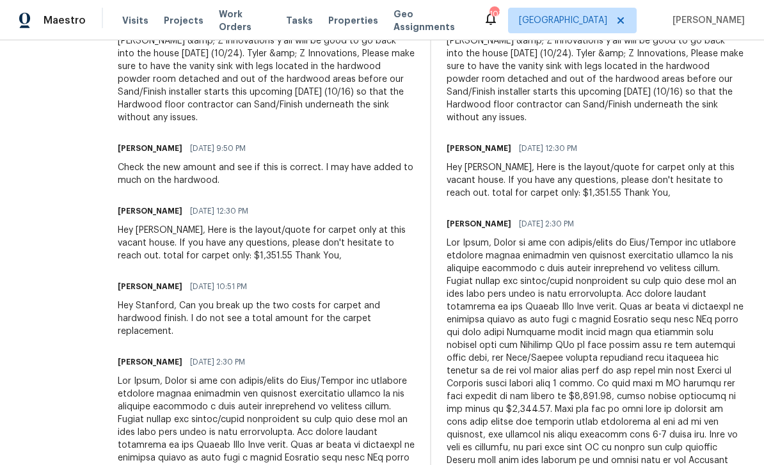
click at [173, 246] on div "Hey [PERSON_NAME], Here is the layout/quote for carpet only at this vacant hous…" at bounding box center [266, 243] width 297 height 38
copy div "total for carpet only: $1,351.55"
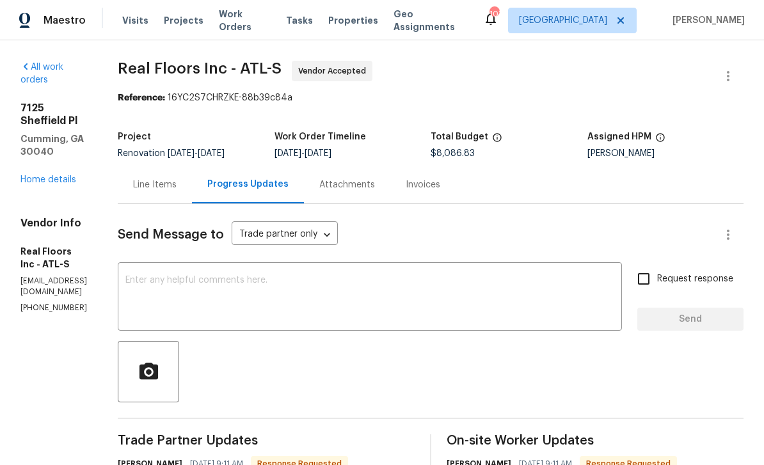
scroll to position [0, 0]
click at [177, 178] on div "Line Items" at bounding box center [155, 184] width 44 height 13
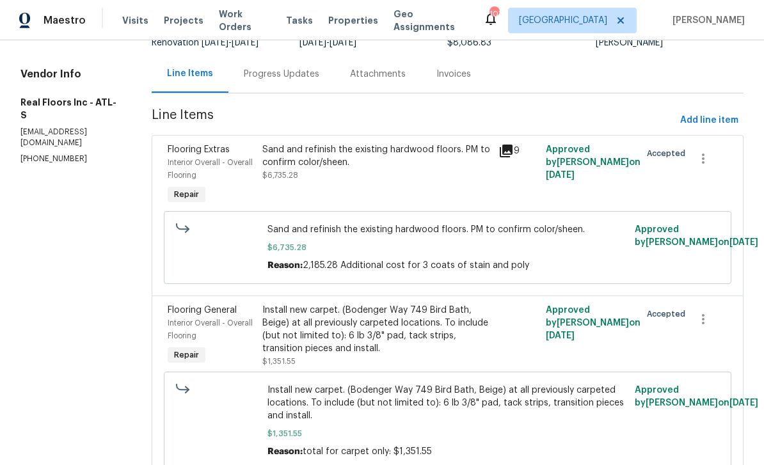
scroll to position [106, 0]
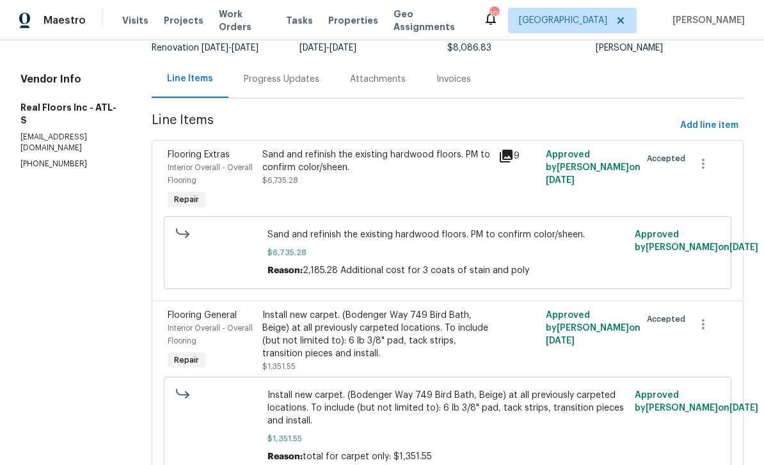
click at [268, 73] on div "Progress Updates" at bounding box center [281, 79] width 75 height 13
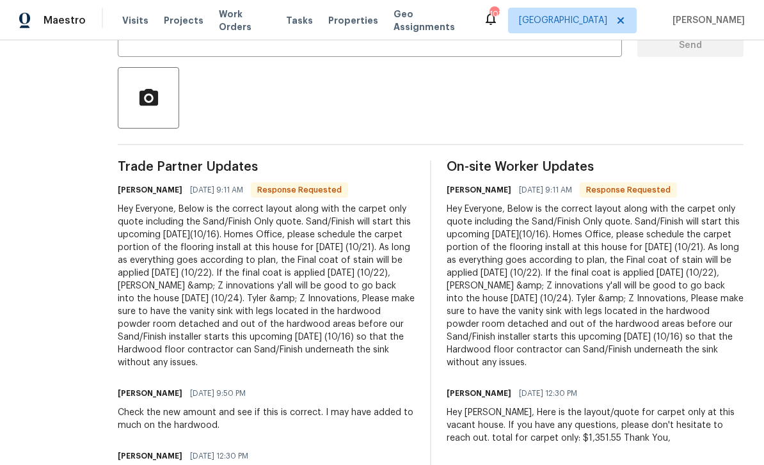
scroll to position [276, 0]
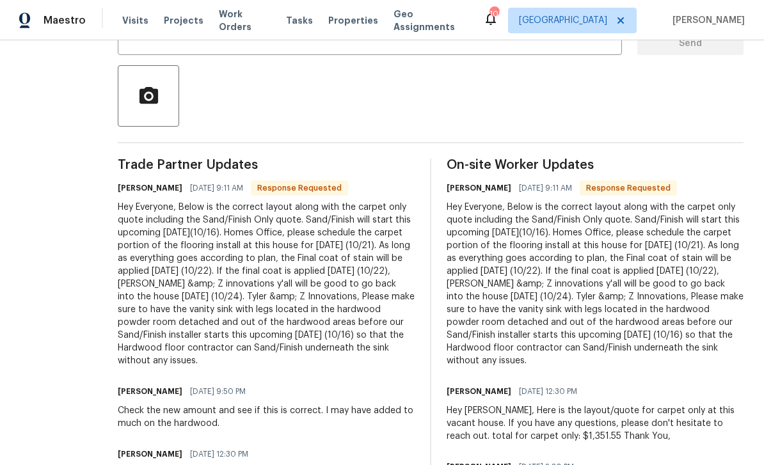
copy div "[PERSON_NAME] [DATE] 9:11 AM Response Requested Hey Everyone, Below is the corr…"
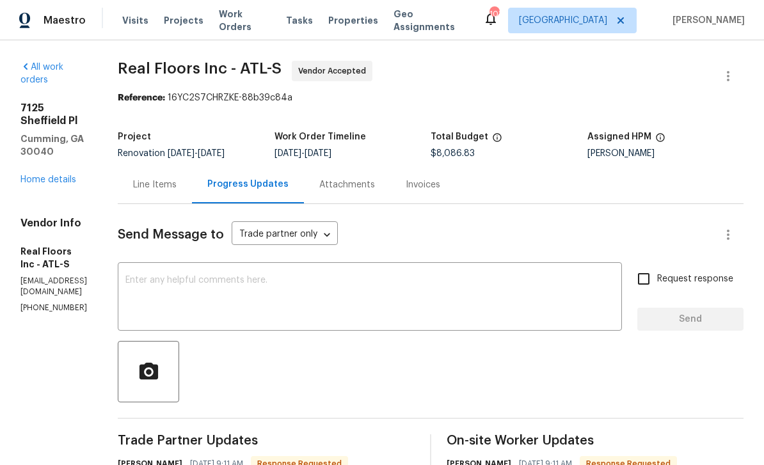
scroll to position [0, 0]
click at [46, 175] on link "Home details" at bounding box center [48, 179] width 56 height 9
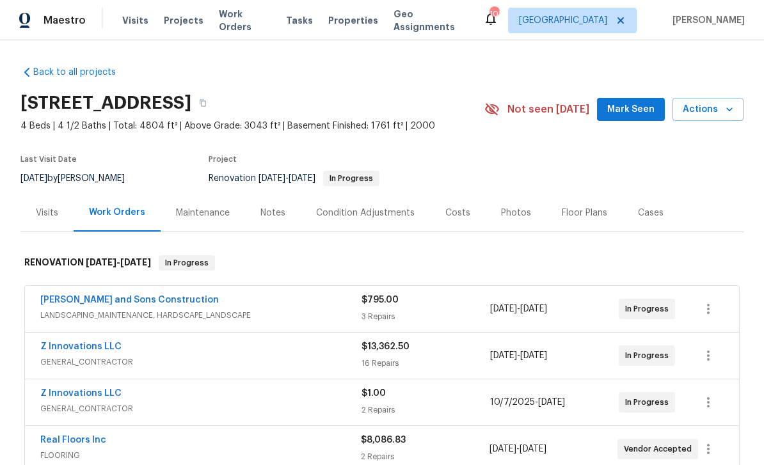
click at [274, 207] on div "Notes" at bounding box center [272, 213] width 25 height 13
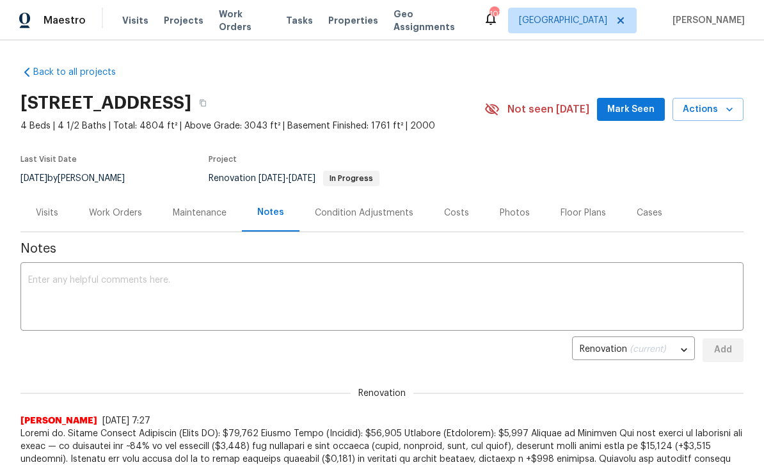
click at [43, 277] on textarea at bounding box center [382, 298] width 708 height 45
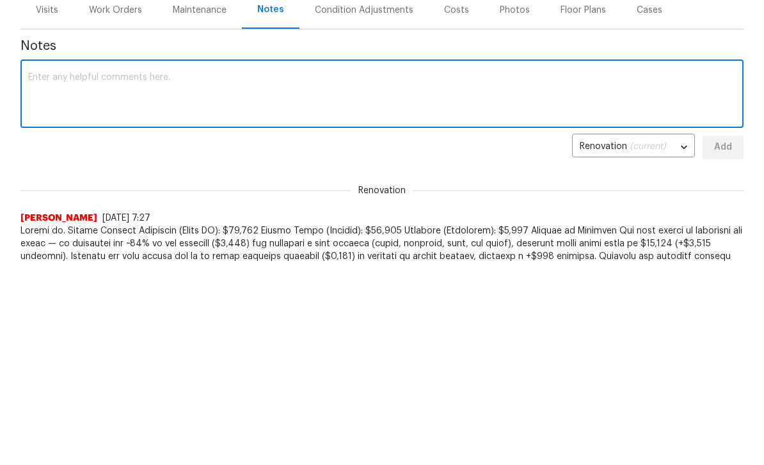
paste textarea "[PERSON_NAME] [DATE] 9:11 AM Response Requested Hey Everyone, Below is the corr…"
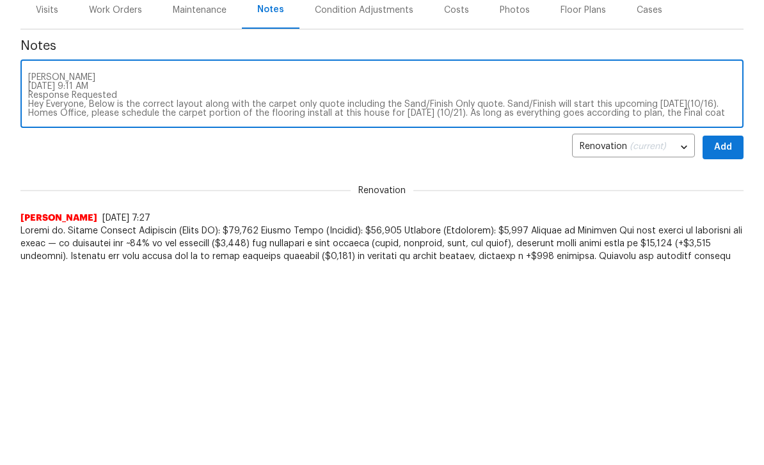
scroll to position [36, 0]
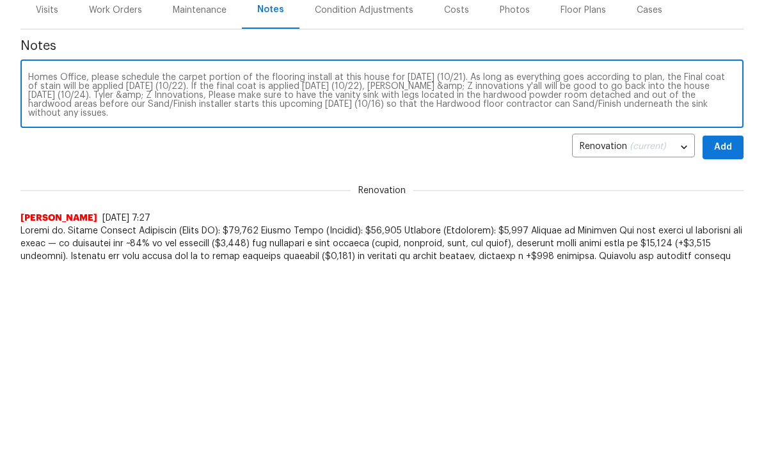
type textarea "[PERSON_NAME] [DATE] 9:11 AM Response Requested Hey Everyone, Below is the corr…"
click at [720, 342] on span "Add" at bounding box center [723, 350] width 20 height 16
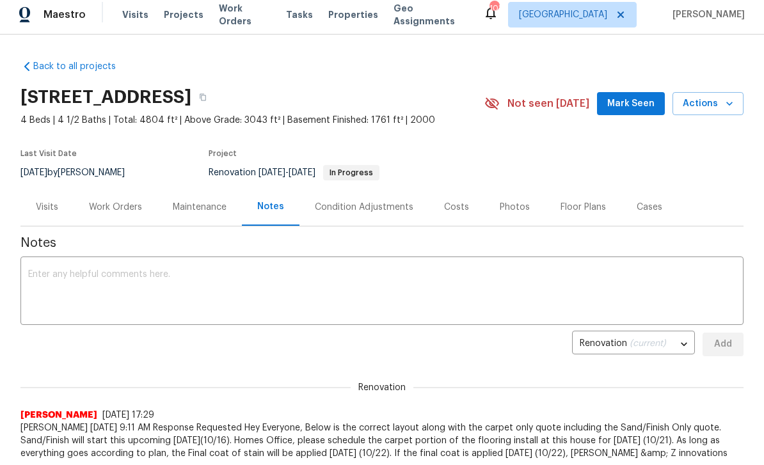
scroll to position [0, 0]
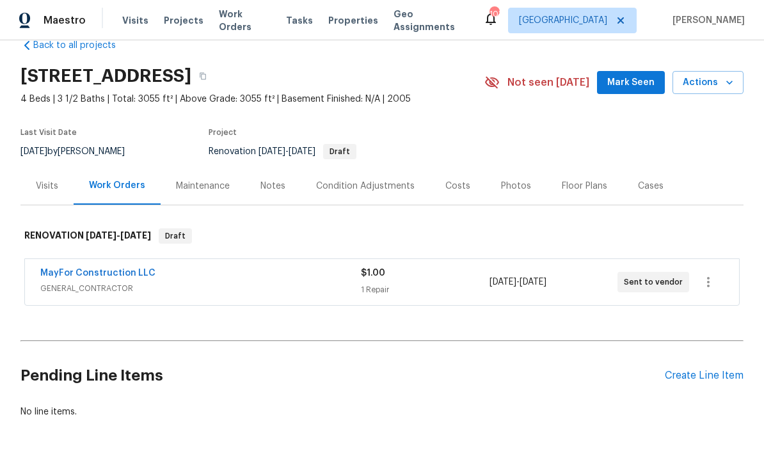
scroll to position [26, 0]
